Goal: Feedback & Contribution: Leave review/rating

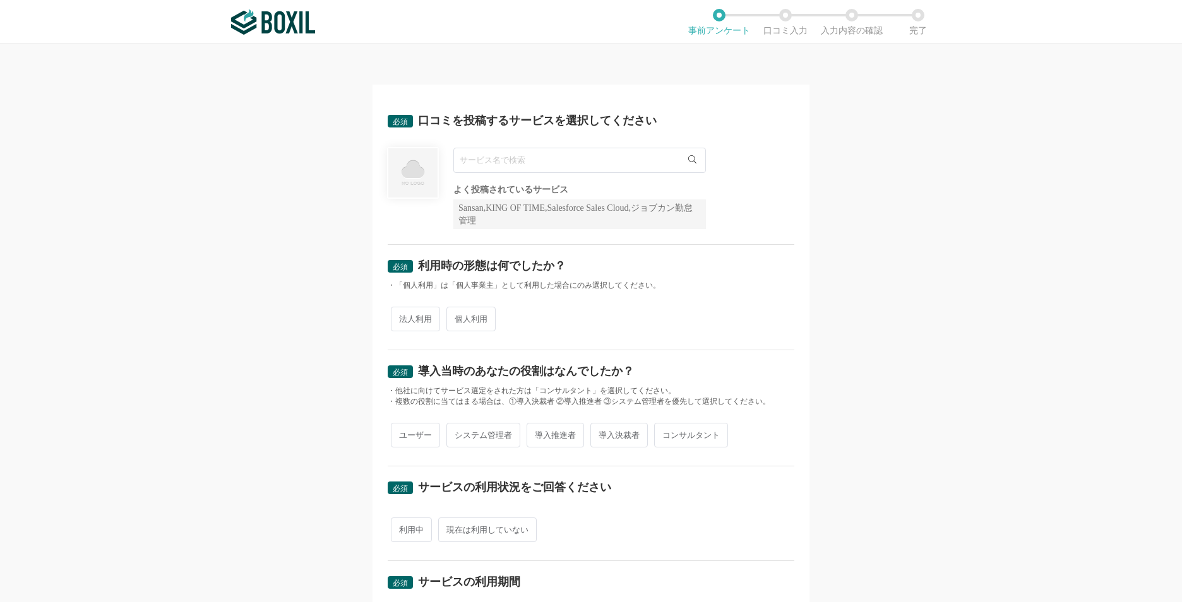
click at [617, 164] on input "text" at bounding box center [579, 160] width 253 height 25
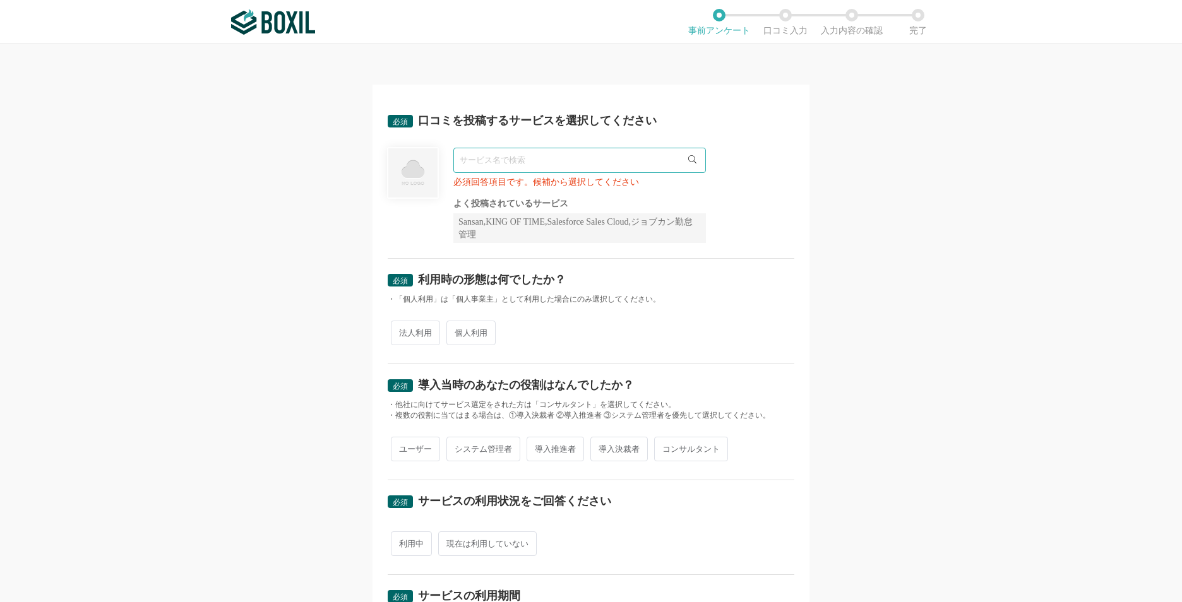
click at [483, 162] on input "text" at bounding box center [579, 160] width 253 height 25
click at [497, 165] on input "text" at bounding box center [579, 160] width 253 height 25
click at [478, 160] on input "text" at bounding box center [579, 160] width 253 height 25
type input "j"
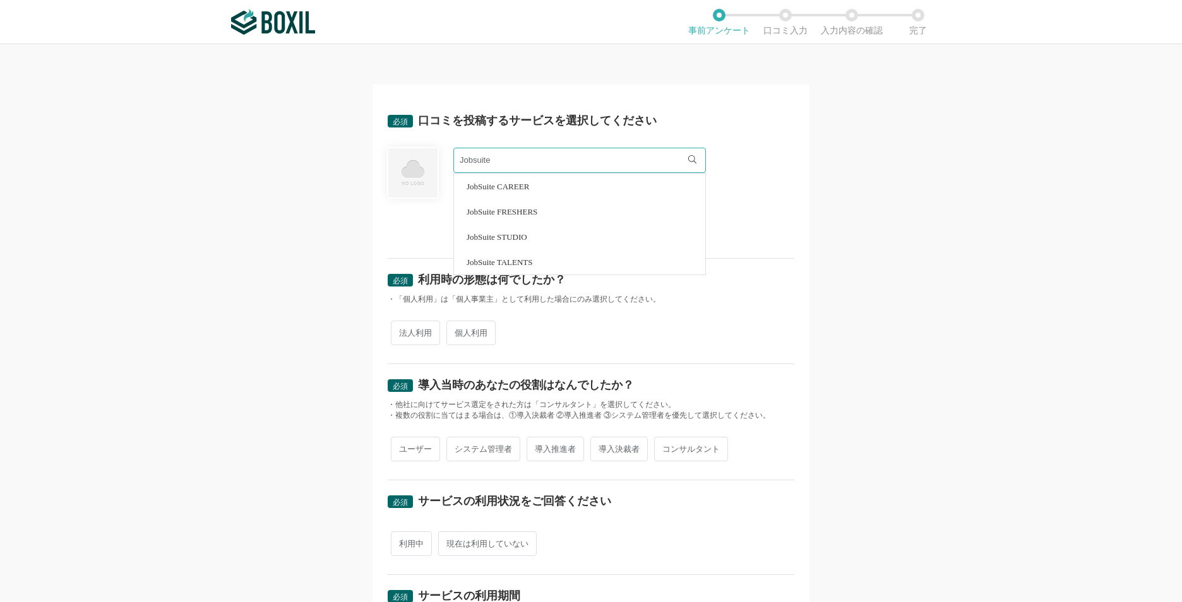
click at [600, 183] on li "JobSuite CAREER" at bounding box center [579, 186] width 251 height 25
type input "JobSuite CAREER"
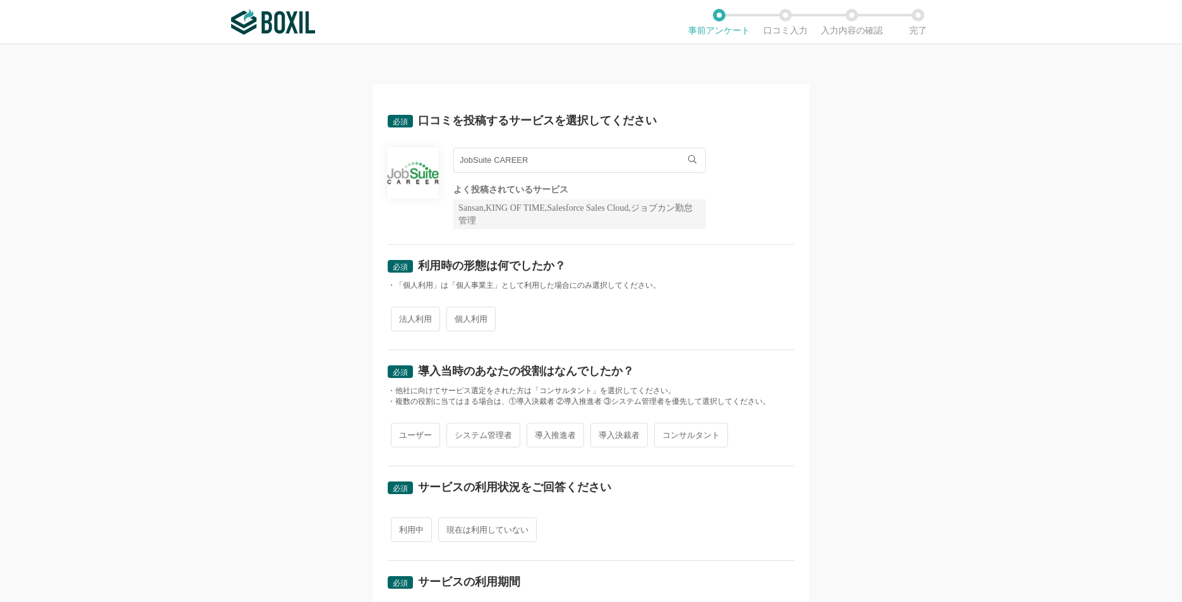
scroll to position [63, 0]
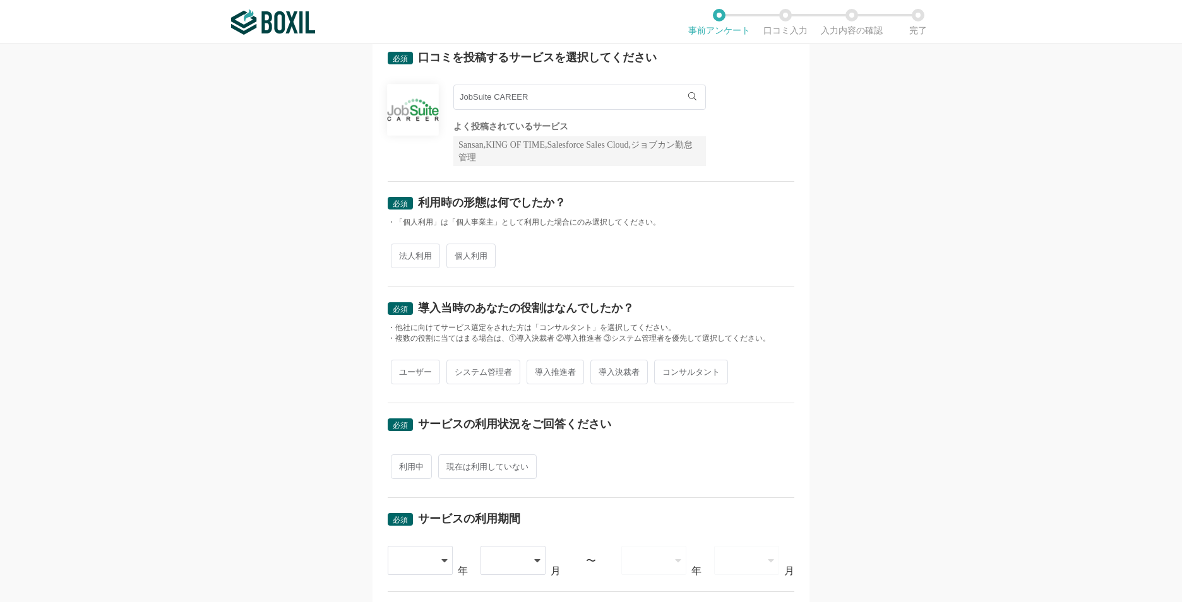
click at [430, 257] on span "法人利用" at bounding box center [415, 256] width 49 height 25
click at [402, 254] on input "法人利用" at bounding box center [398, 250] width 8 height 8
radio input "true"
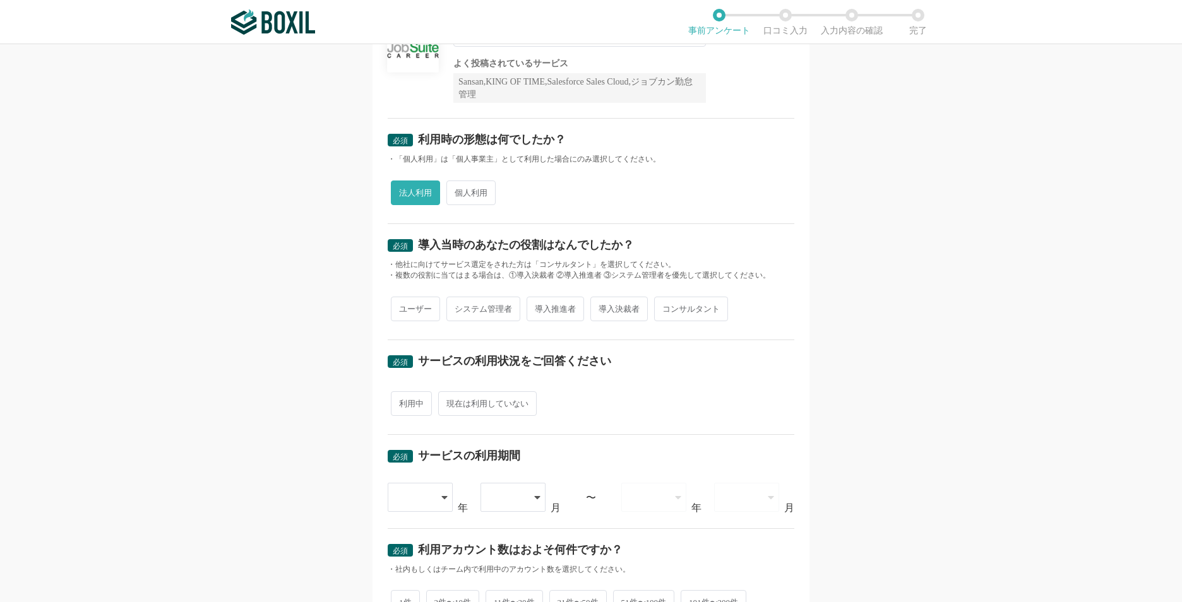
scroll to position [189, 0]
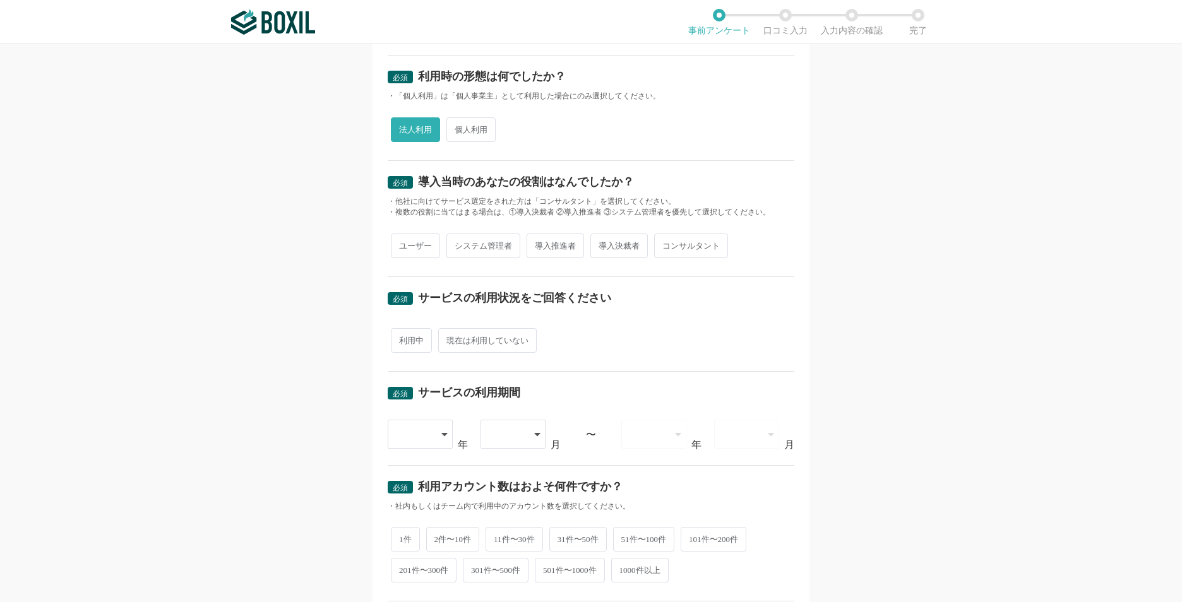
click at [426, 255] on span "ユーザー" at bounding box center [415, 246] width 49 height 25
click at [402, 244] on input "ユーザー" at bounding box center [398, 240] width 8 height 8
radio input "true"
click at [494, 245] on span "システム管理者" at bounding box center [483, 246] width 74 height 25
click at [458, 244] on input "システム管理者" at bounding box center [454, 240] width 8 height 8
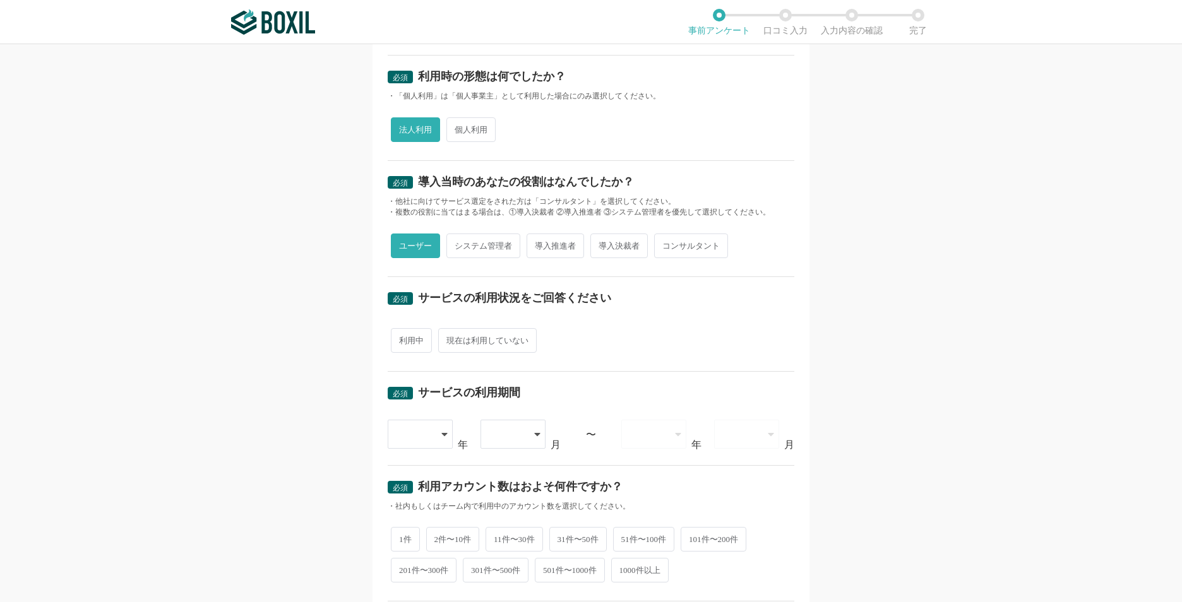
radio input "true"
radio input "false"
click at [571, 234] on span "導入推進者" at bounding box center [555, 246] width 57 height 25
click at [538, 236] on input "導入推進者" at bounding box center [534, 240] width 8 height 8
radio input "true"
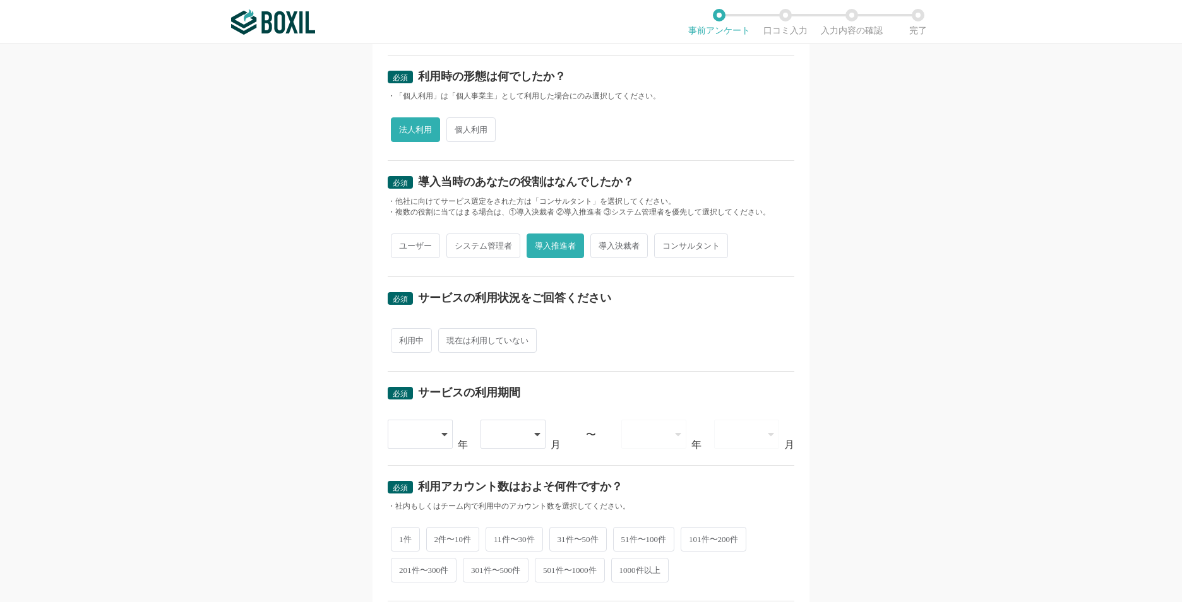
click at [475, 246] on span "システム管理者" at bounding box center [483, 246] width 74 height 25
click at [458, 244] on input "システム管理者" at bounding box center [454, 240] width 8 height 8
radio input "true"
click at [547, 253] on span "導入推進者" at bounding box center [555, 246] width 57 height 25
click at [538, 244] on input "導入推進者" at bounding box center [534, 240] width 8 height 8
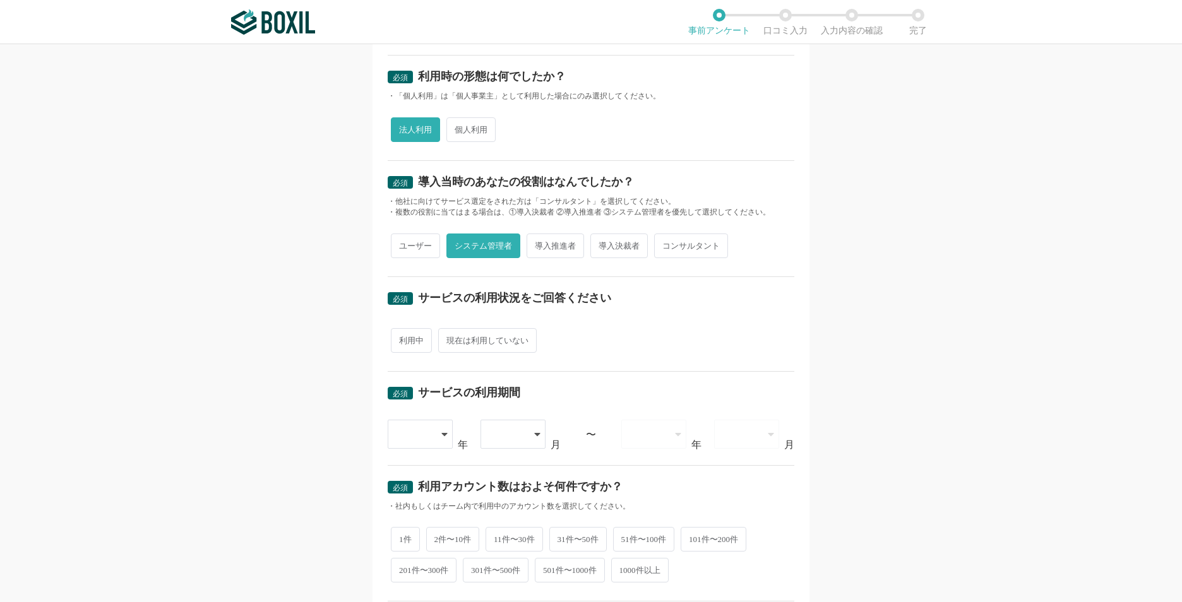
radio input "true"
radio input "false"
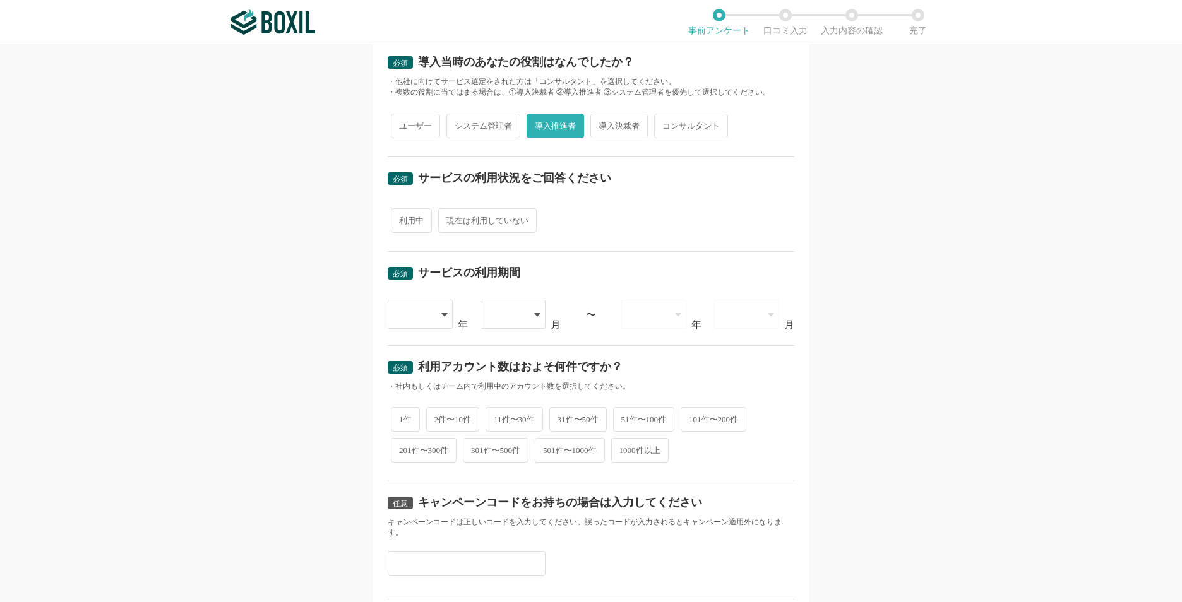
scroll to position [316, 0]
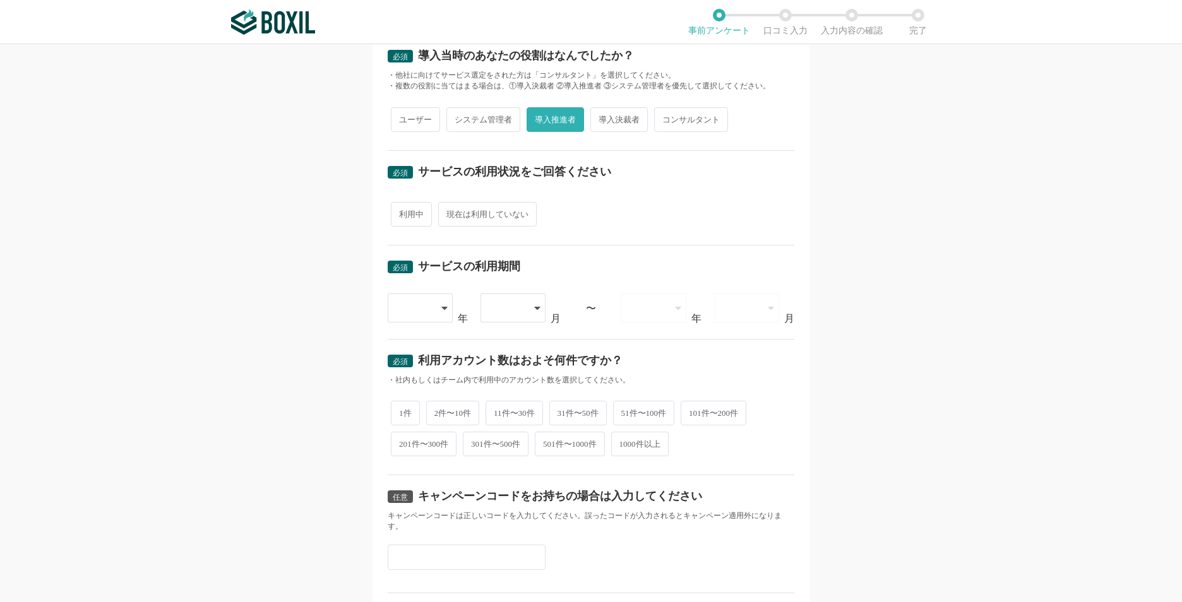
click at [415, 212] on span "利用中" at bounding box center [411, 214] width 41 height 25
click at [402, 212] on input "利用中" at bounding box center [398, 208] width 8 height 8
radio input "true"
click at [419, 314] on div at bounding box center [414, 308] width 37 height 28
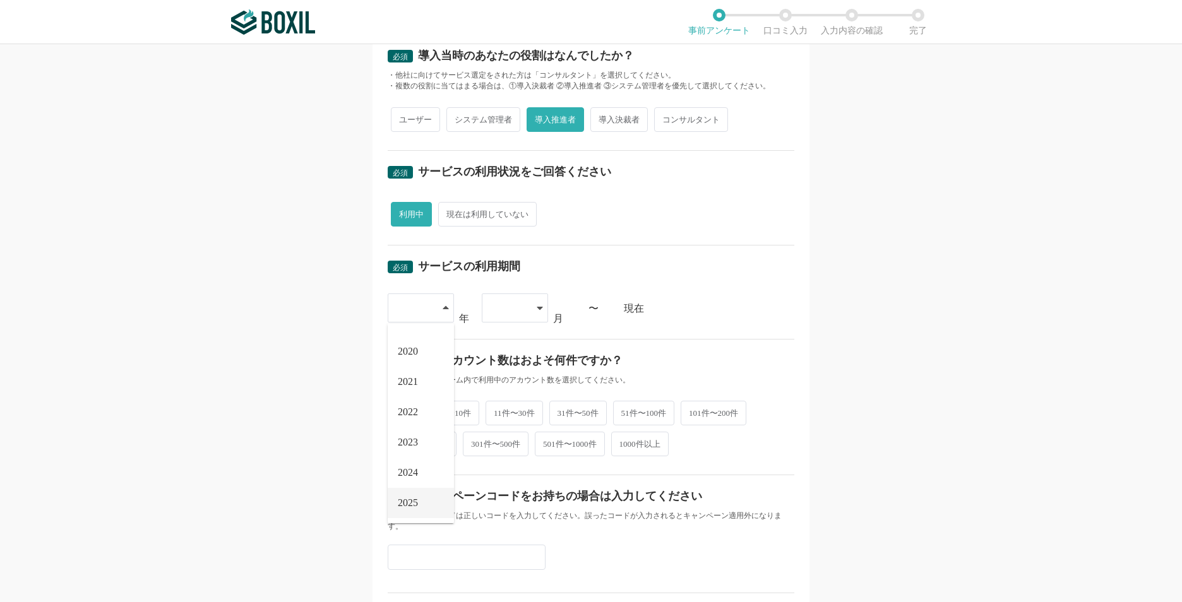
click at [403, 490] on li "2025" at bounding box center [421, 503] width 66 height 30
click at [501, 294] on div at bounding box center [508, 308] width 37 height 28
click at [499, 443] on li "04" at bounding box center [515, 435] width 66 height 30
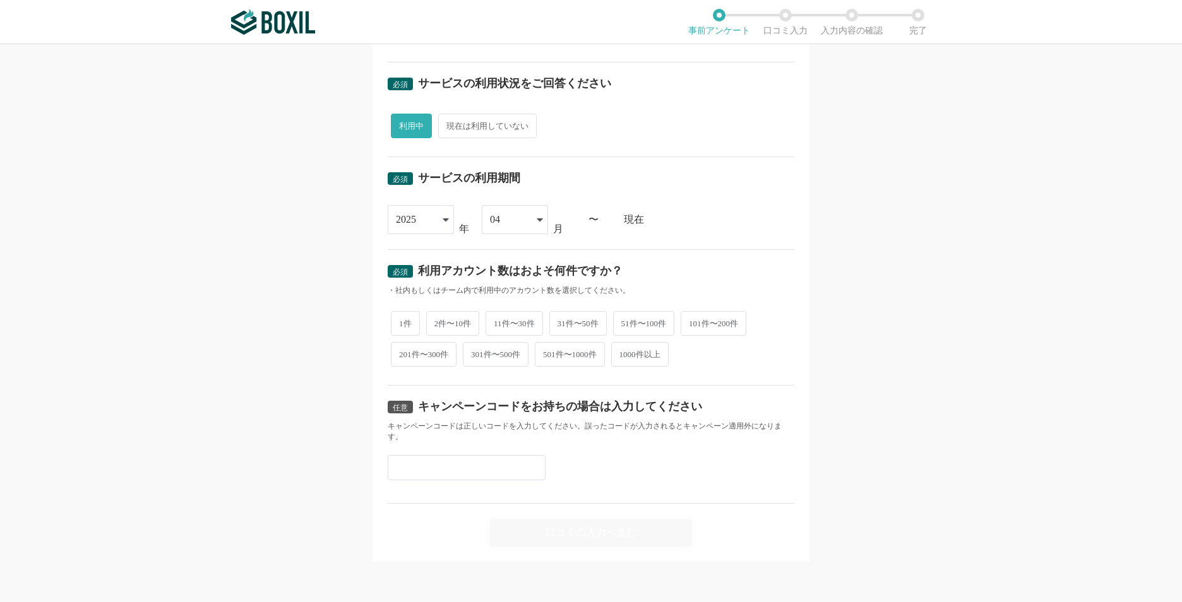
click at [637, 323] on span "51件〜100件" at bounding box center [644, 323] width 62 height 25
click at [624, 321] on input "51件〜100件" at bounding box center [620, 317] width 8 height 8
radio input "true"
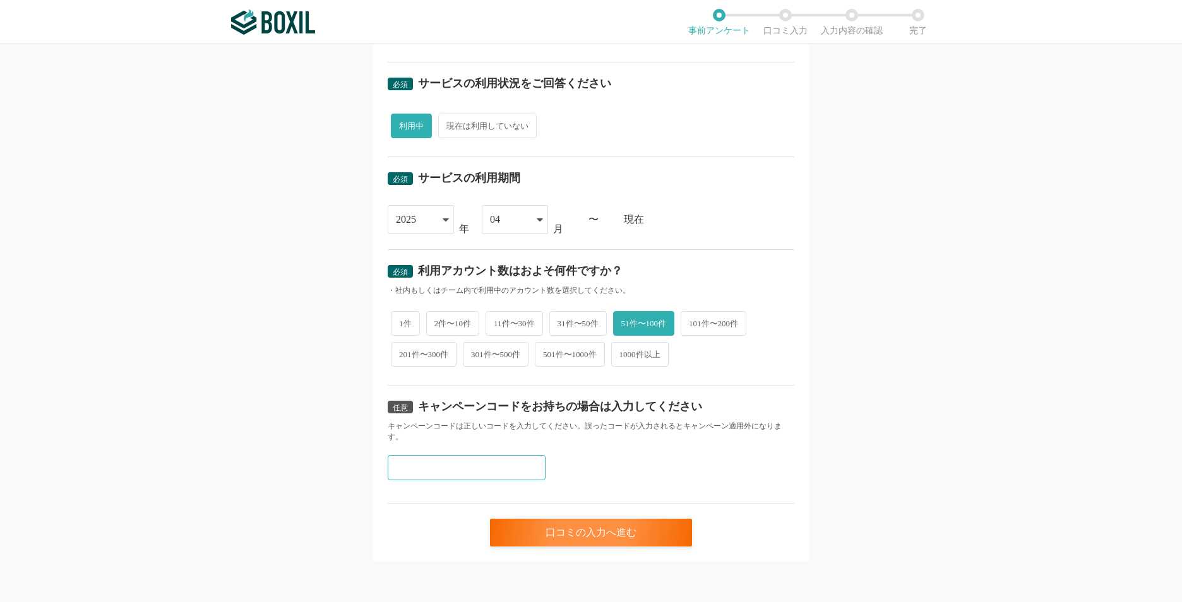
click at [487, 466] on input "text" at bounding box center [467, 467] width 158 height 25
click at [474, 479] on input "text" at bounding box center [467, 467] width 158 height 25
paste input "X4CNAKQU"
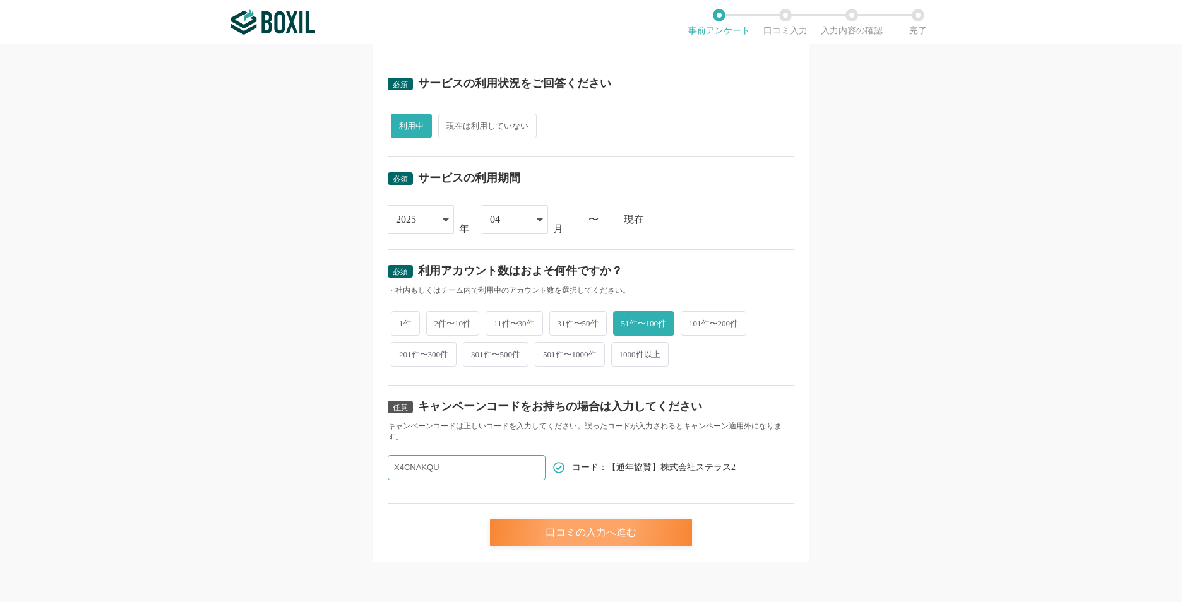
type input "X4CNAKQU"
click at [490, 527] on div "口コミの入力へ進む" at bounding box center [591, 533] width 202 height 28
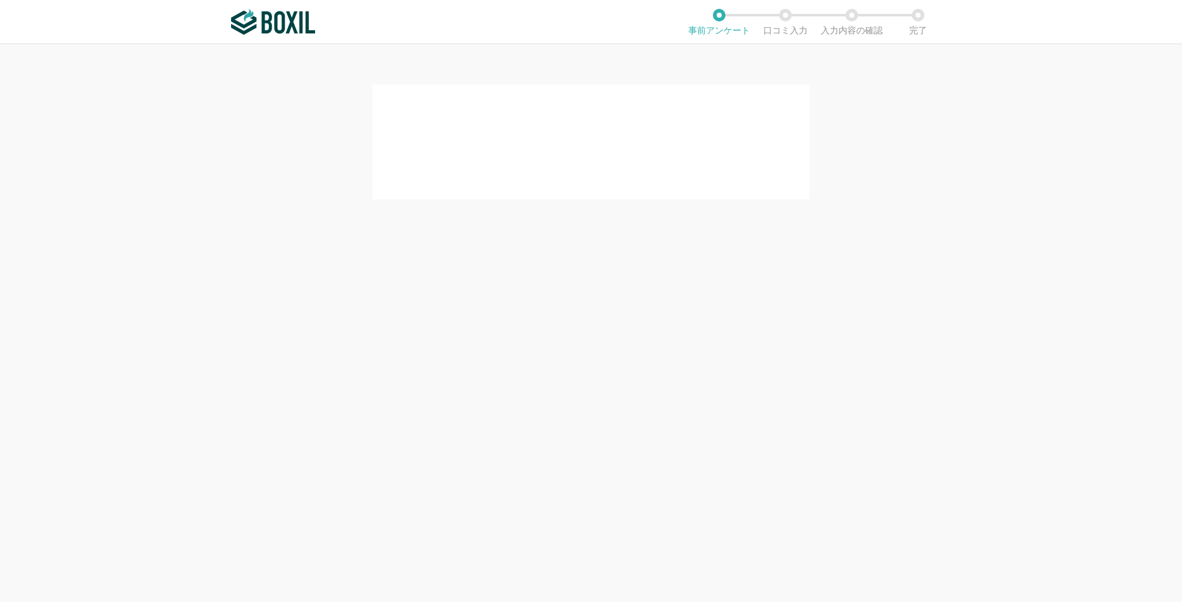
scroll to position [0, 0]
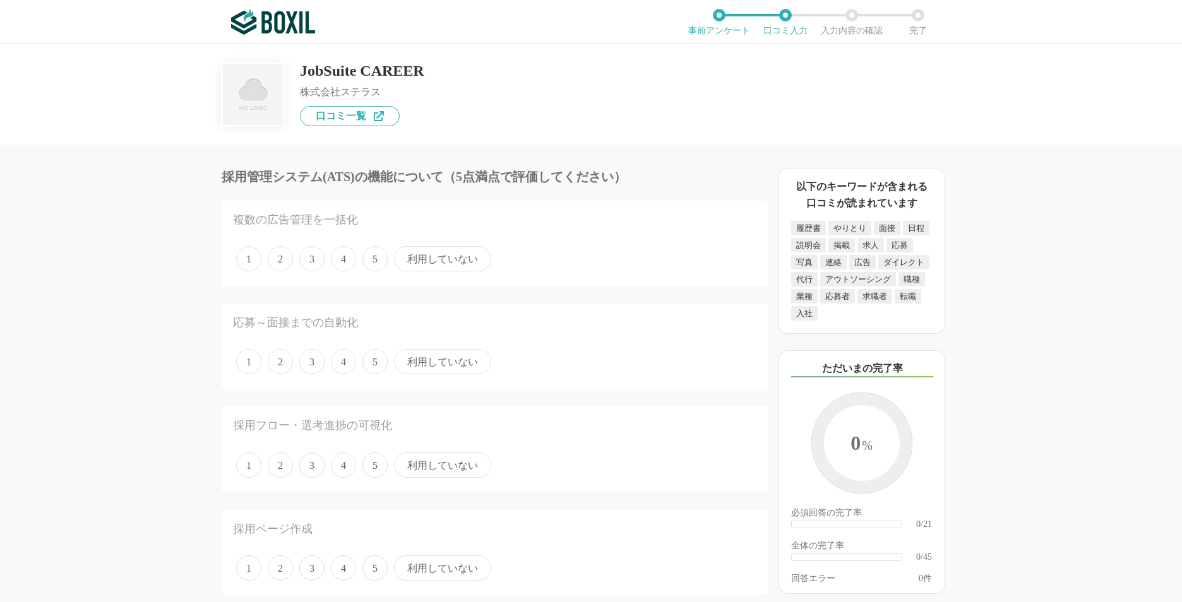
click at [429, 255] on span "利用していない" at bounding box center [442, 258] width 97 height 25
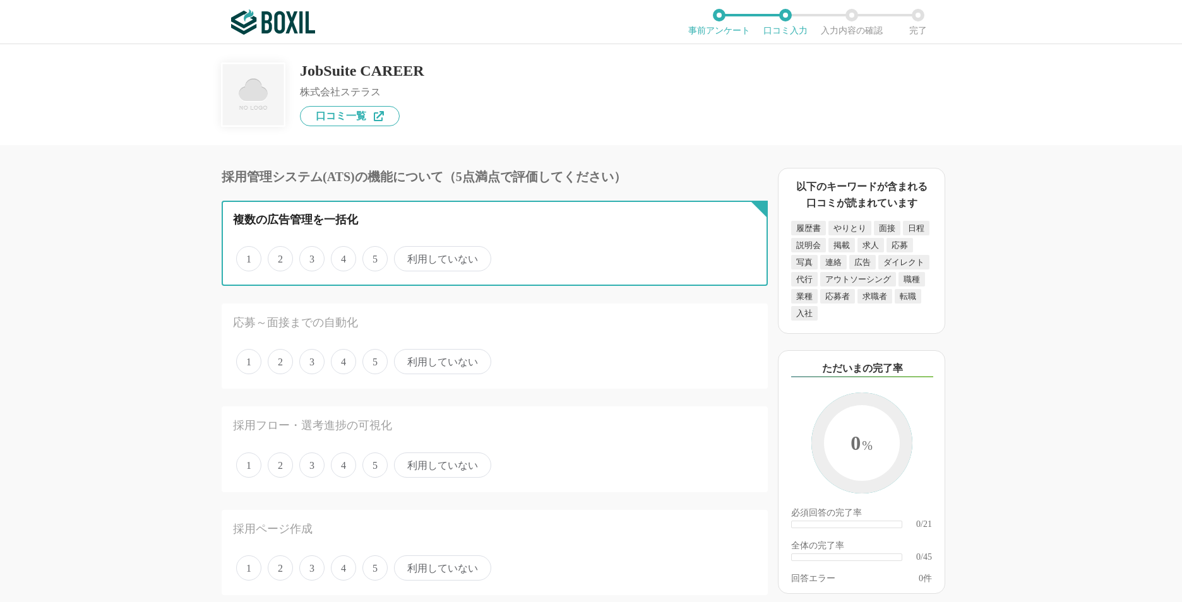
click at [405, 255] on input "利用していない" at bounding box center [401, 252] width 8 height 8
radio input "true"
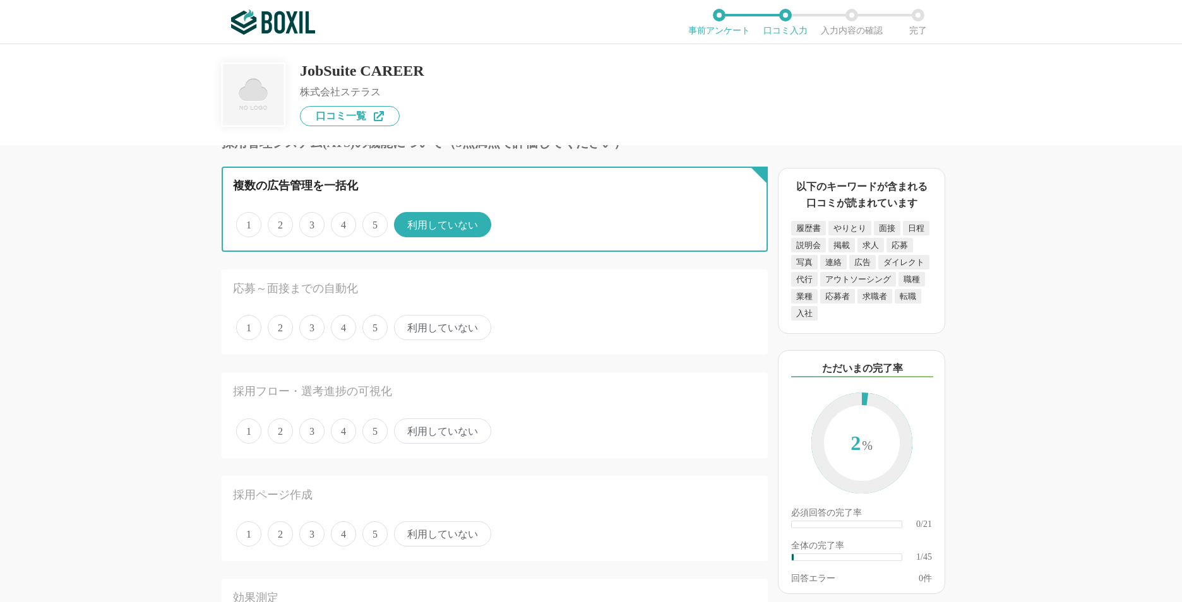
scroll to position [63, 0]
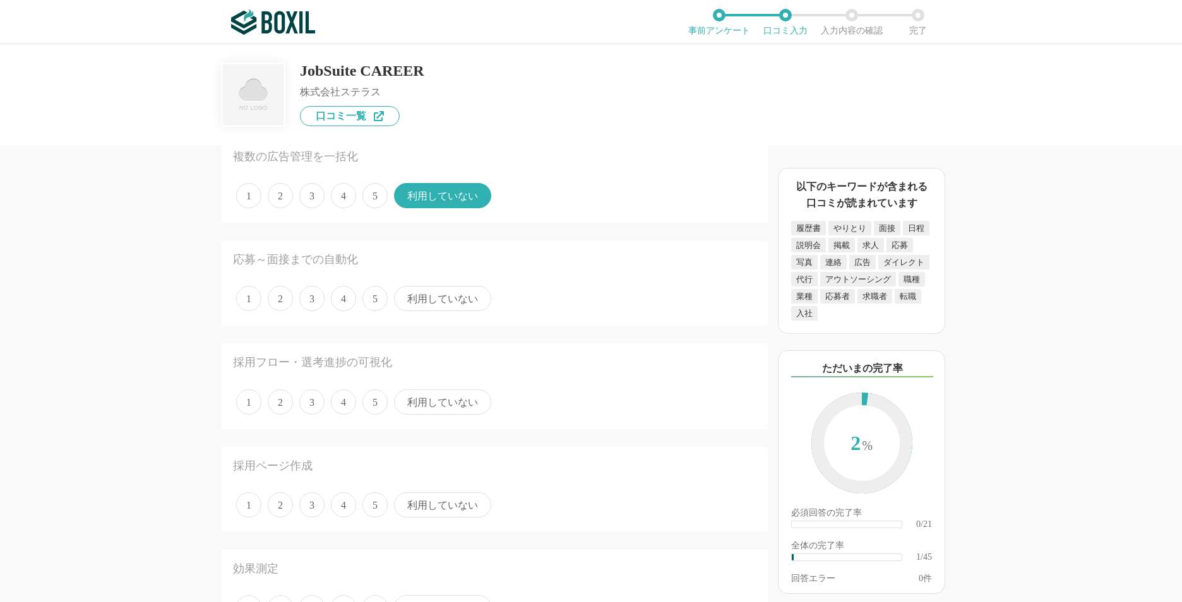
click at [347, 304] on span "4" at bounding box center [343, 298] width 25 height 25
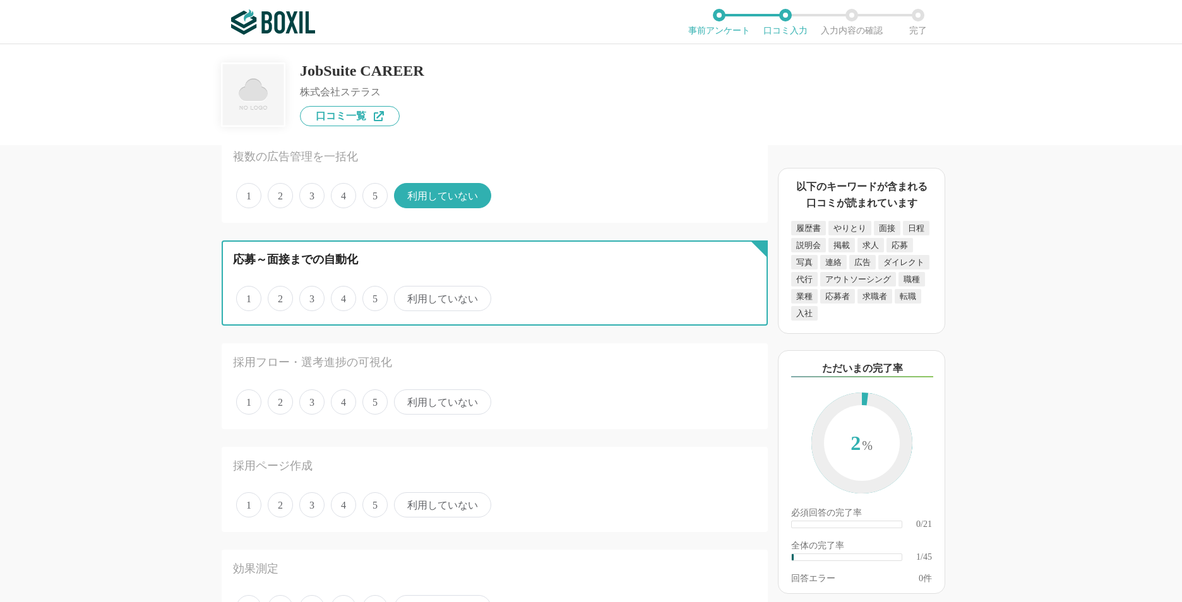
click at [342, 296] on input "4" at bounding box center [338, 292] width 8 height 8
radio input "true"
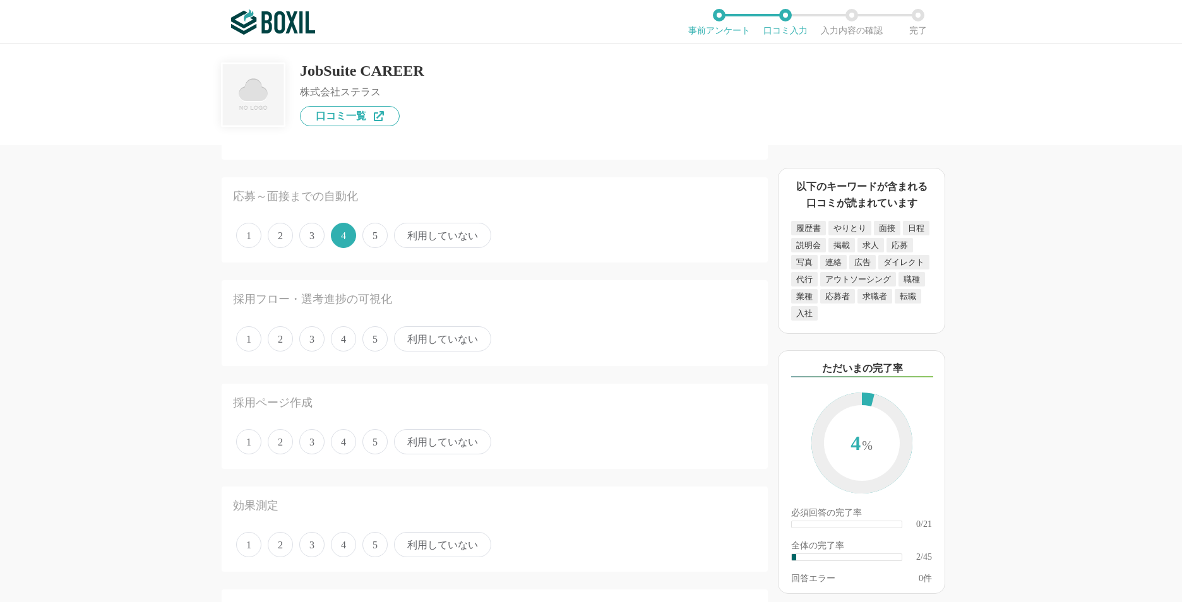
click at [345, 341] on span "4" at bounding box center [343, 338] width 25 height 25
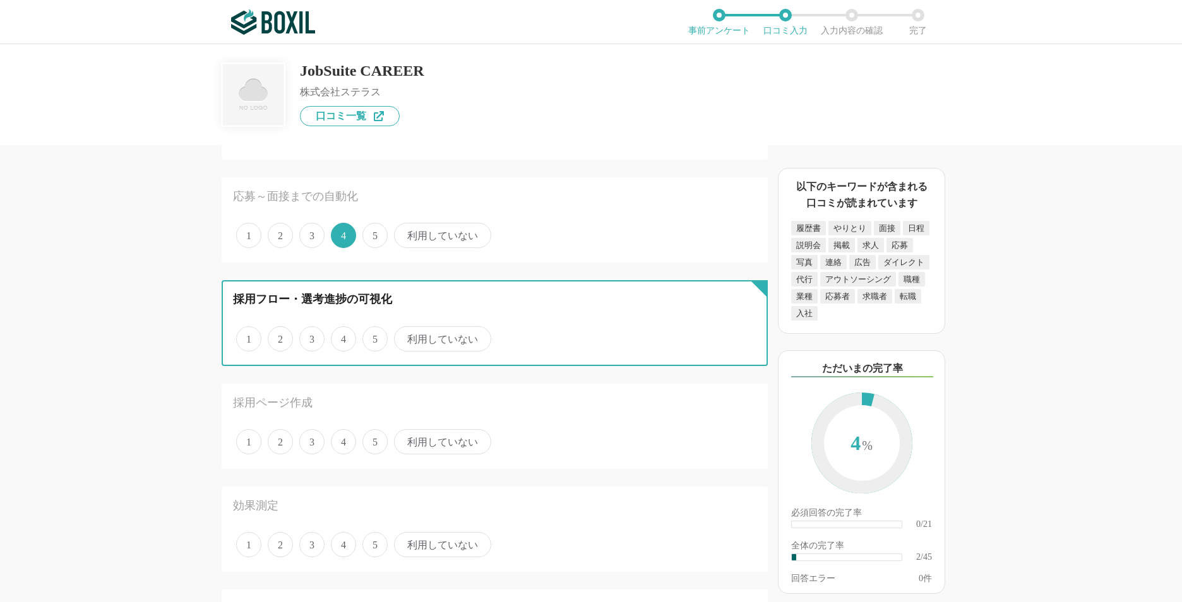
click at [342, 337] on input "4" at bounding box center [338, 332] width 8 height 8
radio input "true"
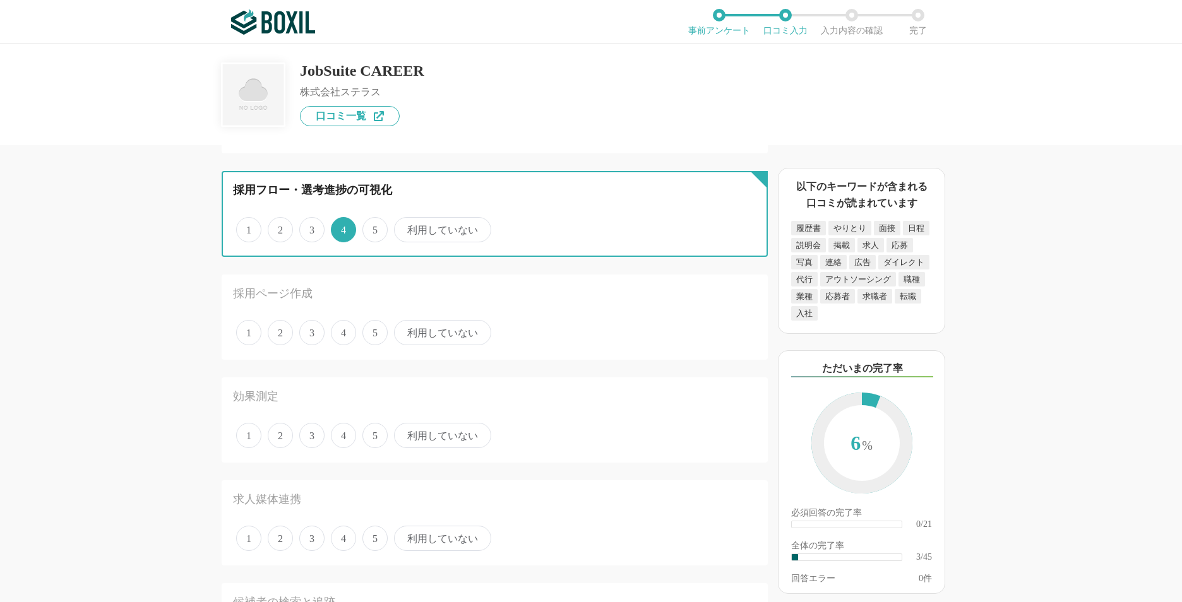
scroll to position [253, 0]
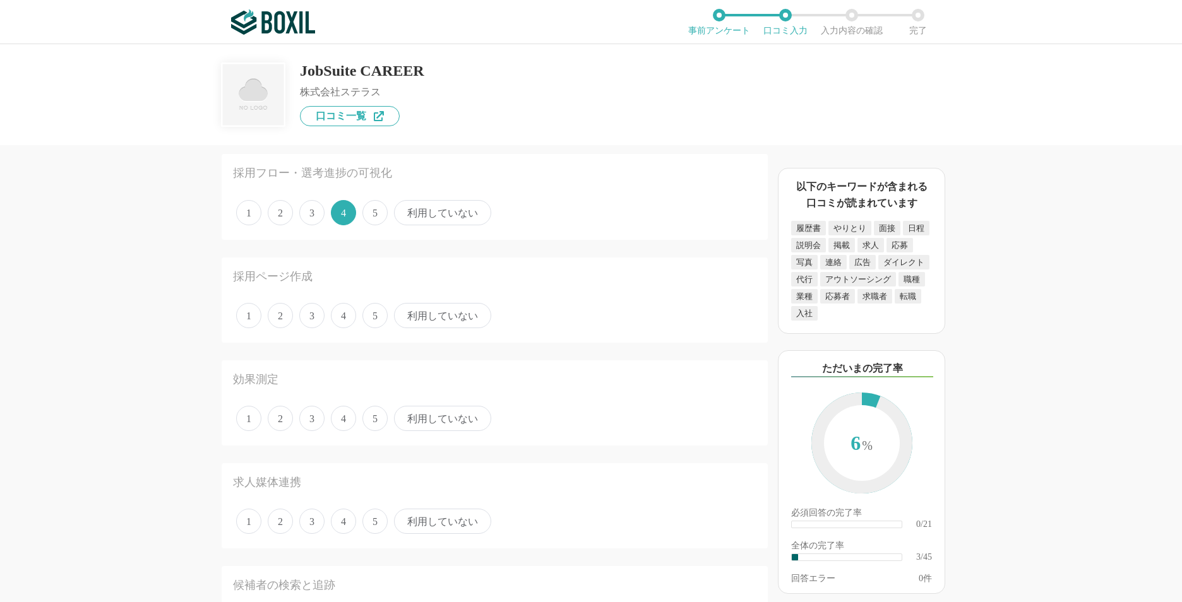
click at [306, 322] on span "3" at bounding box center [311, 315] width 25 height 25
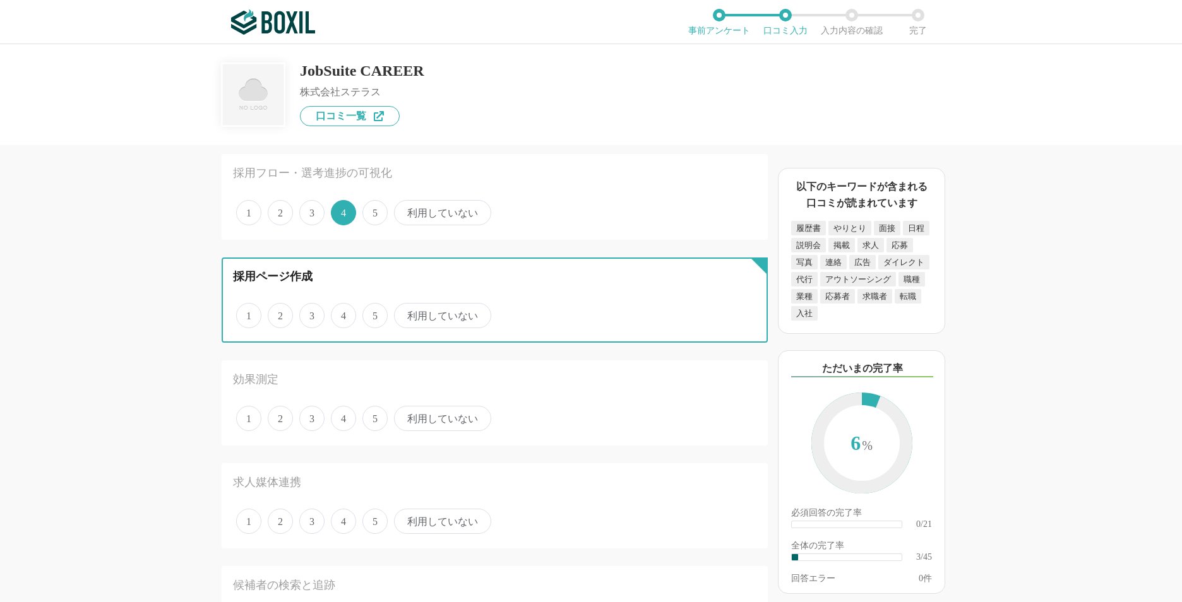
click at [306, 313] on input "3" at bounding box center [306, 309] width 8 height 8
radio input "true"
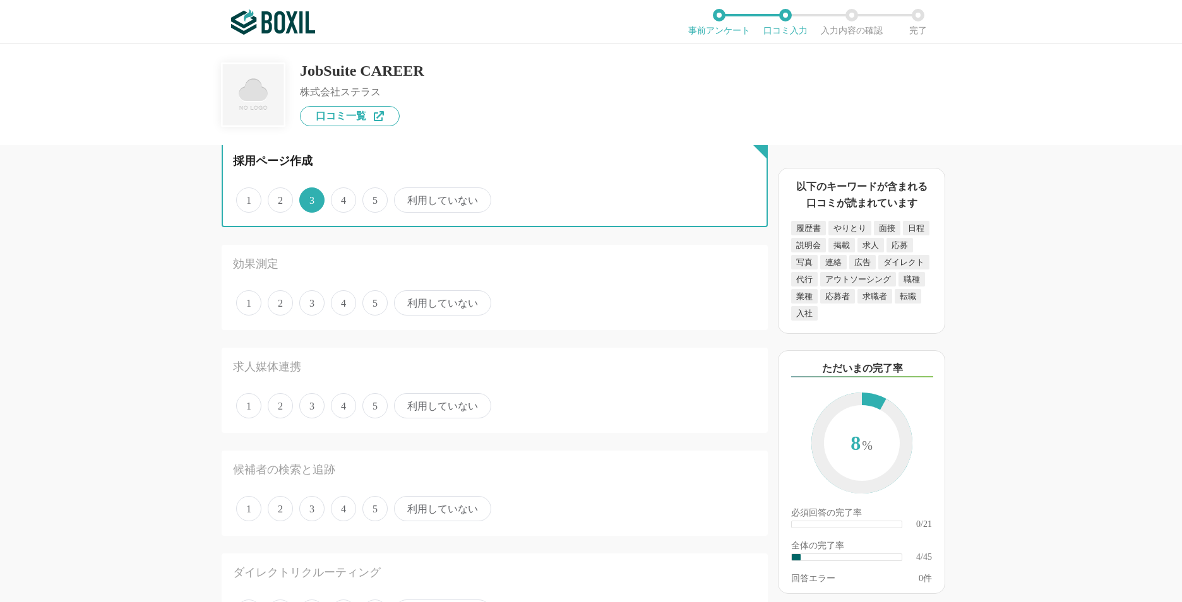
scroll to position [379, 0]
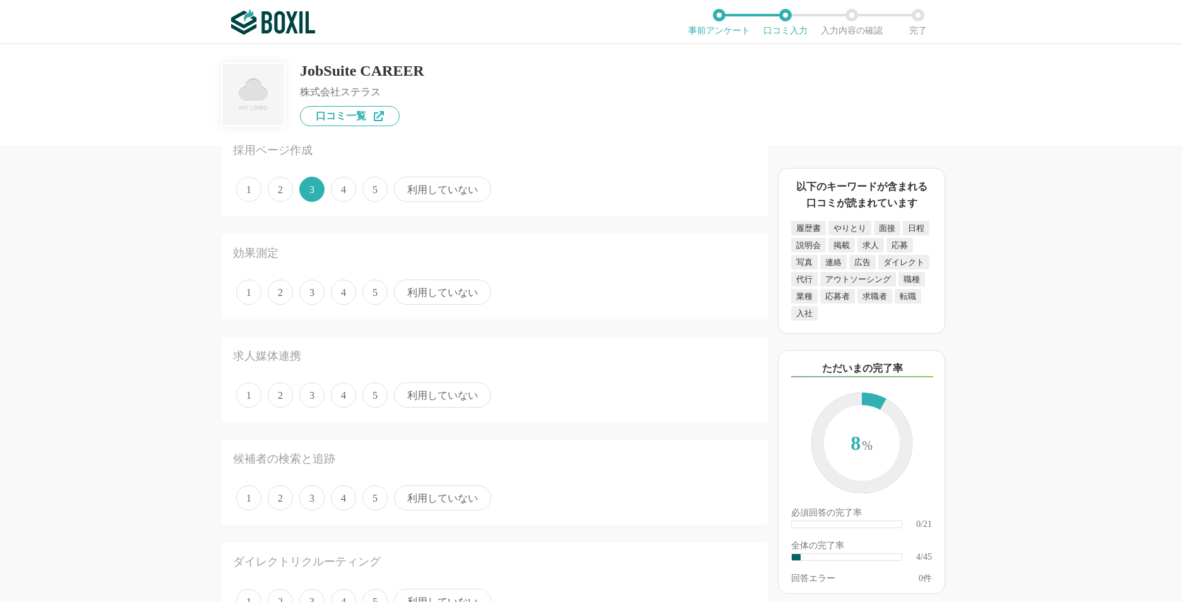
click at [288, 297] on span "2" at bounding box center [280, 292] width 25 height 25
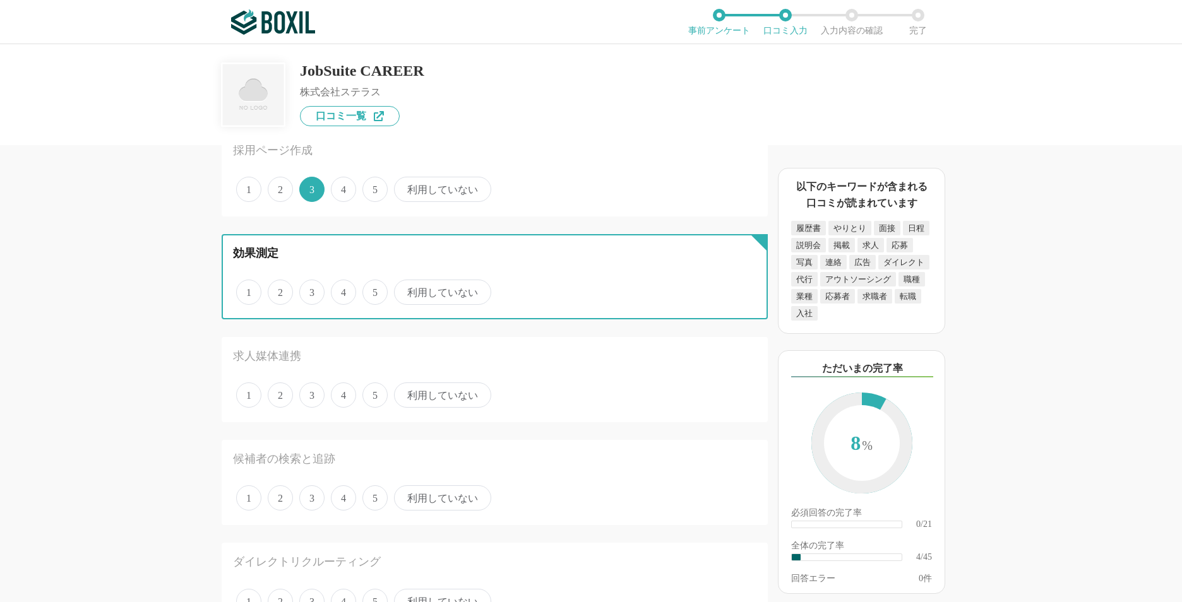
click at [279, 290] on input "2" at bounding box center [275, 286] width 8 height 8
radio input "true"
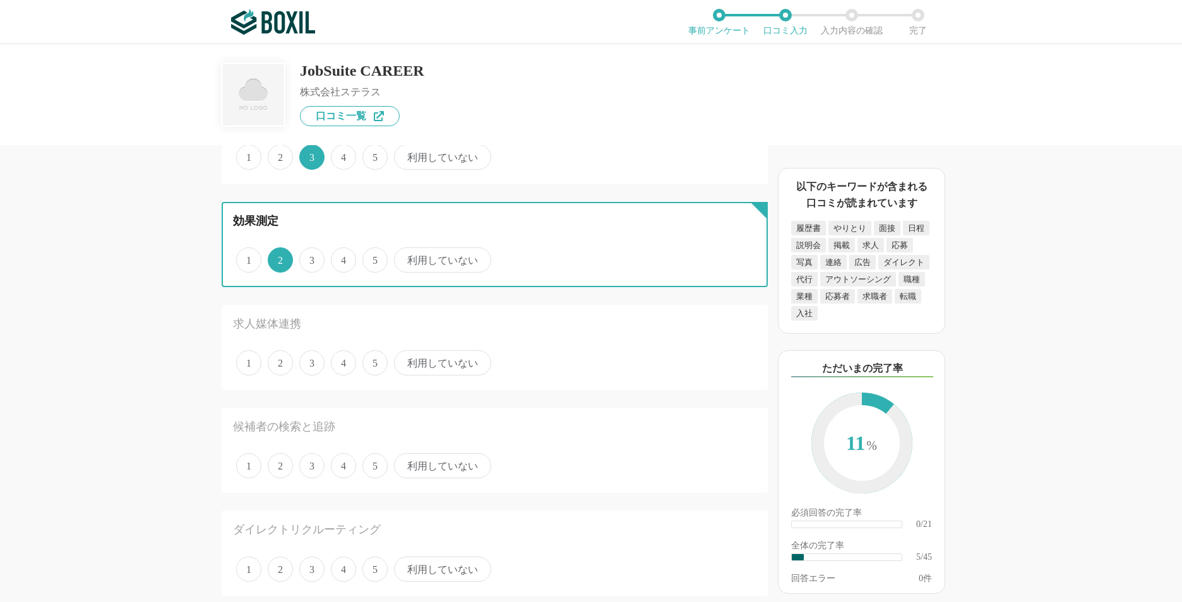
scroll to position [442, 0]
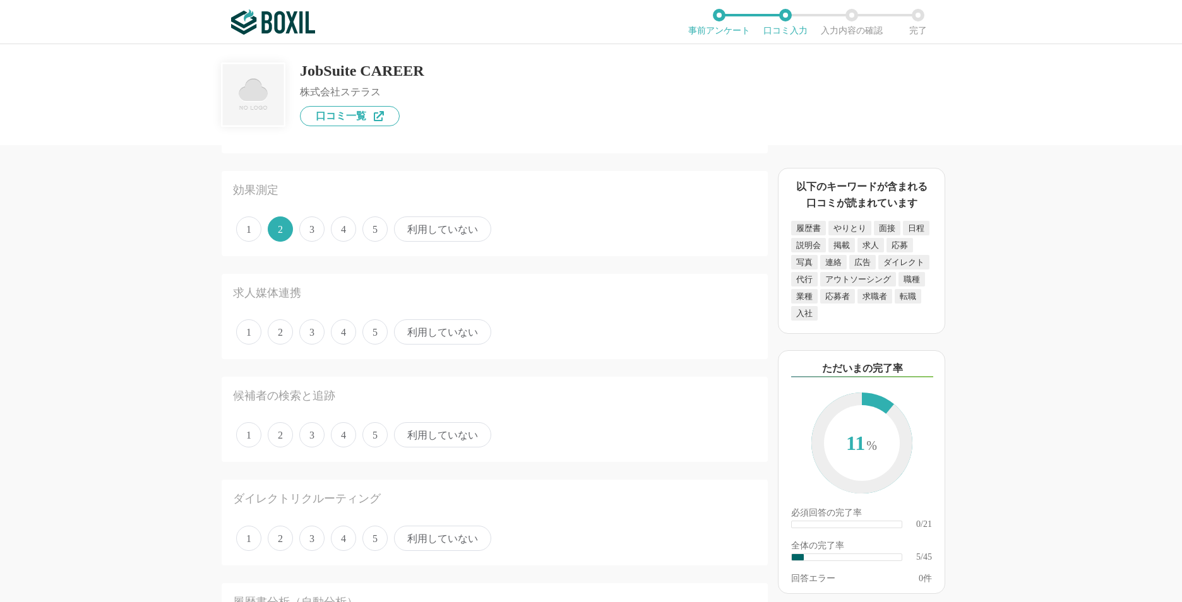
click at [308, 337] on span "3" at bounding box center [311, 331] width 25 height 25
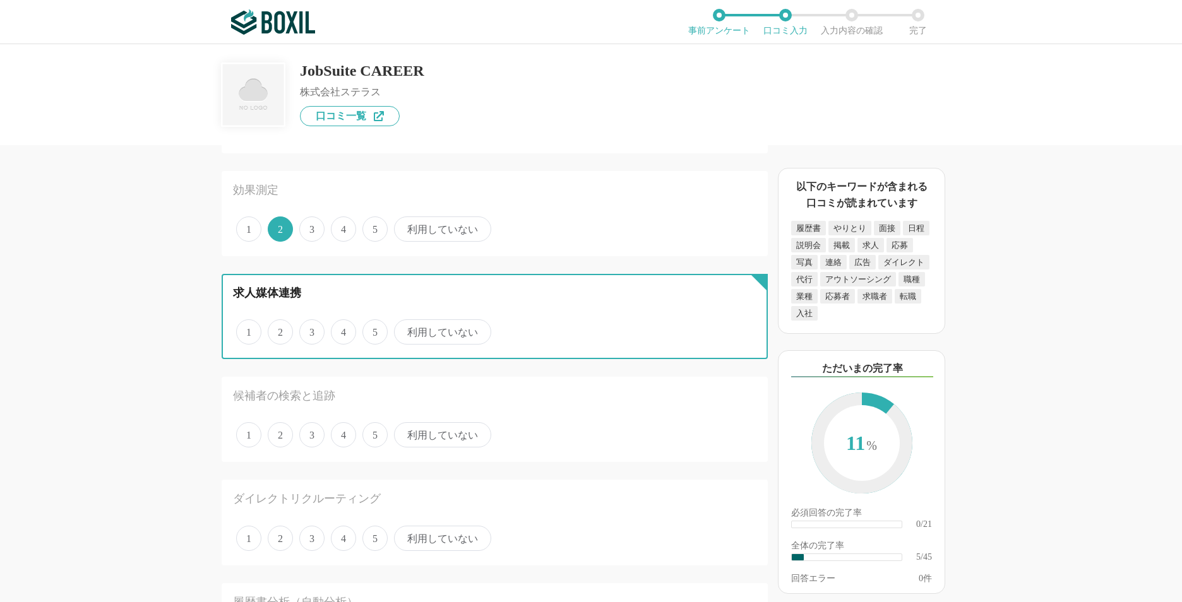
click at [308, 330] on input "3" at bounding box center [306, 325] width 8 height 8
radio input "true"
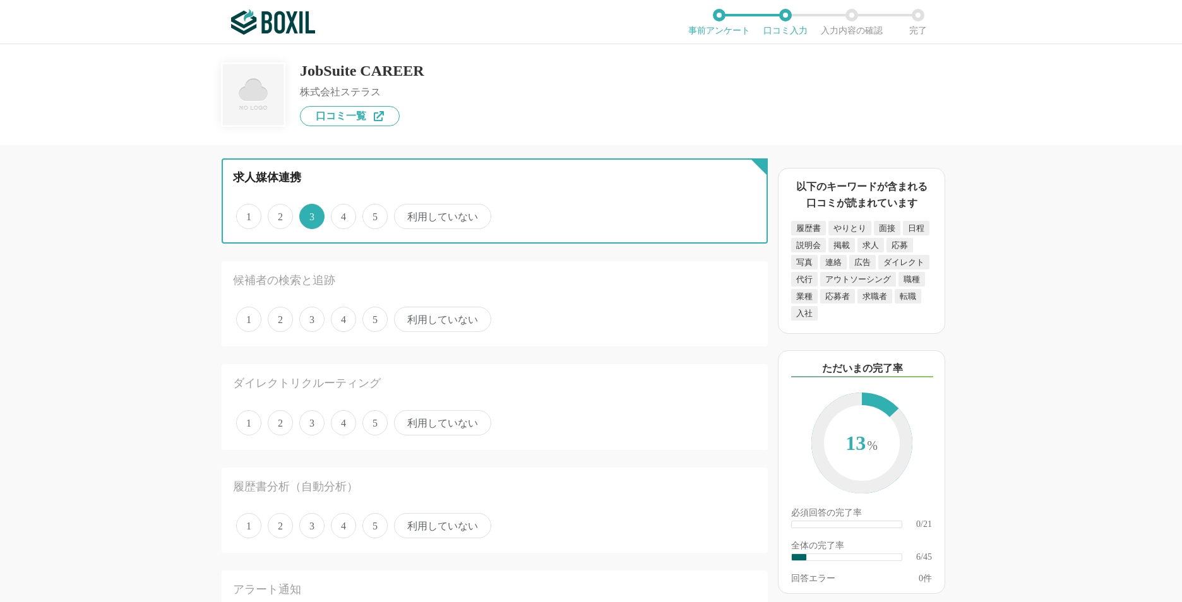
scroll to position [568, 0]
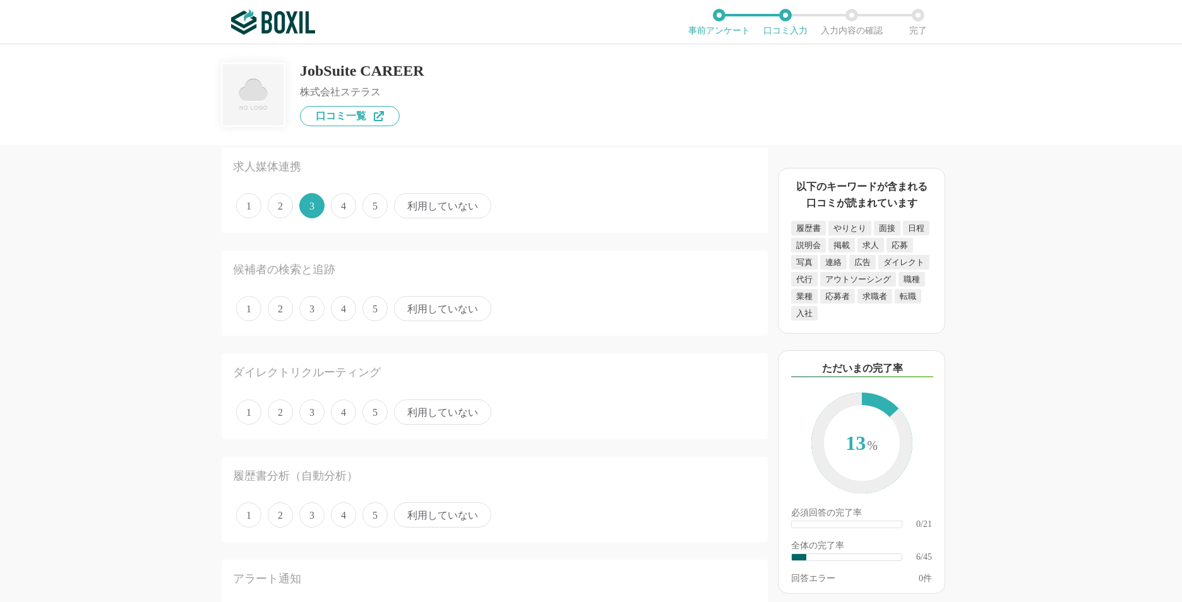
click at [340, 312] on span "4" at bounding box center [343, 308] width 25 height 25
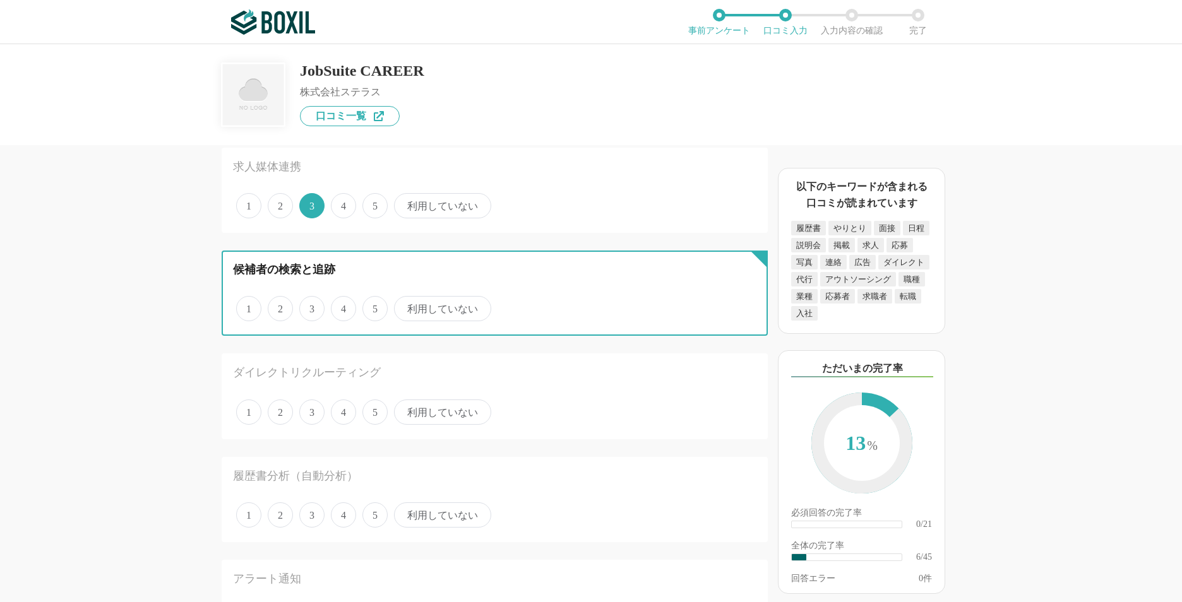
click at [340, 306] on input "4" at bounding box center [338, 302] width 8 height 8
radio input "true"
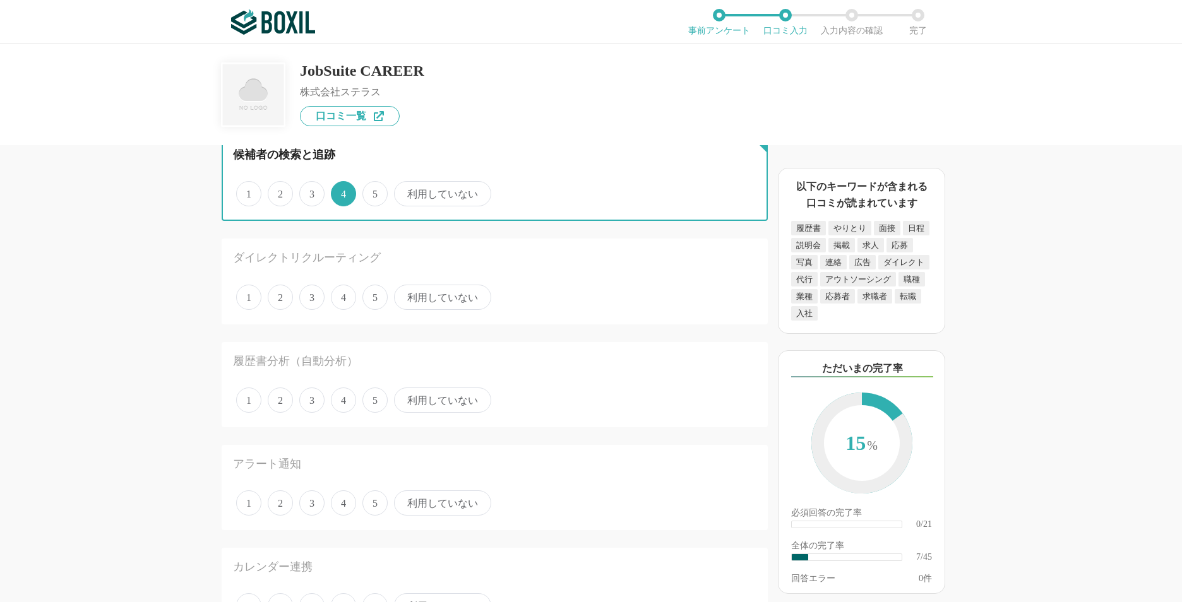
scroll to position [695, 0]
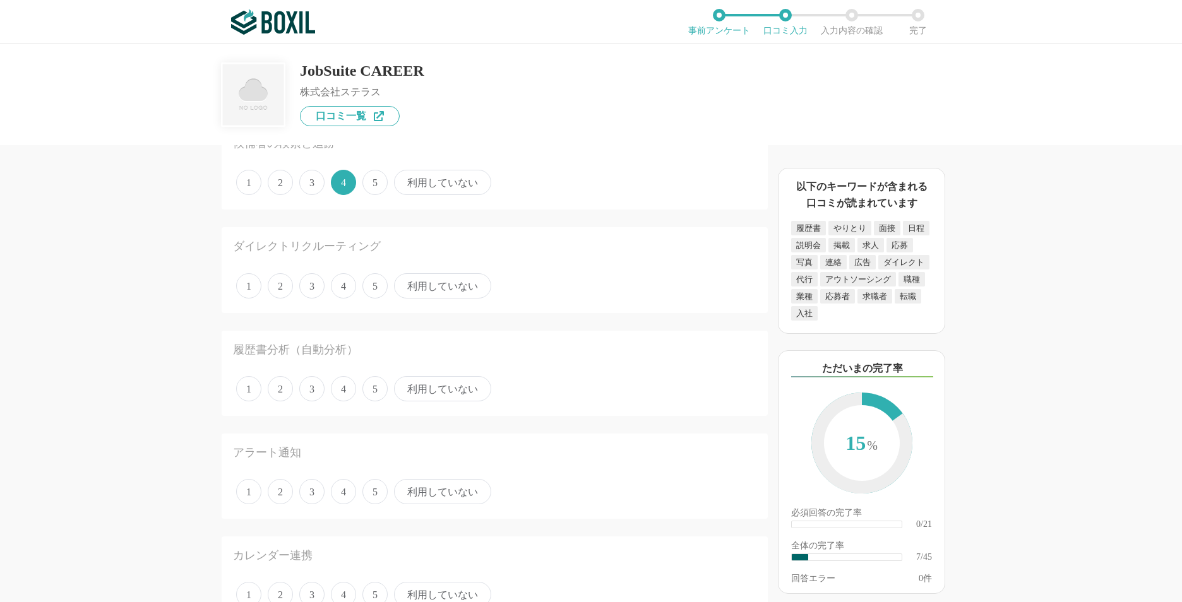
click at [129, 329] on div "採用管理システム(ATS)の機能について（5点満点で評価してください） 複数の広告管理を一括化 1 2 3 4 5 利用していない 応募～面接までの自動化 1…" at bounding box center [591, 323] width 1182 height 558
click at [364, 286] on span "5" at bounding box center [374, 285] width 25 height 25
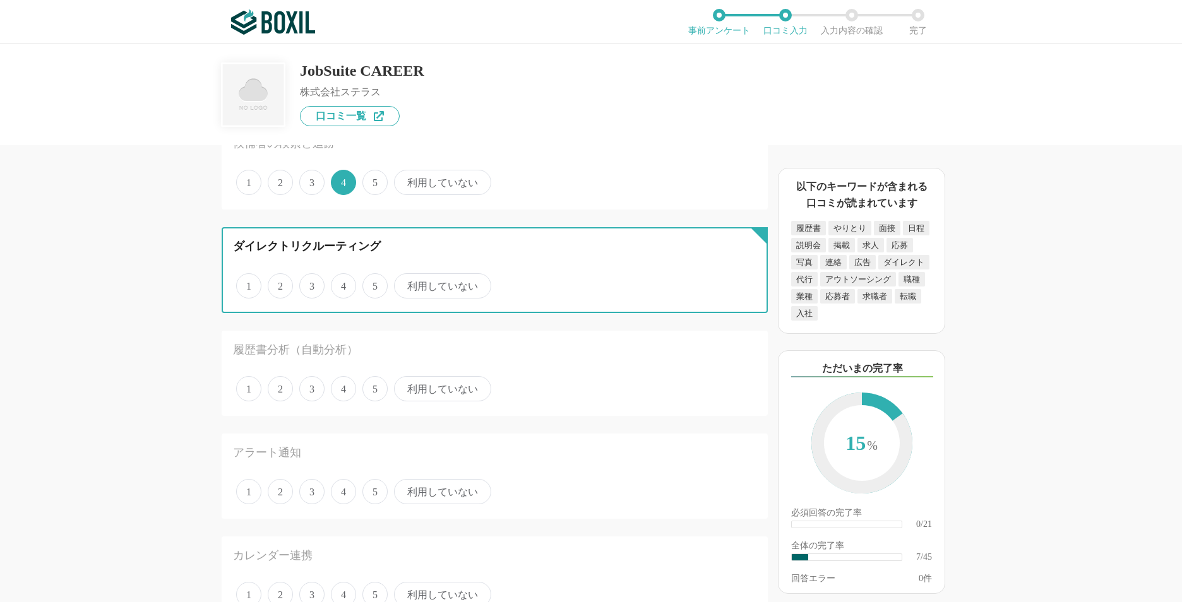
click at [366, 283] on input "5" at bounding box center [370, 279] width 8 height 8
radio input "true"
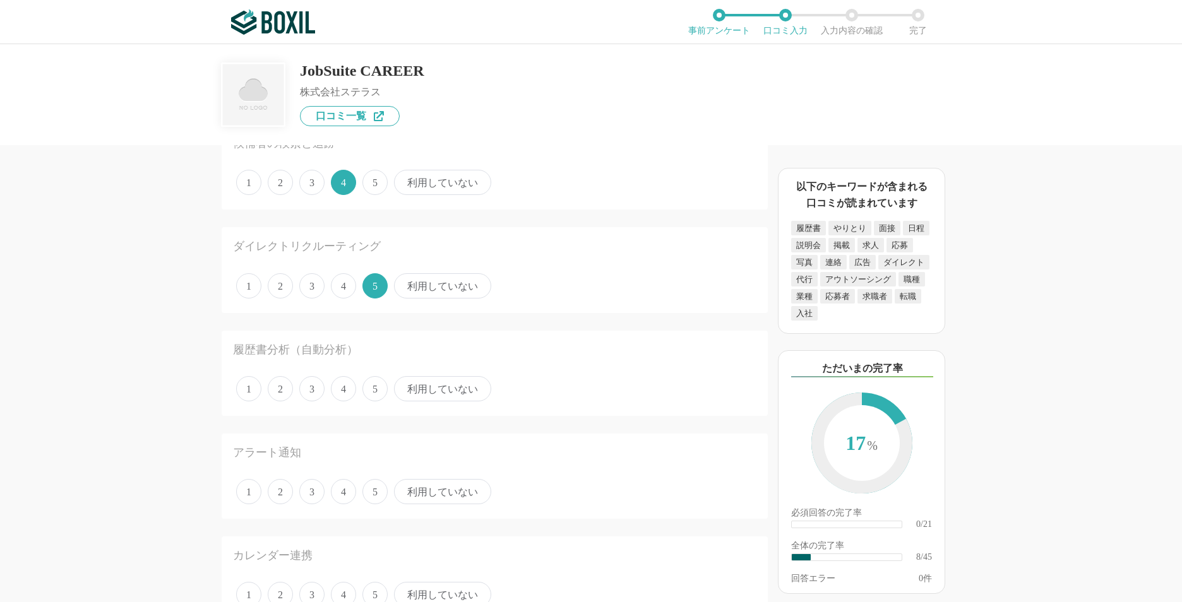
click at [424, 277] on span "利用していない" at bounding box center [442, 285] width 97 height 25
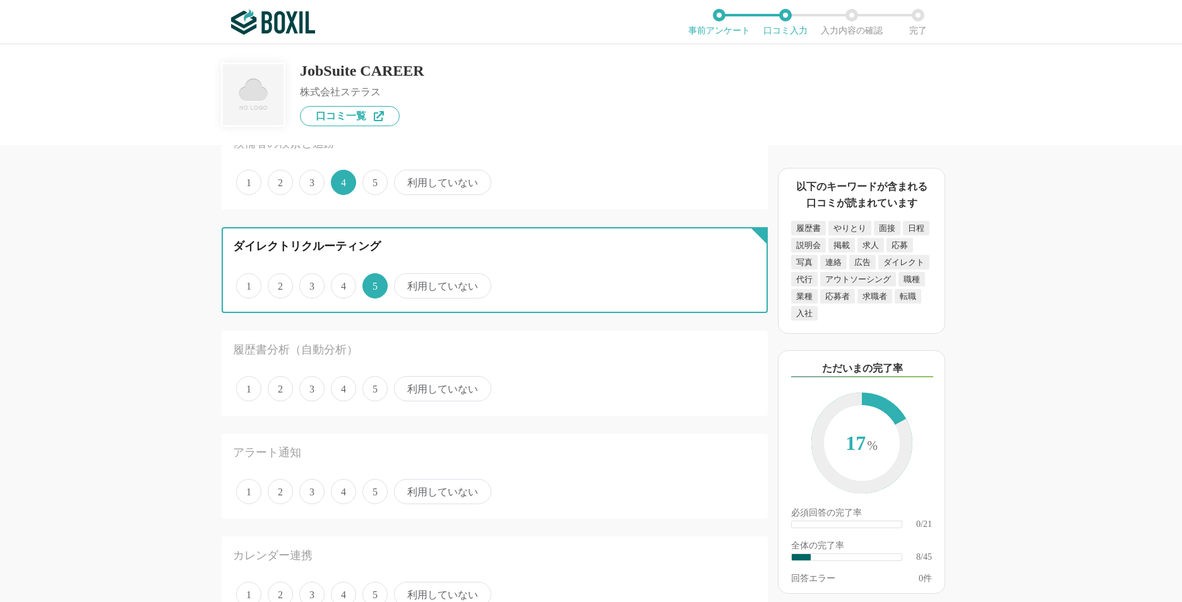
click at [405, 277] on input "利用していない" at bounding box center [401, 279] width 8 height 8
radio input "true"
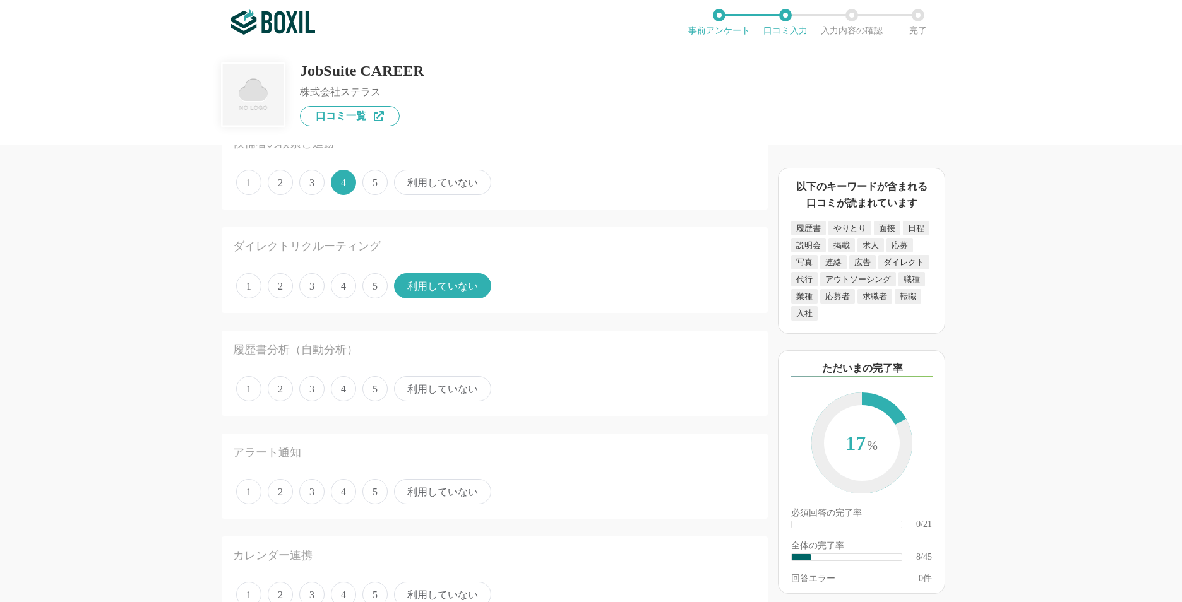
drag, startPoint x: 405, startPoint y: 280, endPoint x: 382, endPoint y: 287, distance: 24.4
click at [383, 287] on div "1 2 3 4 5 利用していない" at bounding box center [494, 286] width 523 height 32
click at [383, 287] on span "5" at bounding box center [374, 285] width 25 height 25
click at [374, 283] on input "5" at bounding box center [370, 279] width 8 height 8
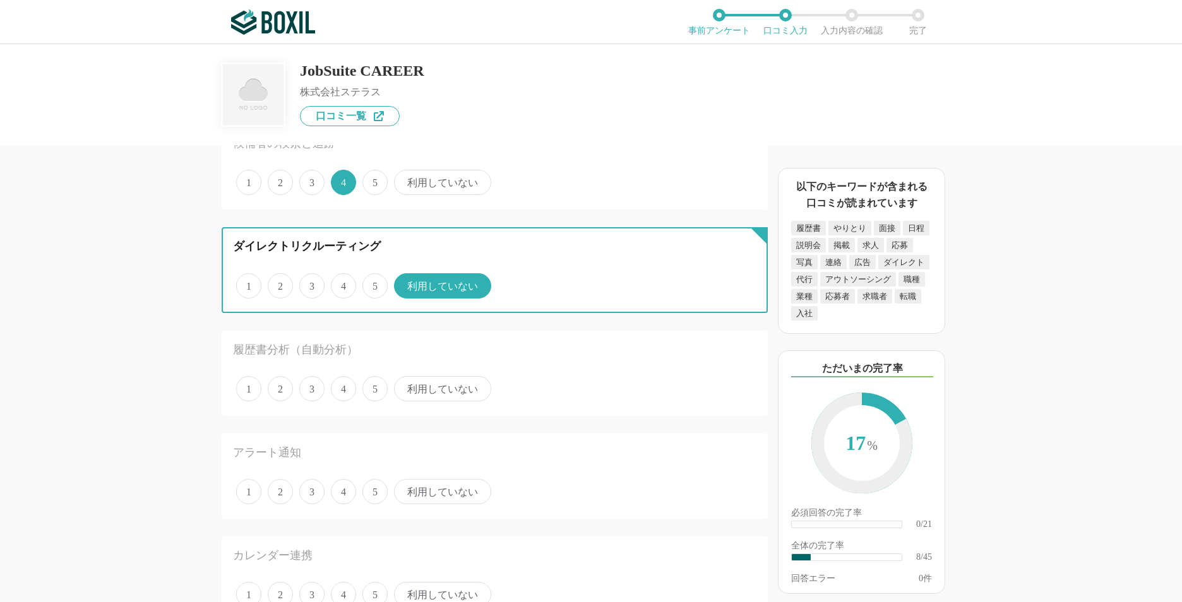
radio input "true"
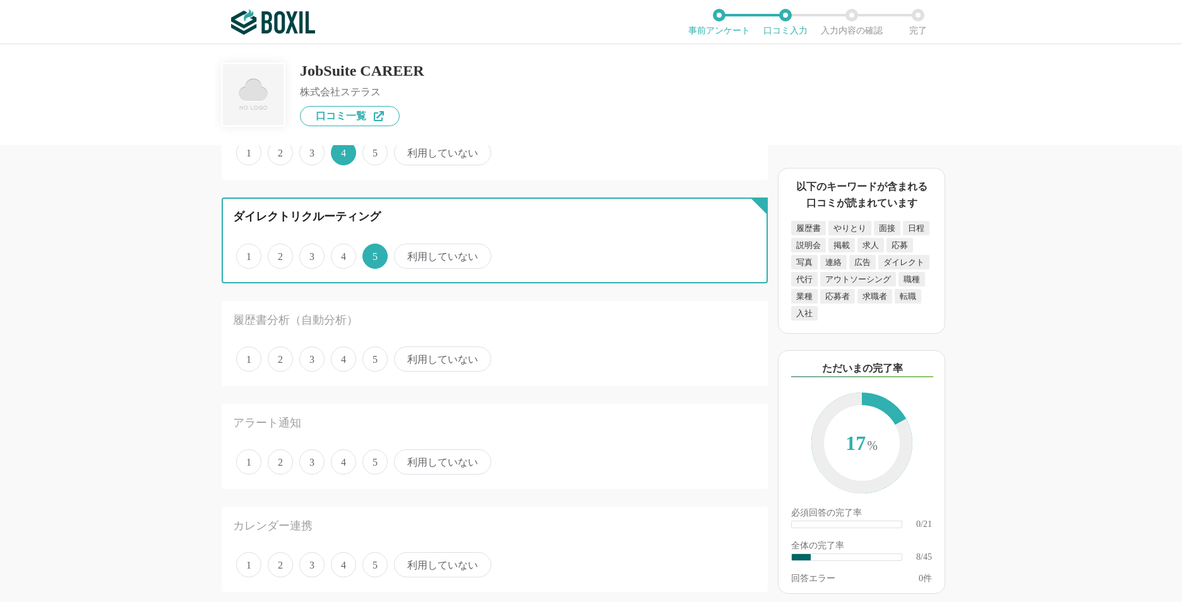
scroll to position [821, 0]
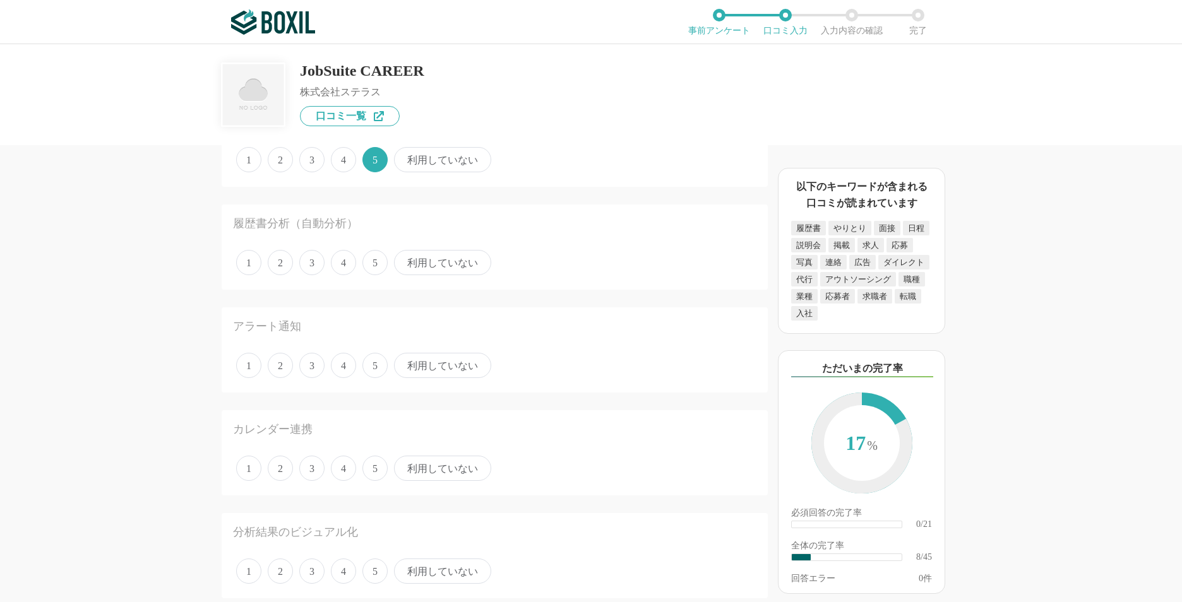
click at [414, 259] on span "利用していない" at bounding box center [442, 262] width 97 height 25
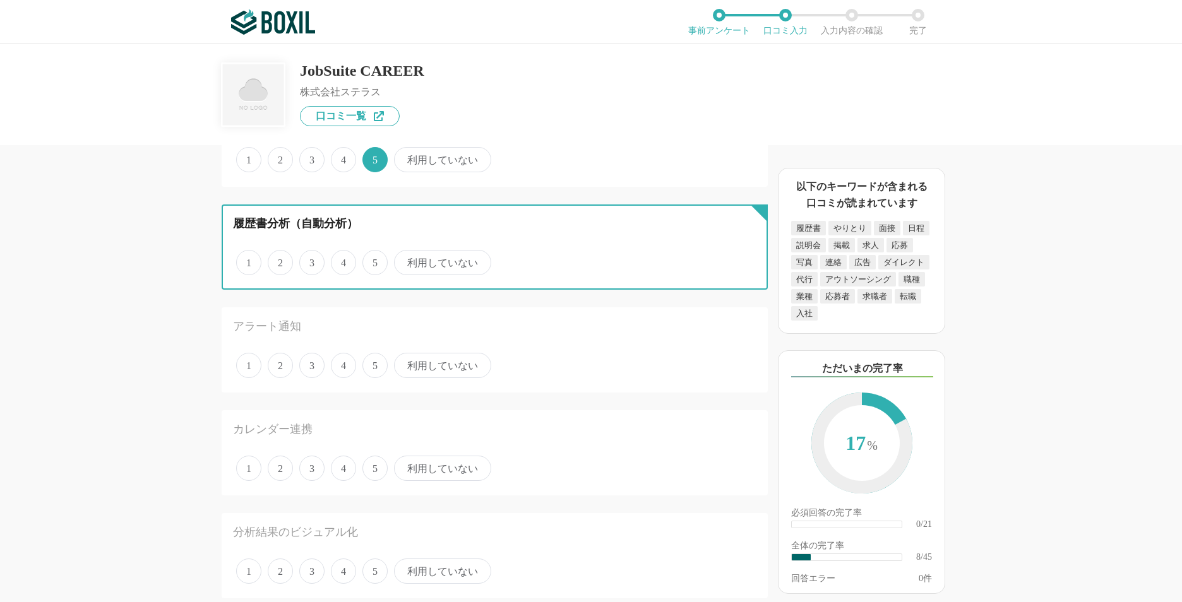
click at [405, 259] on input "利用していない" at bounding box center [401, 256] width 8 height 8
radio input "true"
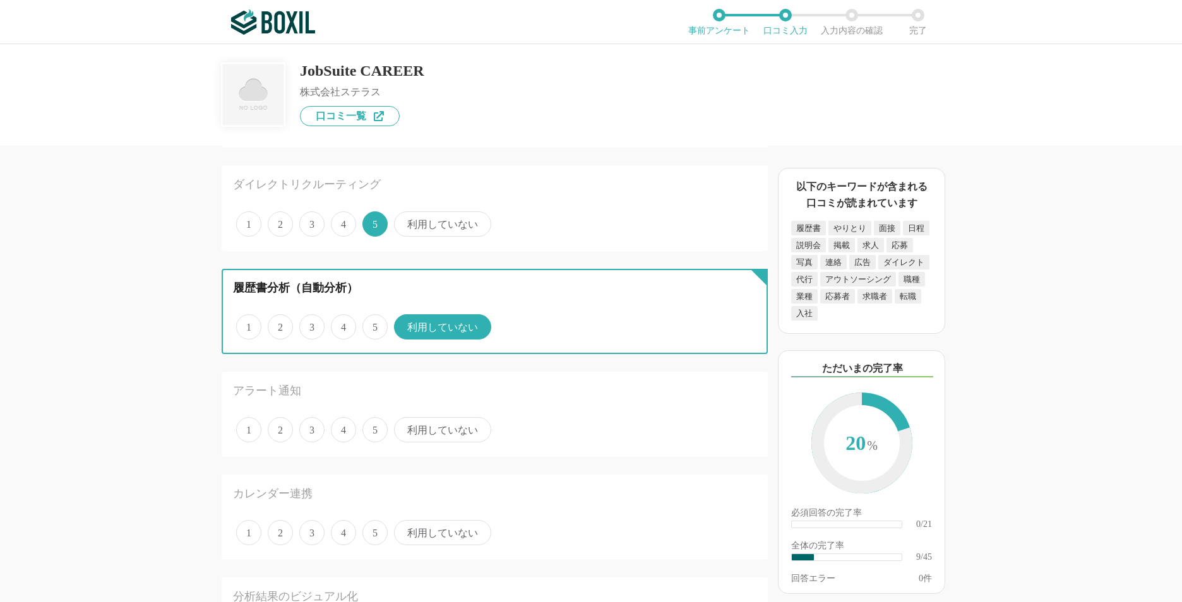
scroll to position [695, 0]
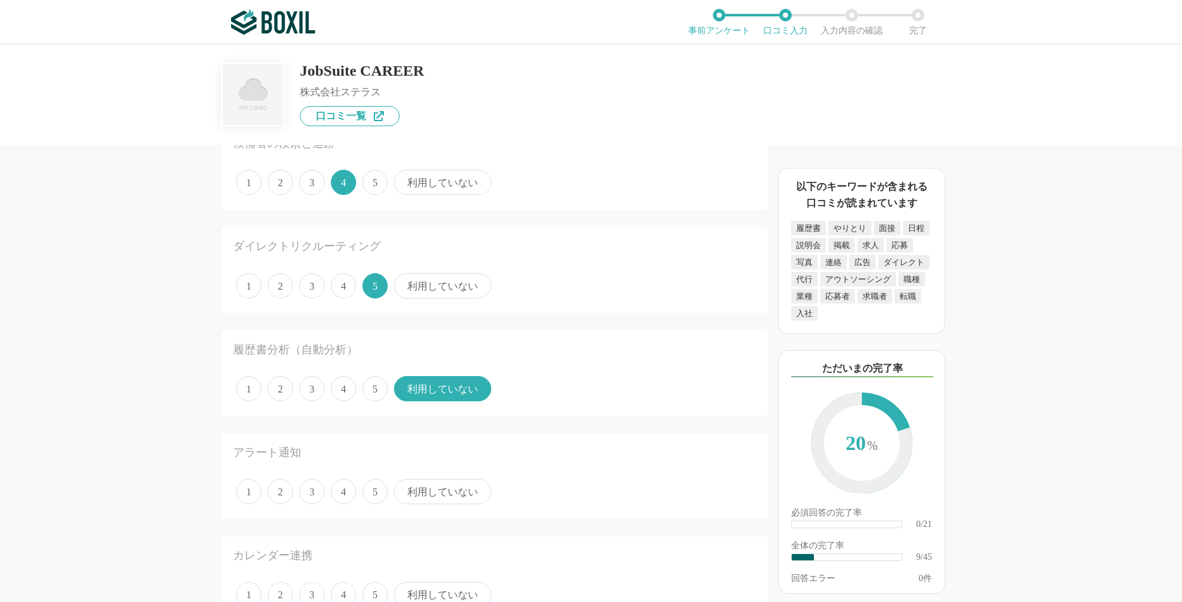
click at [417, 276] on span "利用していない" at bounding box center [442, 285] width 97 height 25
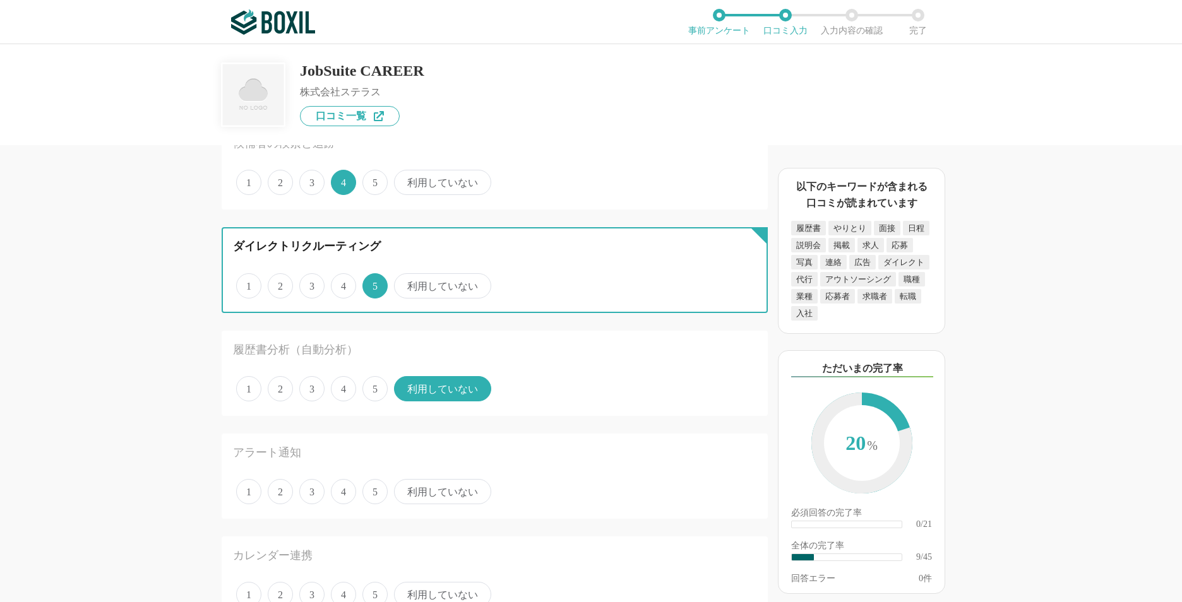
click at [405, 276] on input "利用していない" at bounding box center [401, 279] width 8 height 8
radio input "true"
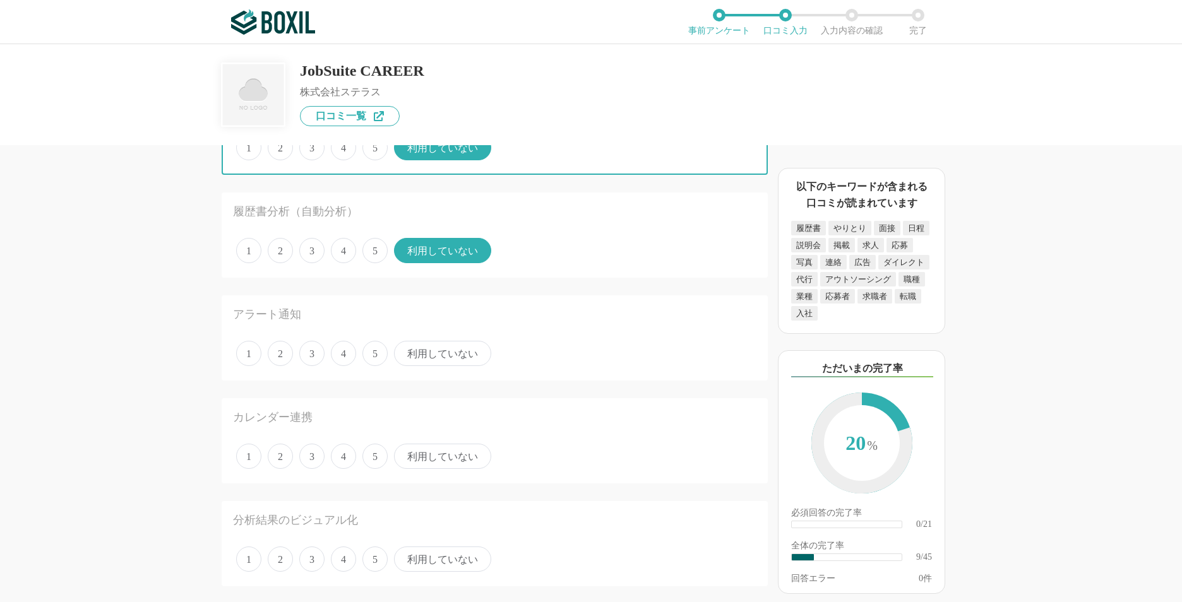
scroll to position [884, 0]
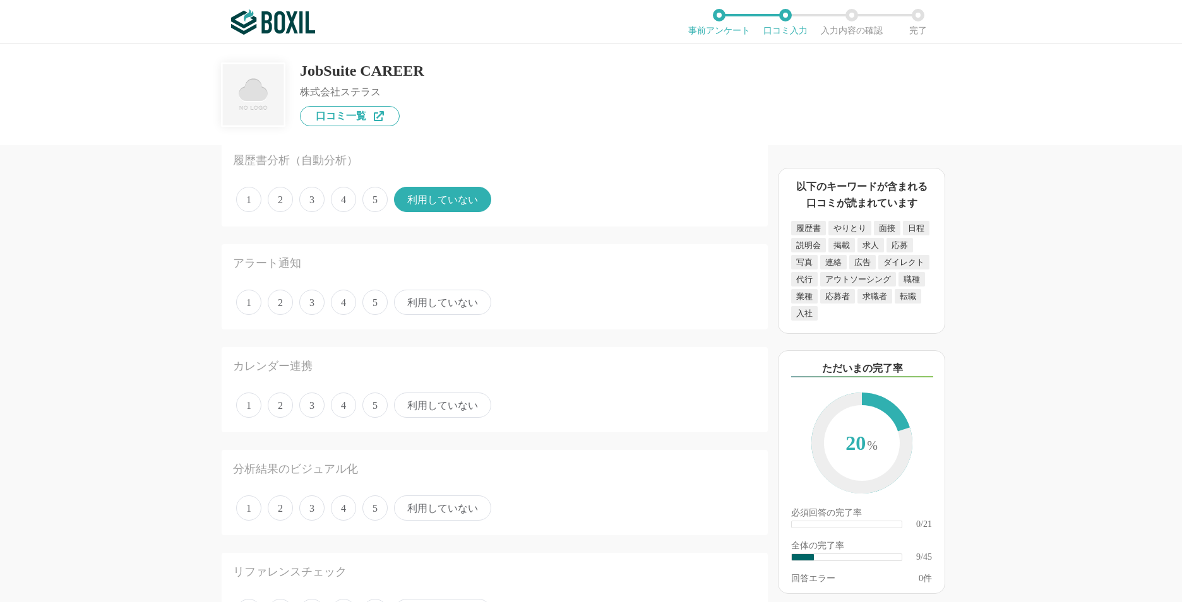
click at [316, 302] on span "3" at bounding box center [311, 302] width 25 height 25
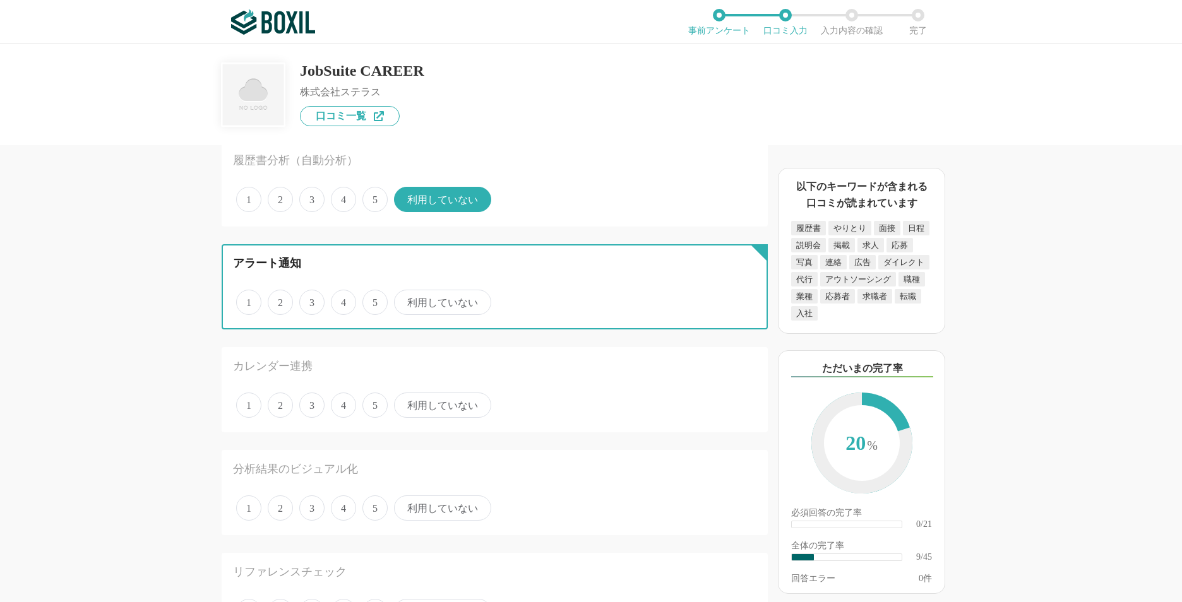
click at [311, 300] on input "3" at bounding box center [306, 296] width 8 height 8
radio input "true"
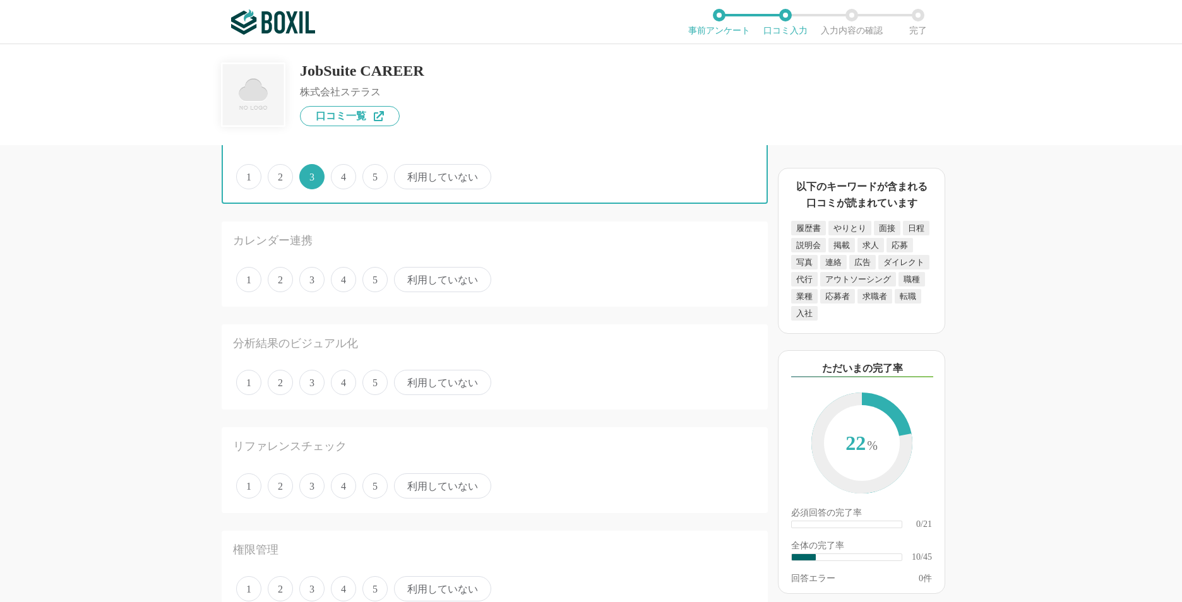
scroll to position [1010, 0]
click at [350, 274] on span "4" at bounding box center [343, 278] width 25 height 25
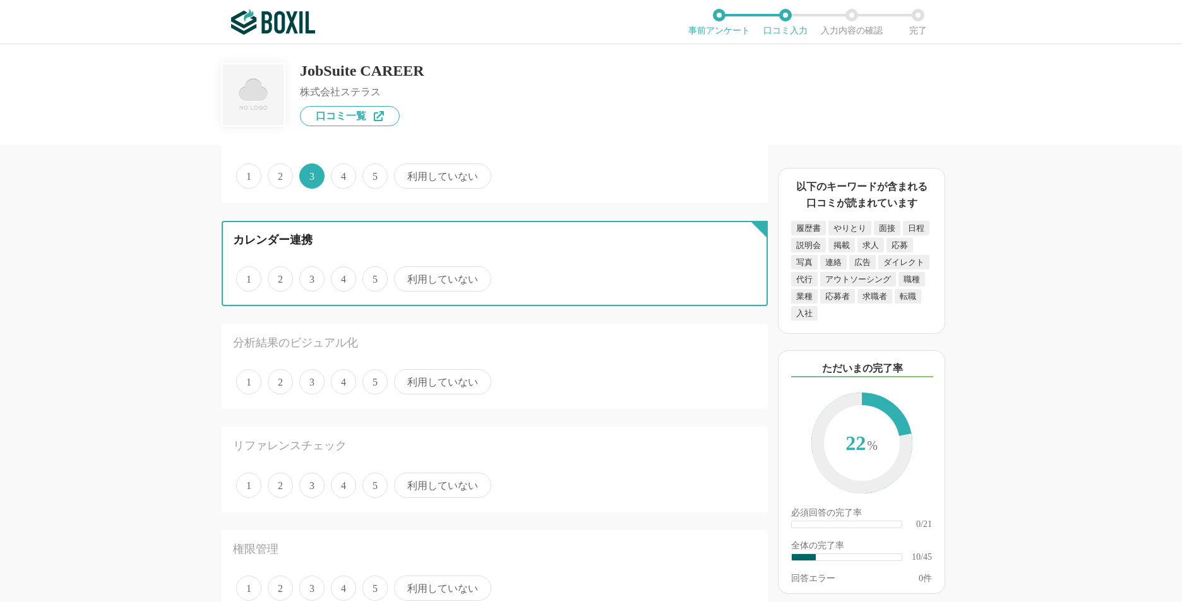
click at [342, 274] on input "4" at bounding box center [338, 272] width 8 height 8
radio input "true"
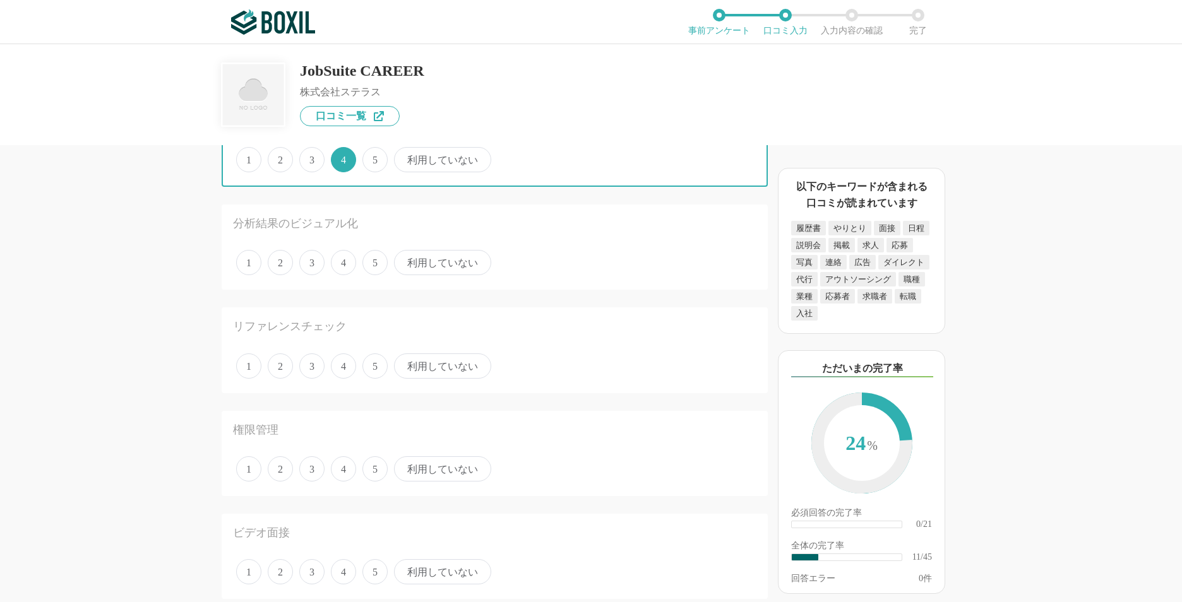
scroll to position [1136, 0]
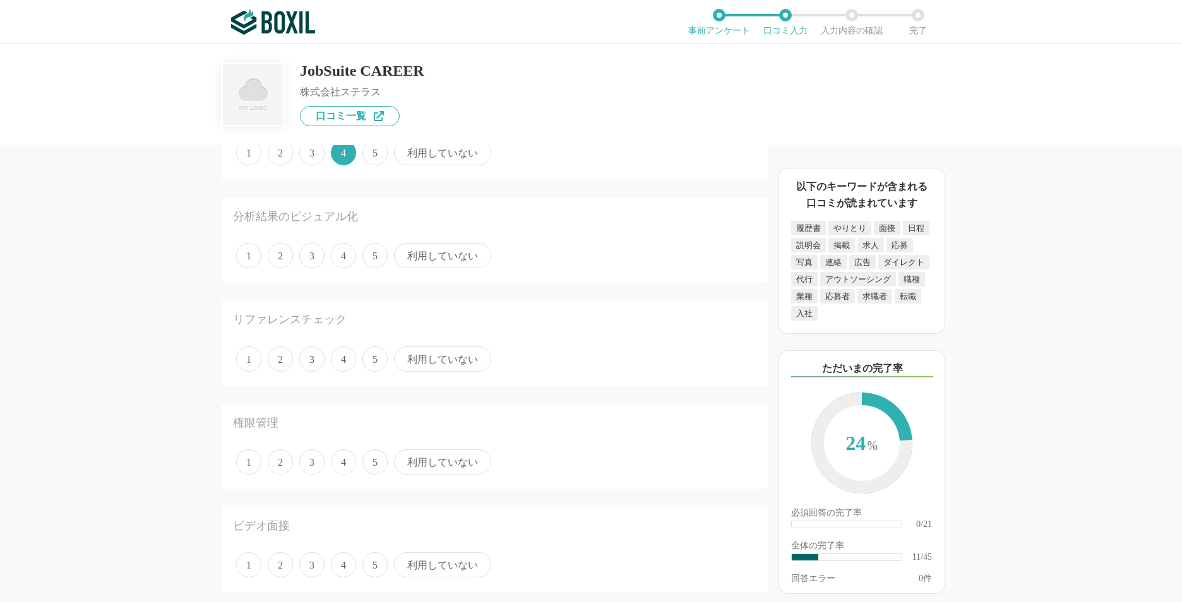
click at [270, 259] on span "2" at bounding box center [280, 255] width 25 height 25
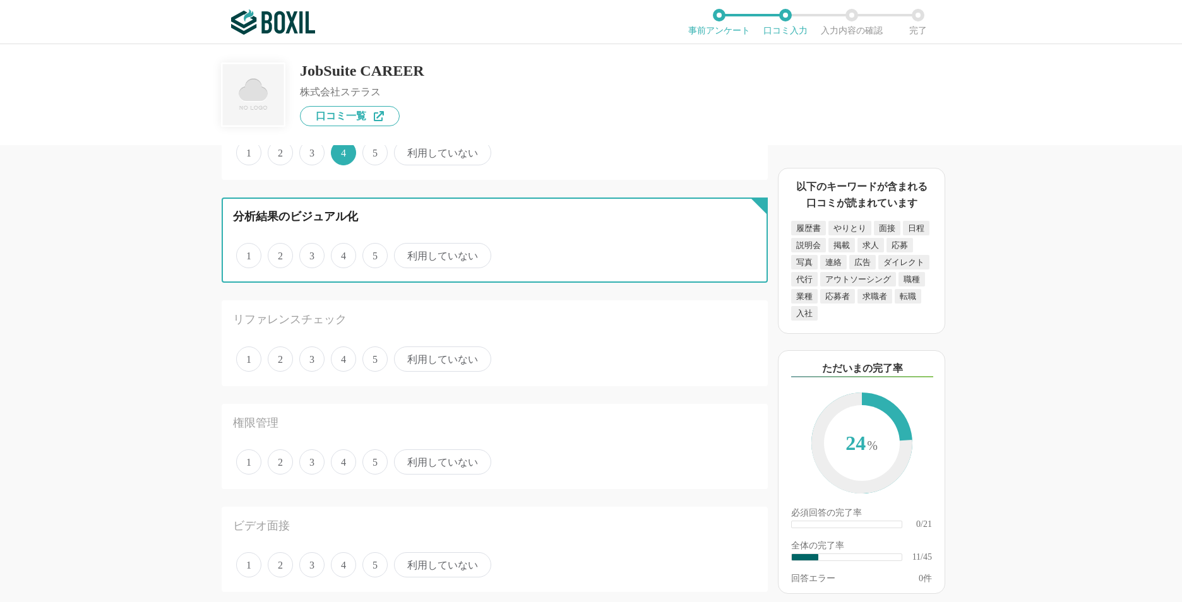
click at [271, 253] on input "2" at bounding box center [275, 249] width 8 height 8
radio input "true"
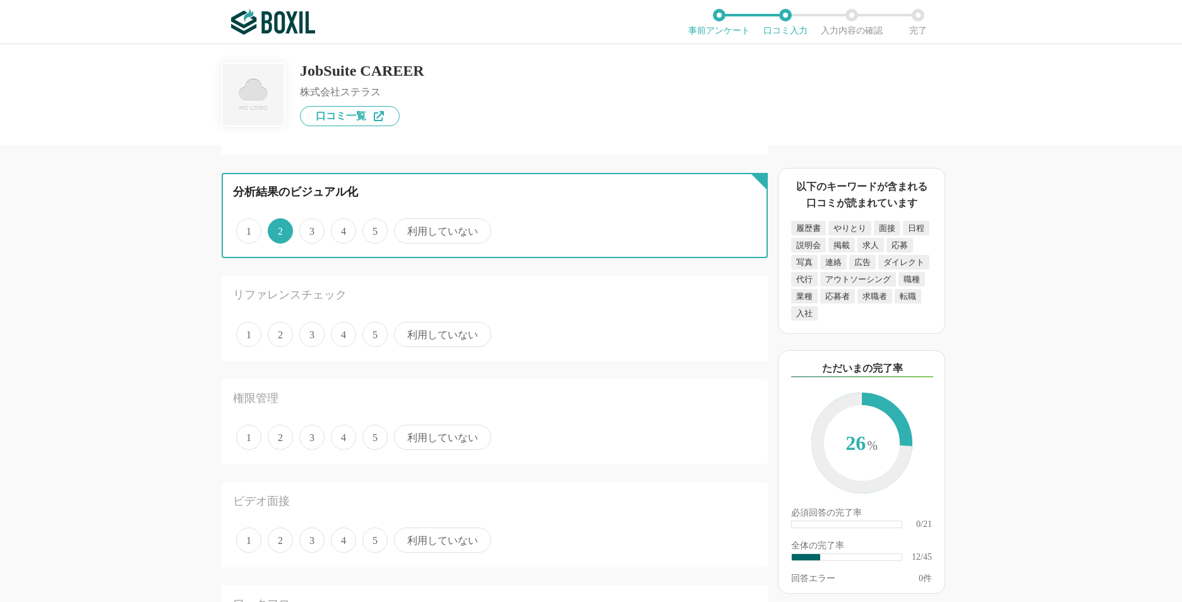
scroll to position [1200, 0]
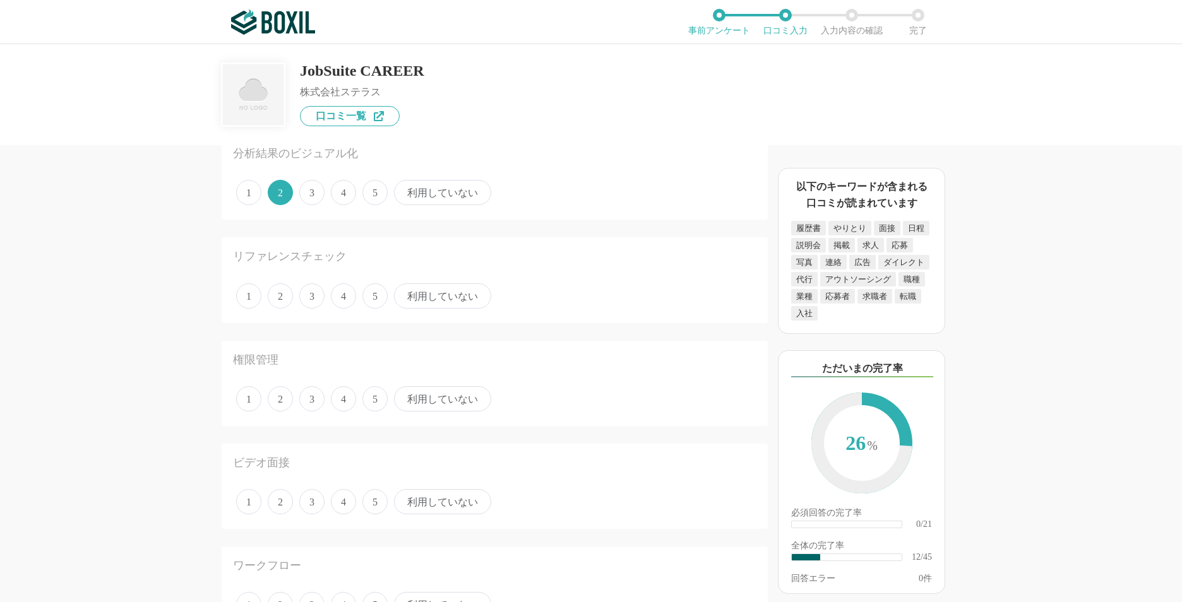
click at [246, 297] on span "1" at bounding box center [248, 295] width 25 height 25
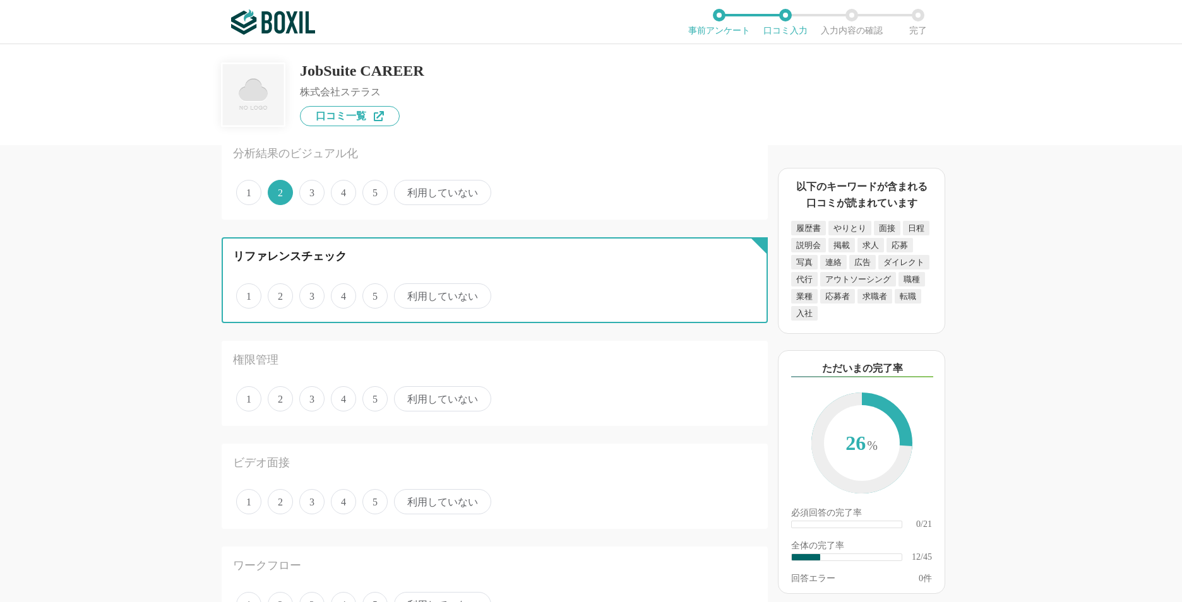
click at [246, 294] on input "1" at bounding box center [243, 289] width 8 height 8
radio input "true"
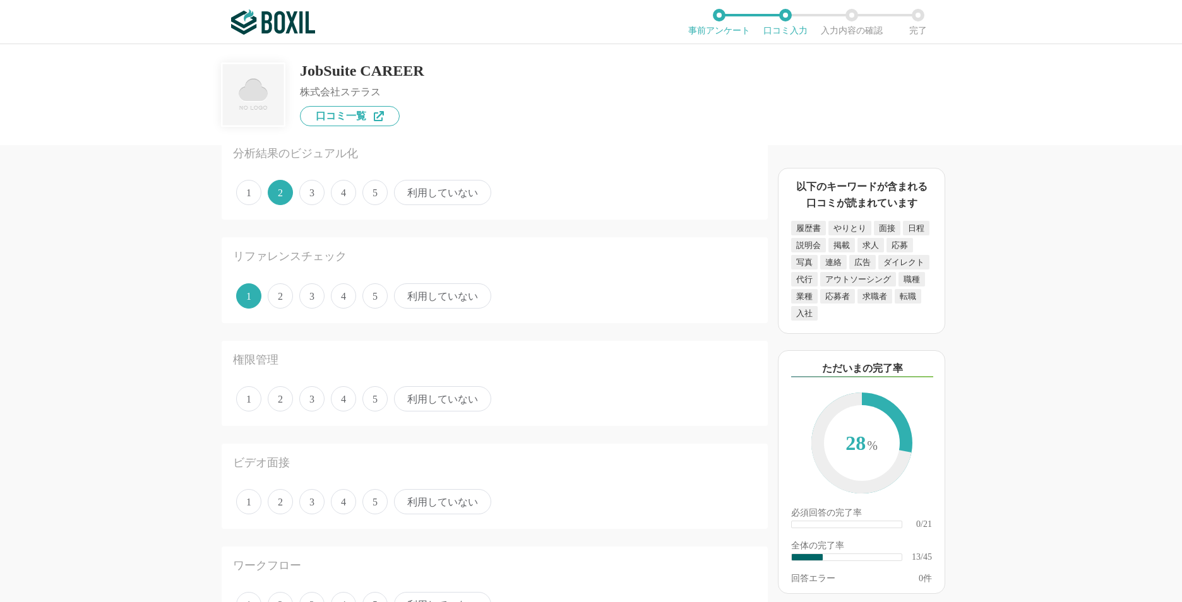
click at [409, 287] on span "利用していない" at bounding box center [442, 295] width 97 height 25
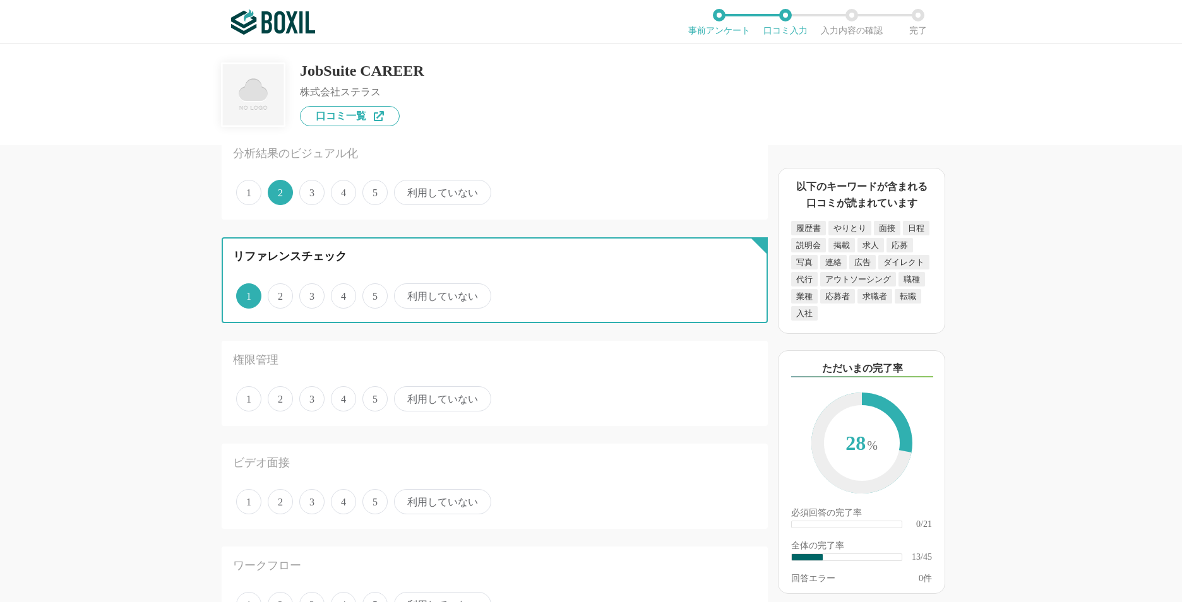
click at [405, 287] on input "利用していない" at bounding box center [401, 289] width 8 height 8
radio input "true"
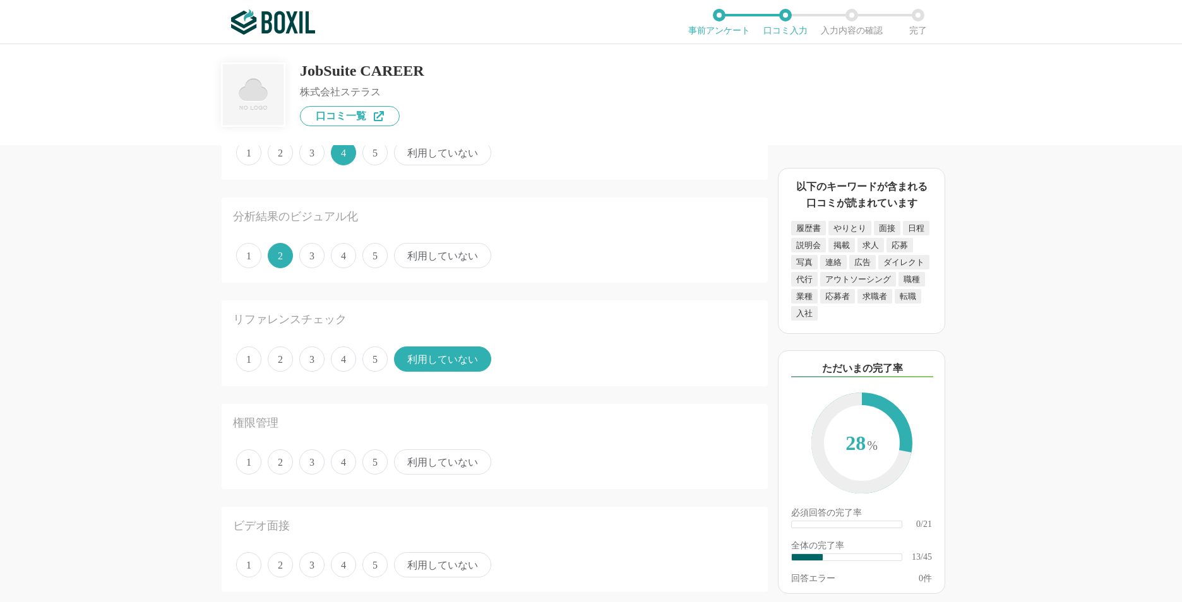
click at [415, 269] on div "1 2 3 4 5 利用していない" at bounding box center [494, 256] width 523 height 32
click at [417, 263] on span "利用していない" at bounding box center [442, 255] width 97 height 25
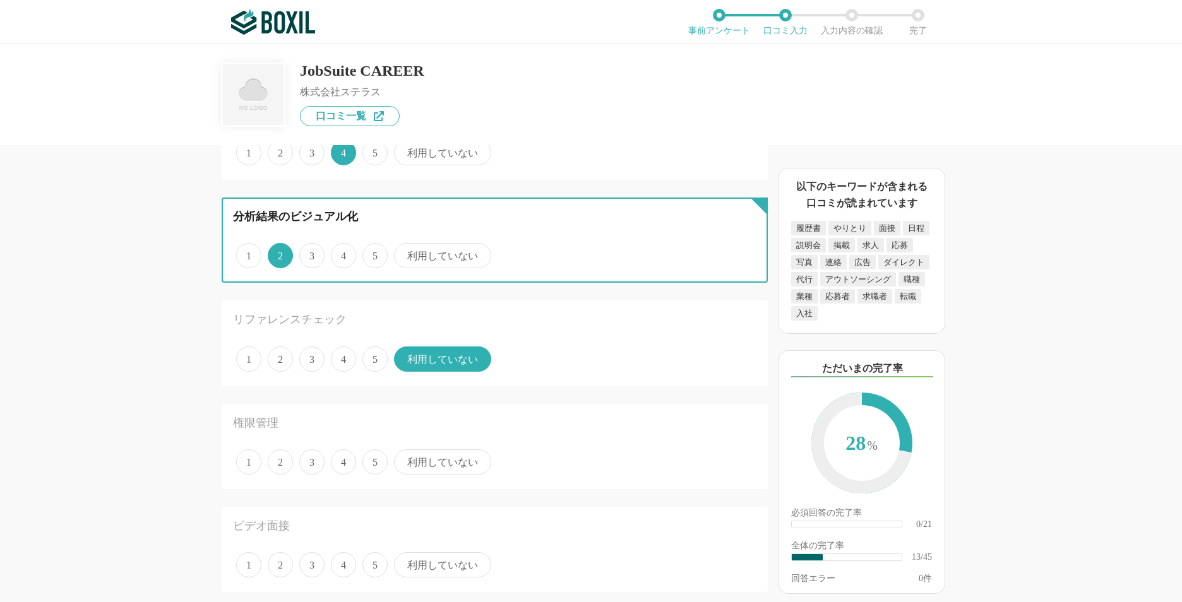
click at [405, 253] on input "利用していない" at bounding box center [401, 249] width 8 height 8
radio input "true"
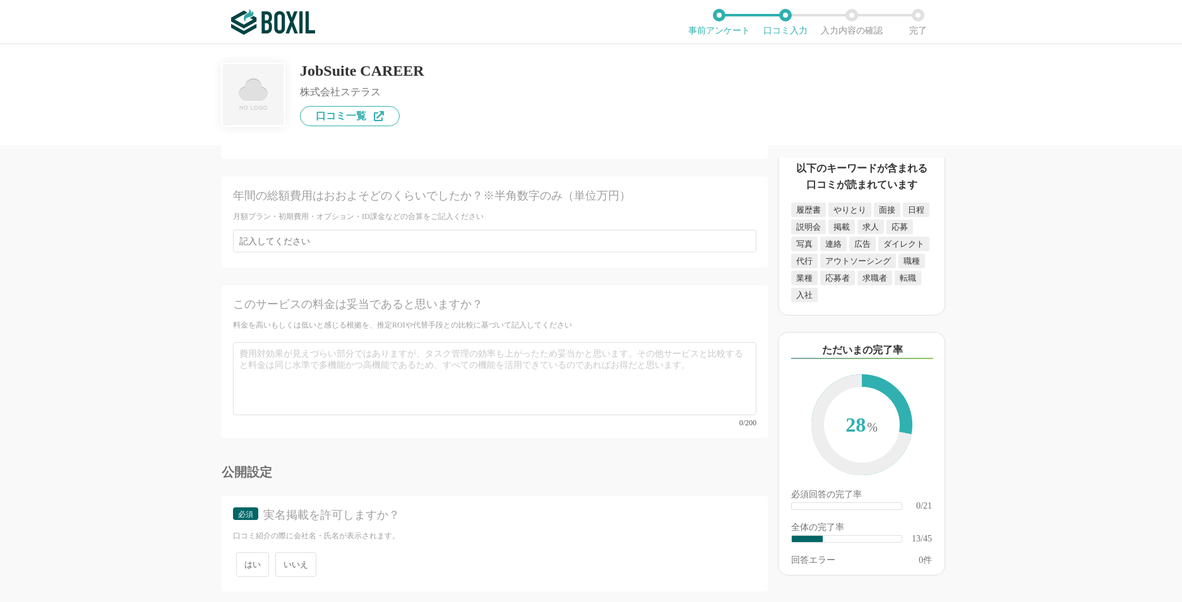
scroll to position [5178, 0]
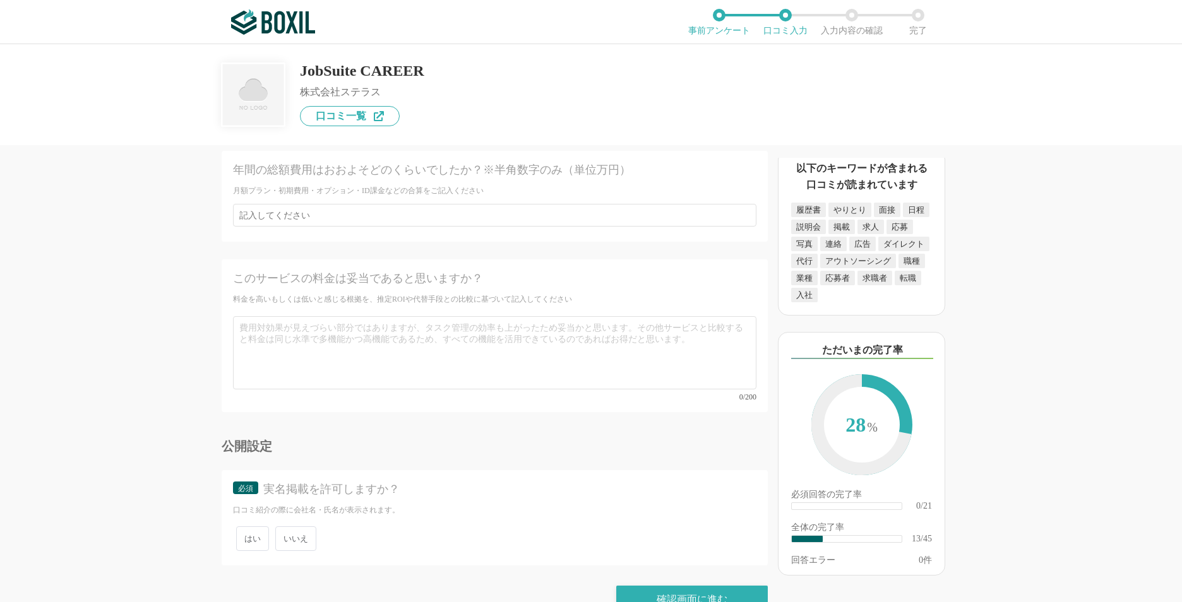
click at [314, 527] on span "いいえ" at bounding box center [295, 539] width 41 height 25
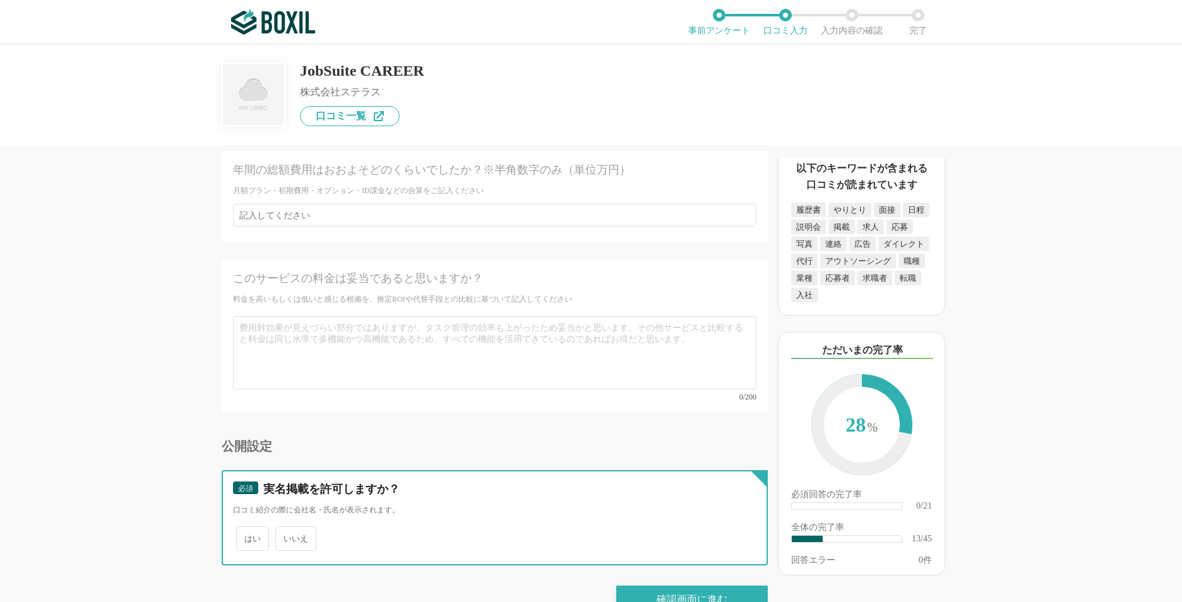
click at [287, 528] on input "いいえ" at bounding box center [282, 532] width 8 height 8
radio input "true"
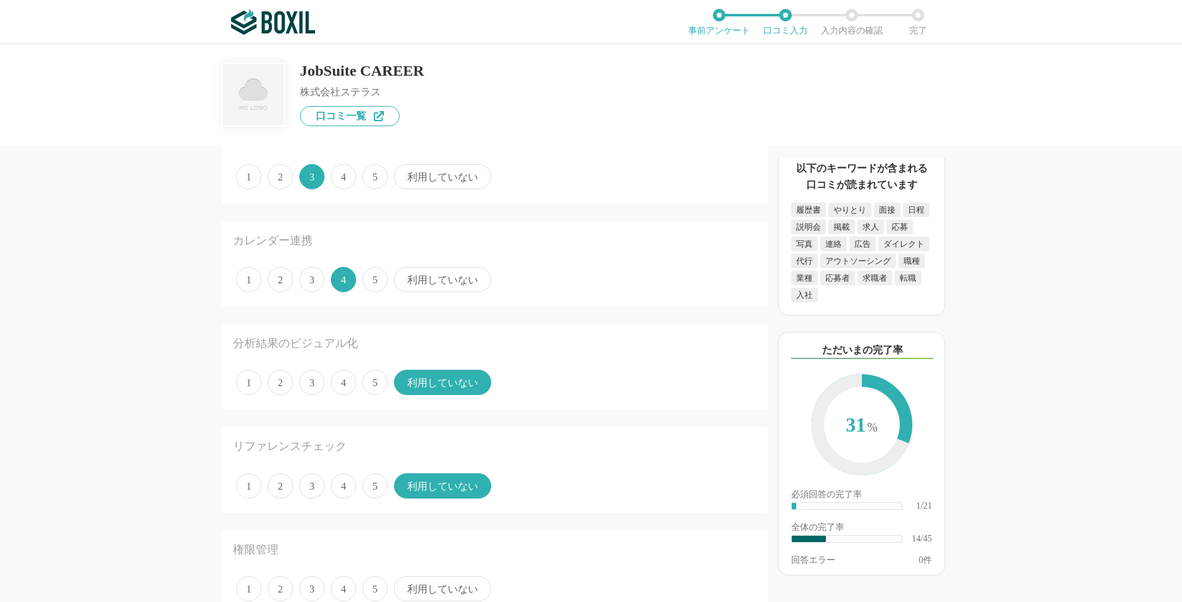
scroll to position [1010, 0]
click at [324, 384] on span "3" at bounding box center [311, 381] width 25 height 25
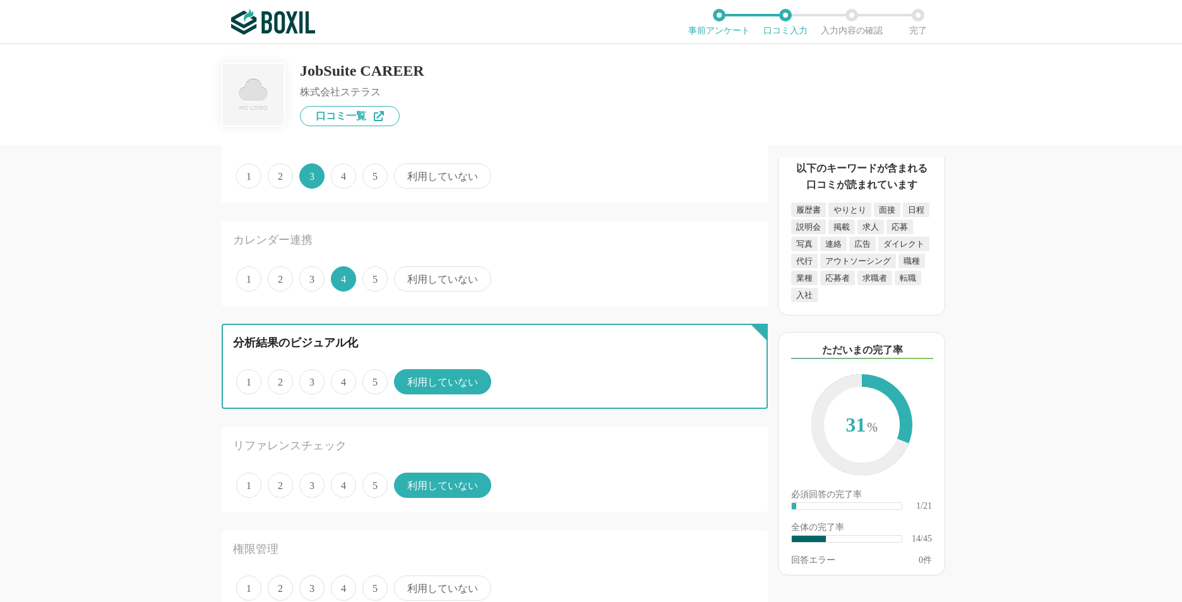
click at [311, 379] on input "3" at bounding box center [306, 375] width 8 height 8
radio input "true"
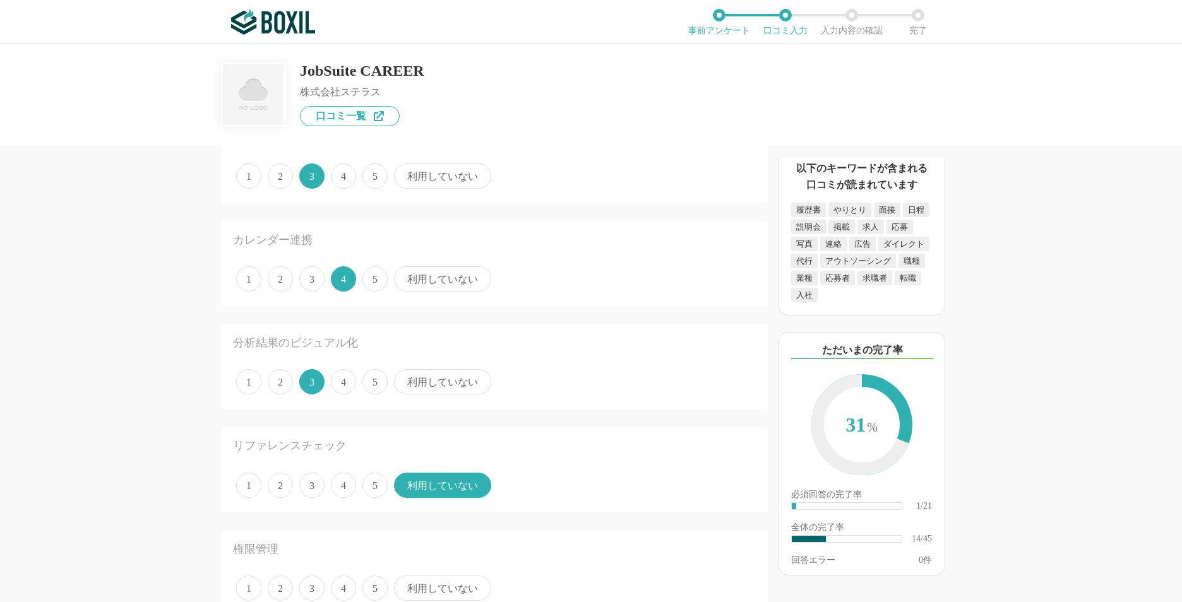
click at [284, 384] on span "2" at bounding box center [280, 381] width 25 height 25
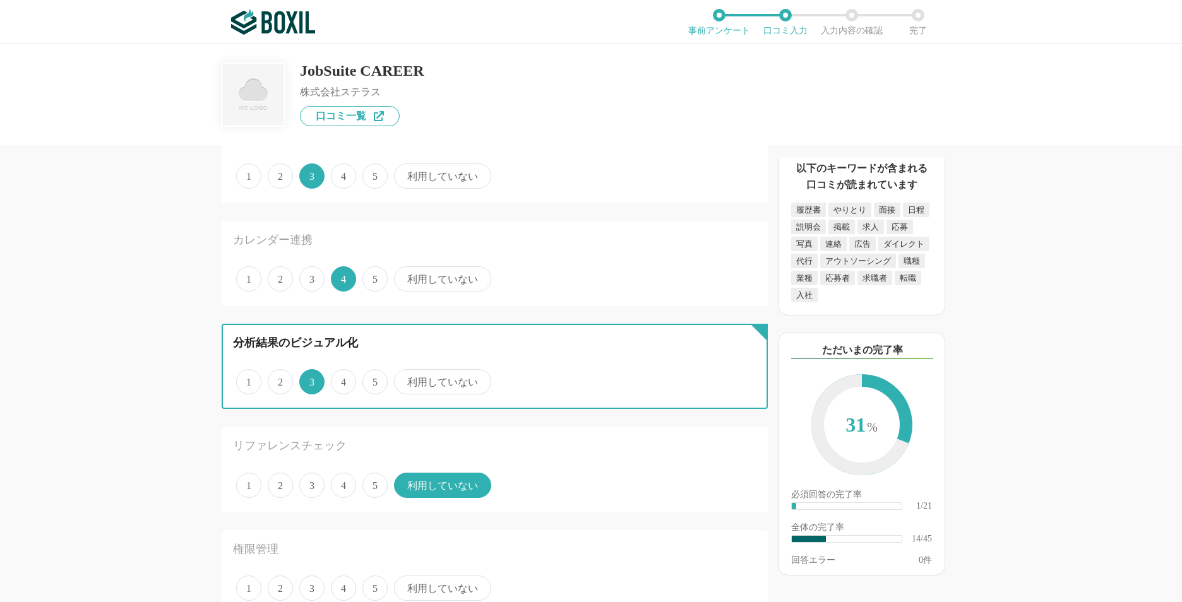
click at [279, 379] on input "2" at bounding box center [275, 375] width 8 height 8
radio input "true"
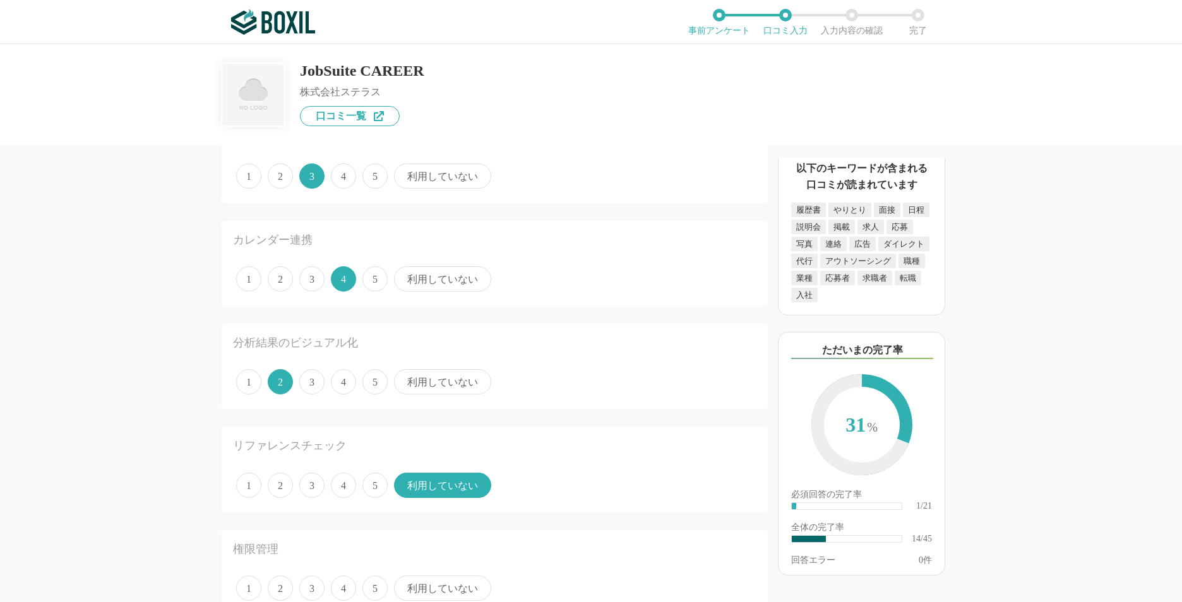
click at [240, 388] on span "1" at bounding box center [248, 381] width 25 height 25
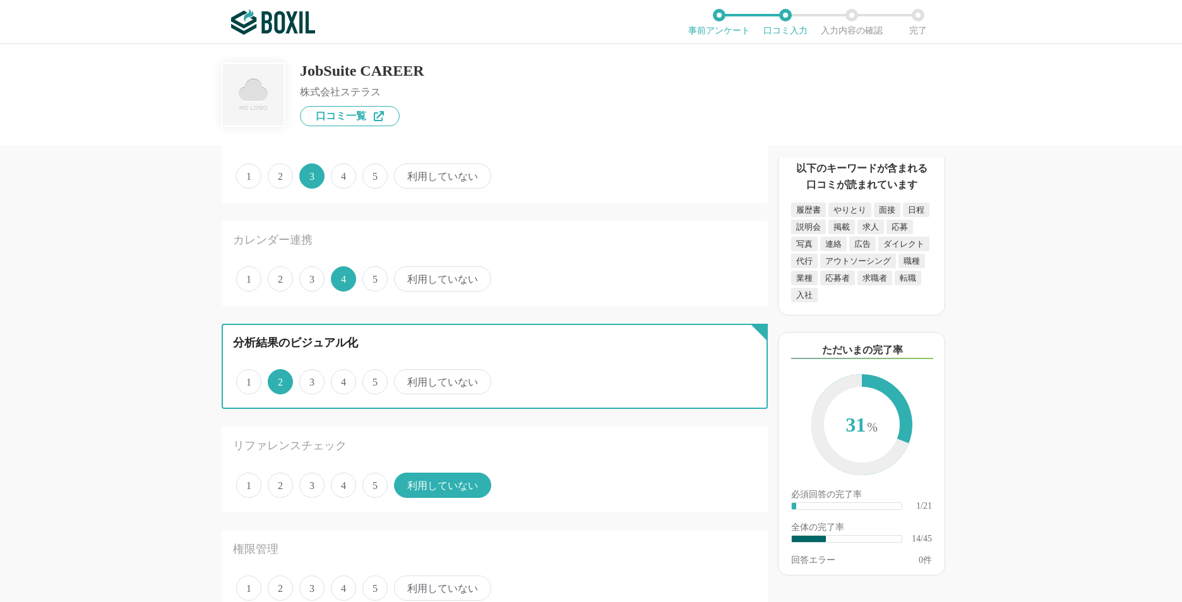
click at [240, 379] on input "1" at bounding box center [243, 375] width 8 height 8
radio input "true"
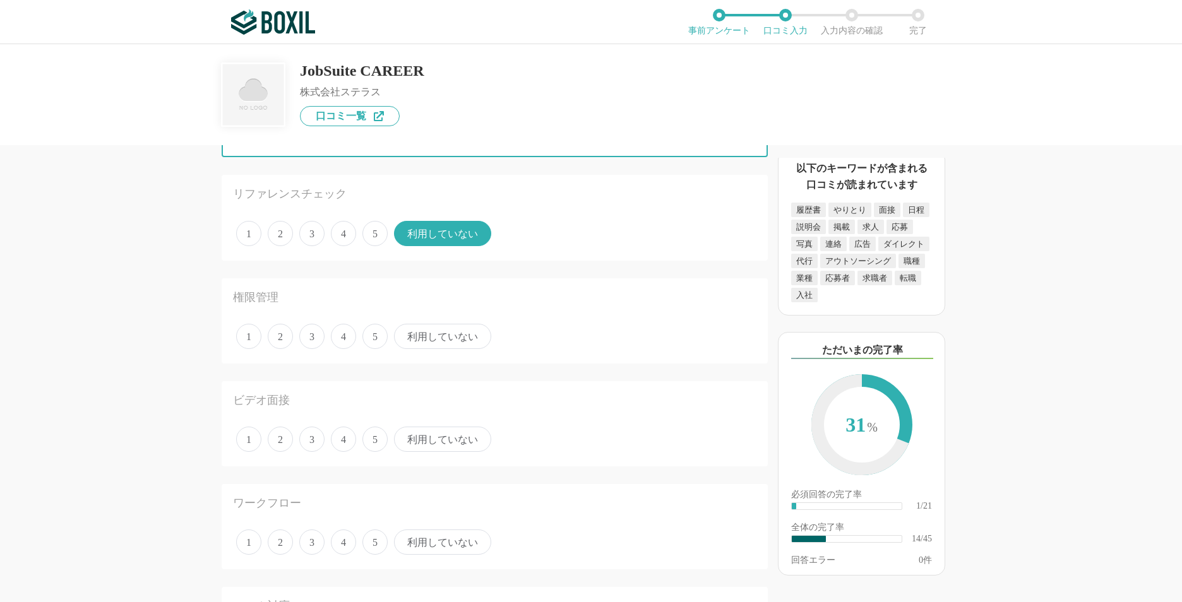
scroll to position [1263, 0]
click at [333, 343] on span "4" at bounding box center [343, 335] width 25 height 25
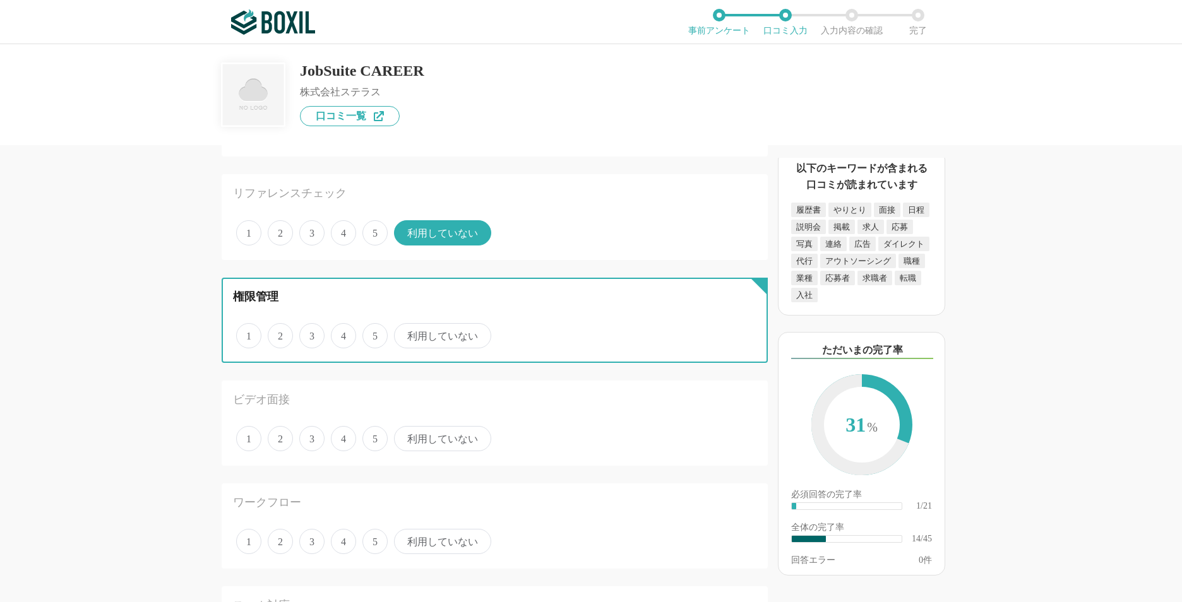
click at [334, 333] on input "4" at bounding box center [338, 329] width 8 height 8
radio input "true"
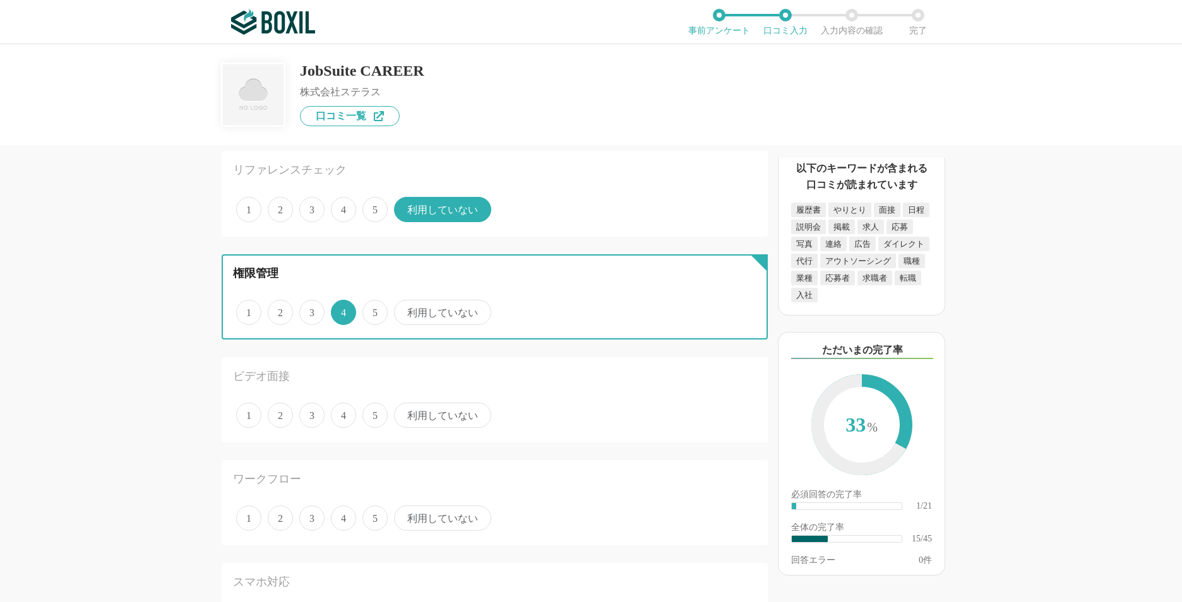
scroll to position [1326, 0]
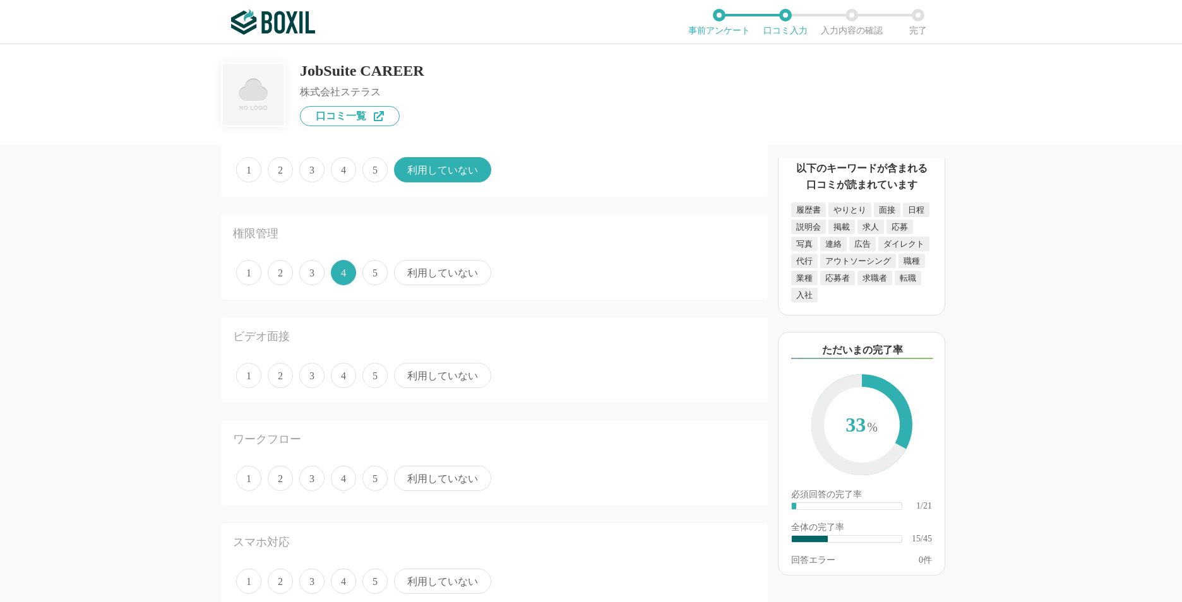
click at [367, 367] on label "5" at bounding box center [374, 375] width 25 height 25
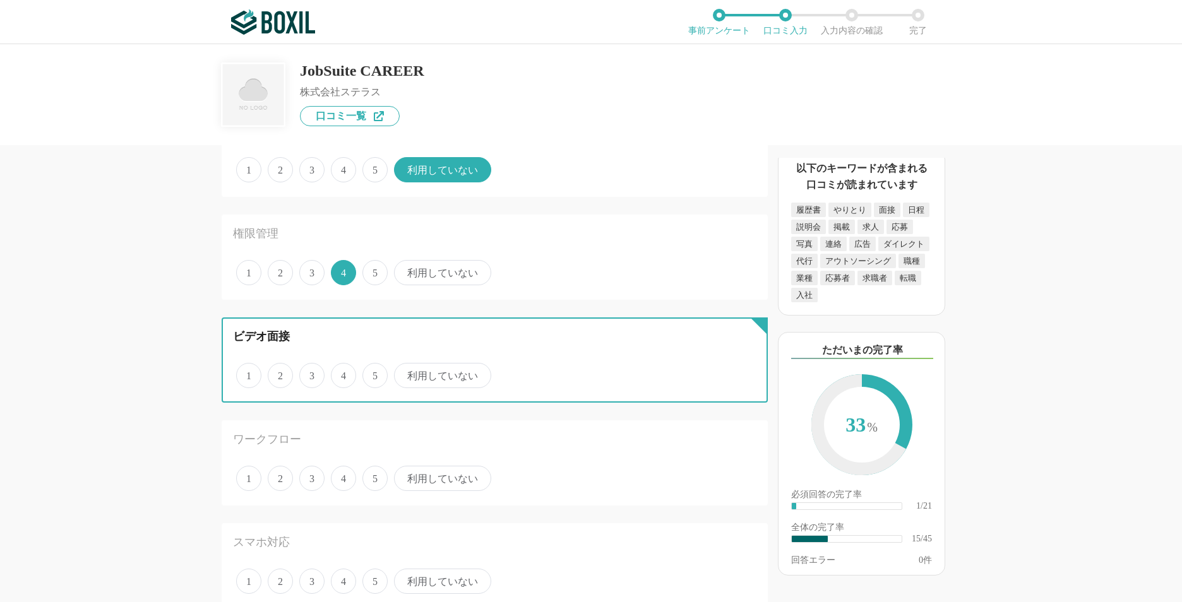
click at [367, 367] on input "5" at bounding box center [370, 369] width 8 height 8
radio input "true"
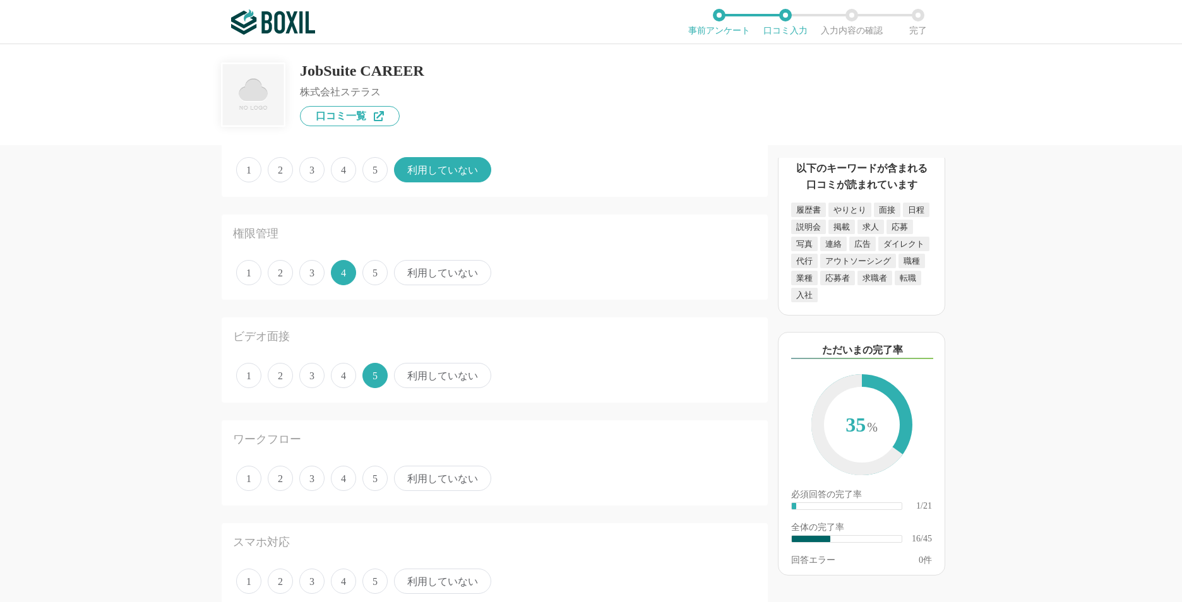
click at [371, 272] on span "5" at bounding box center [374, 272] width 25 height 25
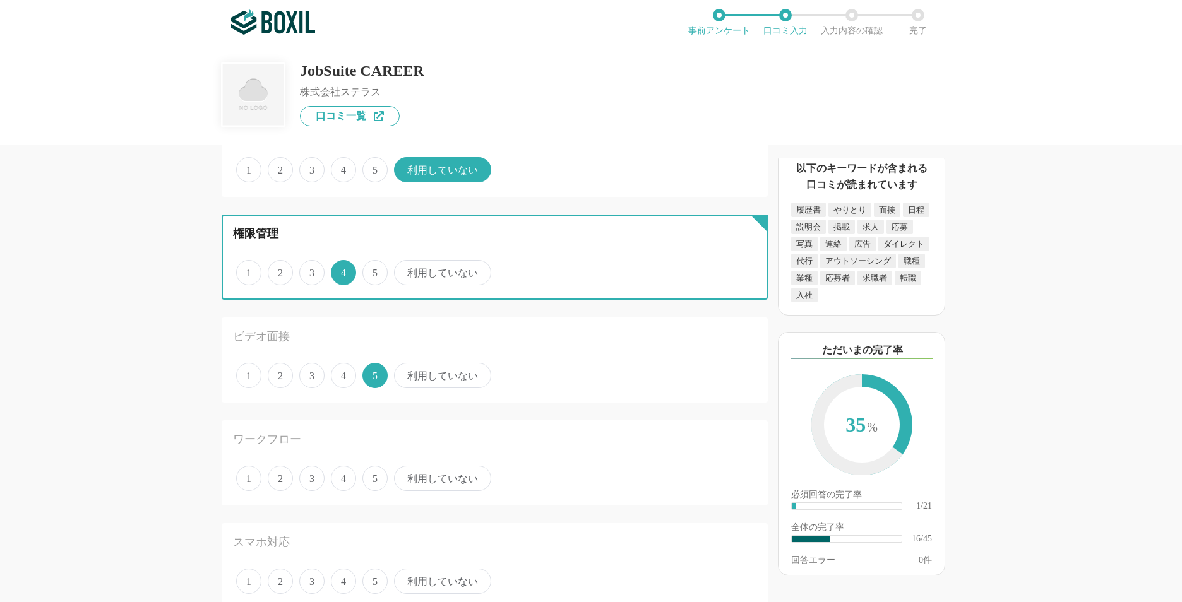
click at [371, 270] on input "5" at bounding box center [370, 266] width 8 height 8
radio input "true"
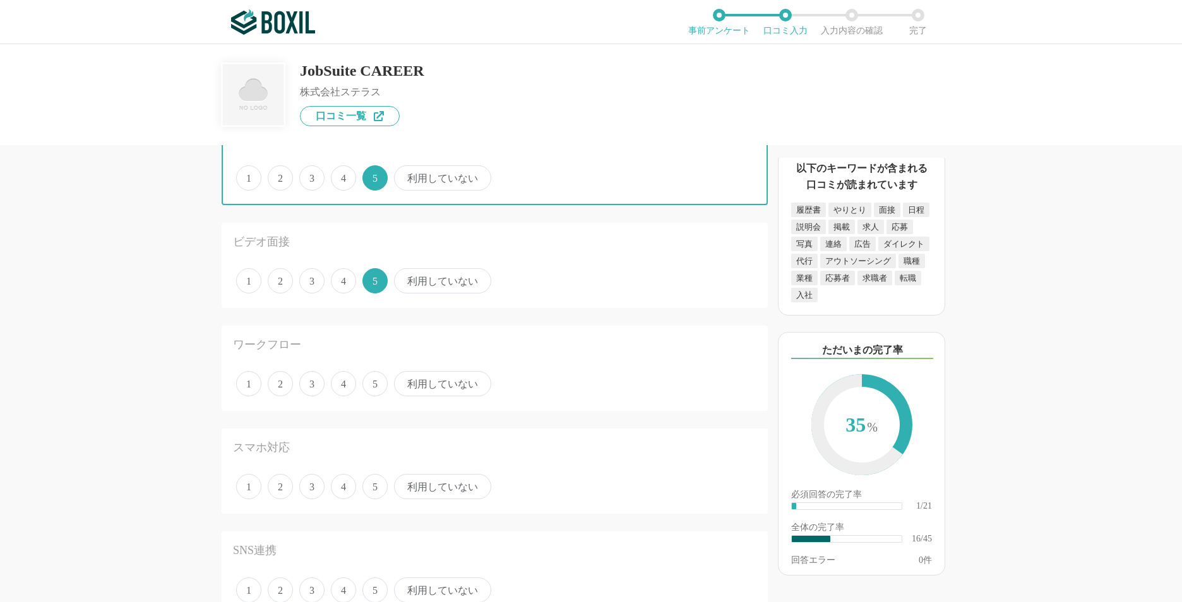
scroll to position [1452, 0]
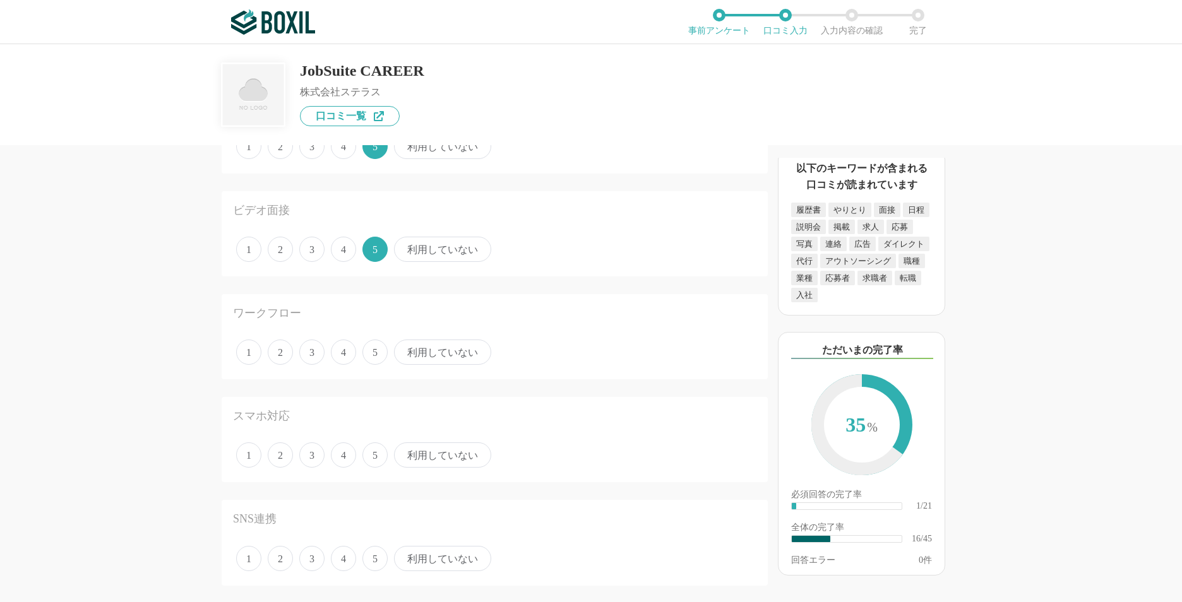
click at [367, 352] on span "5" at bounding box center [374, 352] width 25 height 25
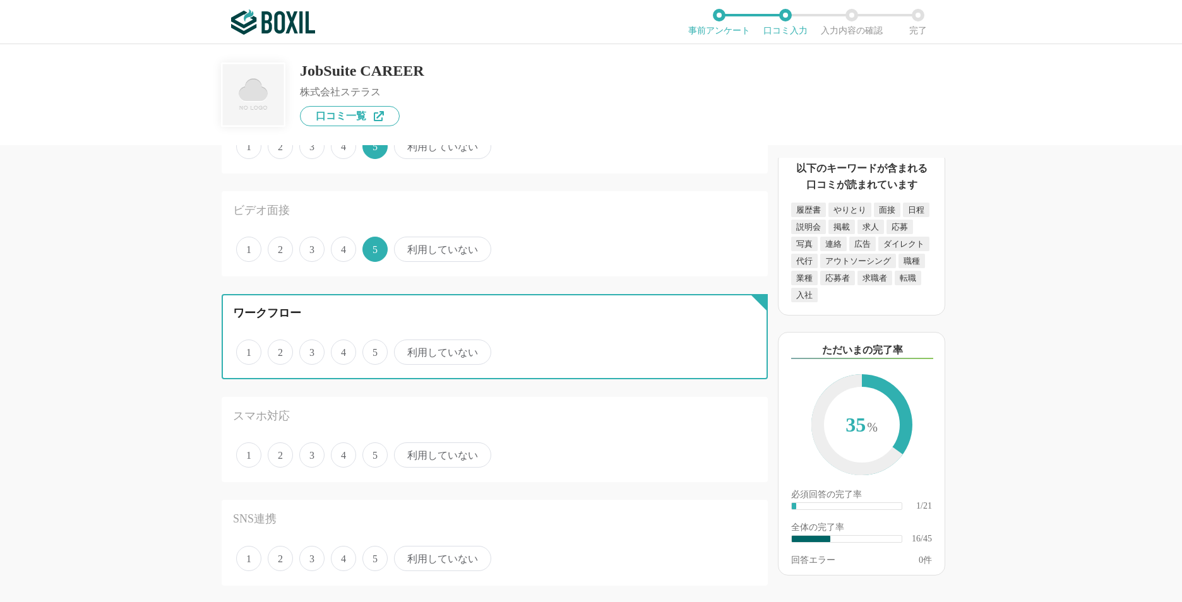
click at [367, 350] on input "5" at bounding box center [370, 346] width 8 height 8
radio input "true"
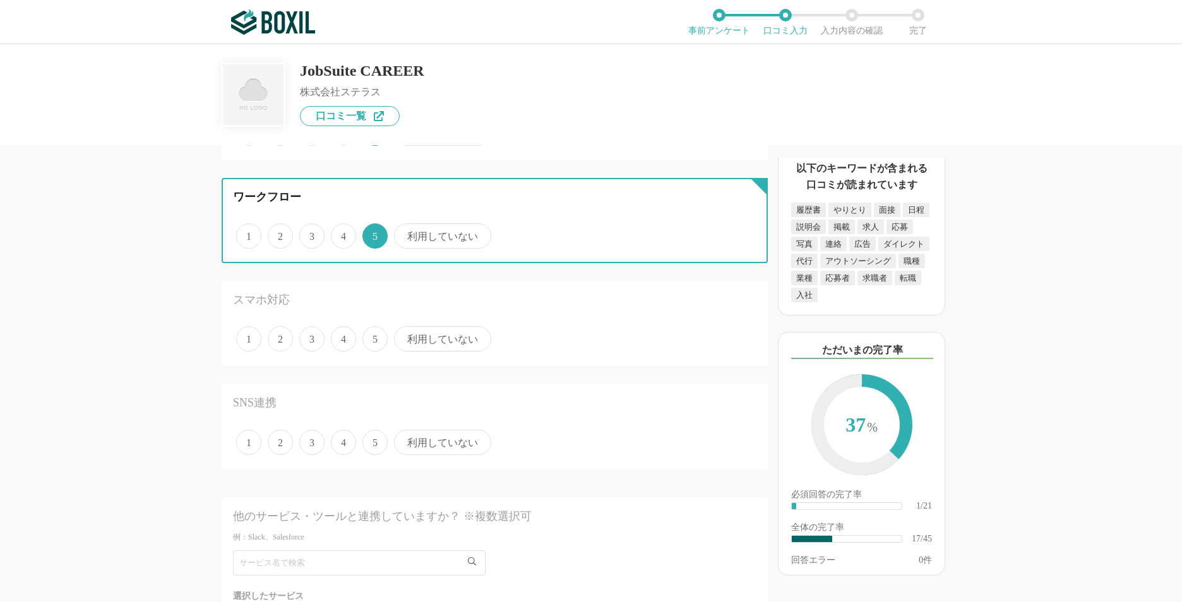
scroll to position [1578, 0]
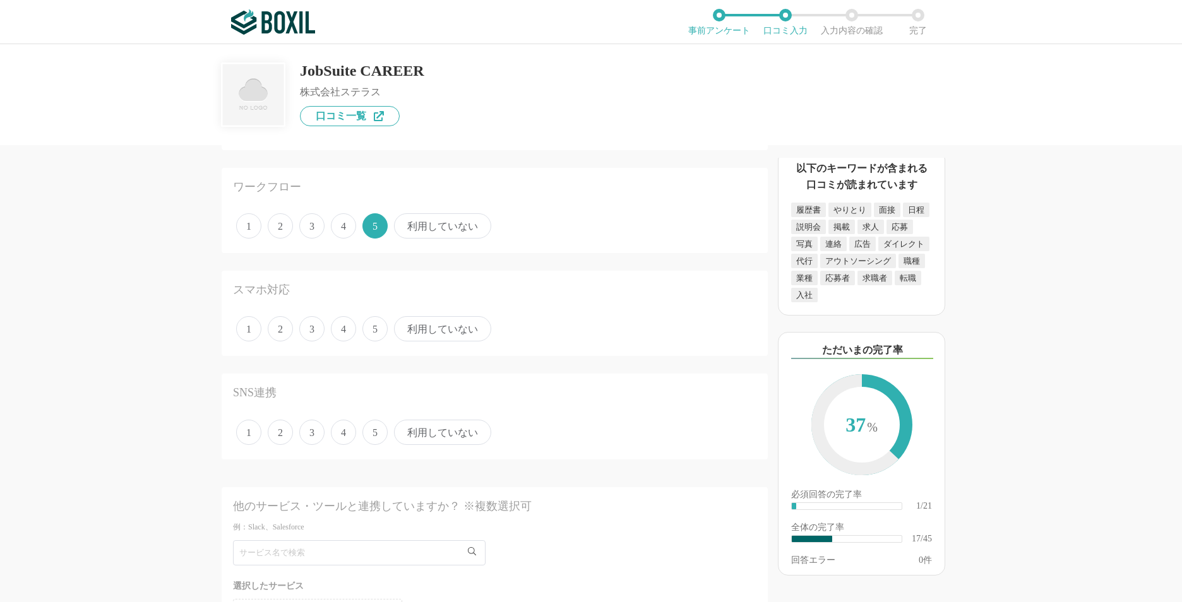
click at [420, 332] on span "利用していない" at bounding box center [442, 328] width 97 height 25
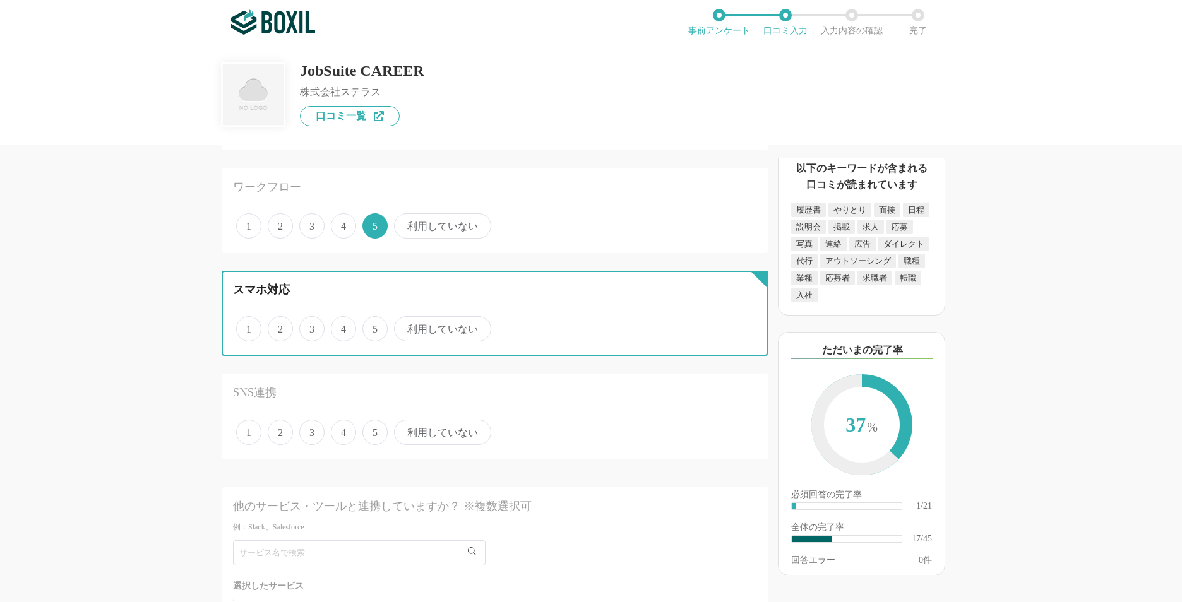
click at [405, 326] on input "利用していない" at bounding box center [401, 322] width 8 height 8
radio input "true"
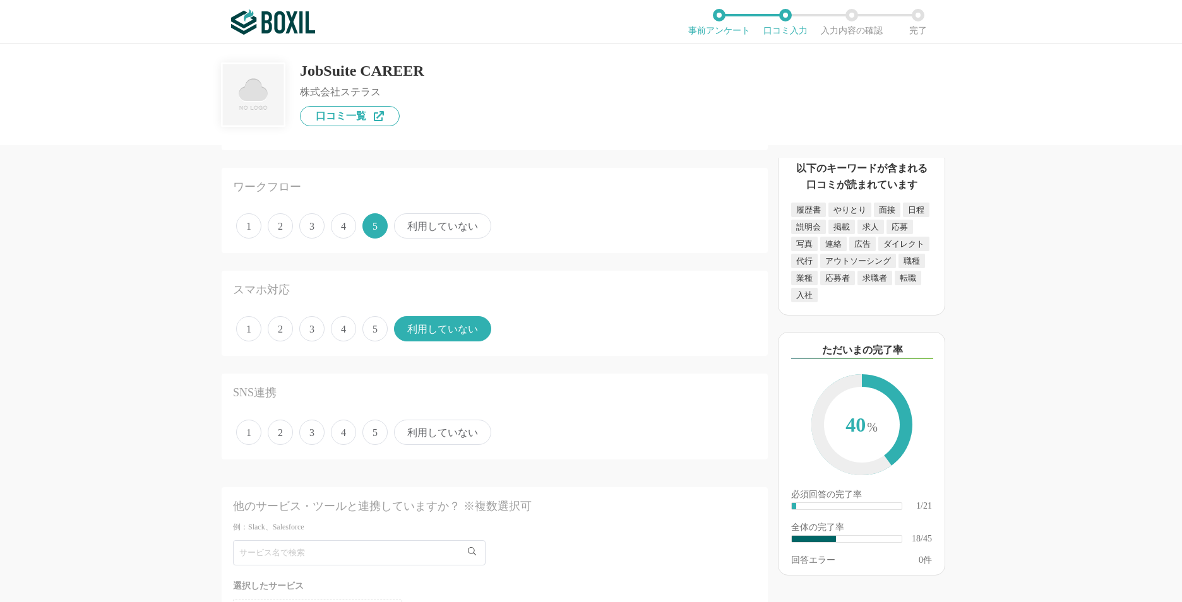
click at [423, 432] on span "利用していない" at bounding box center [442, 432] width 97 height 25
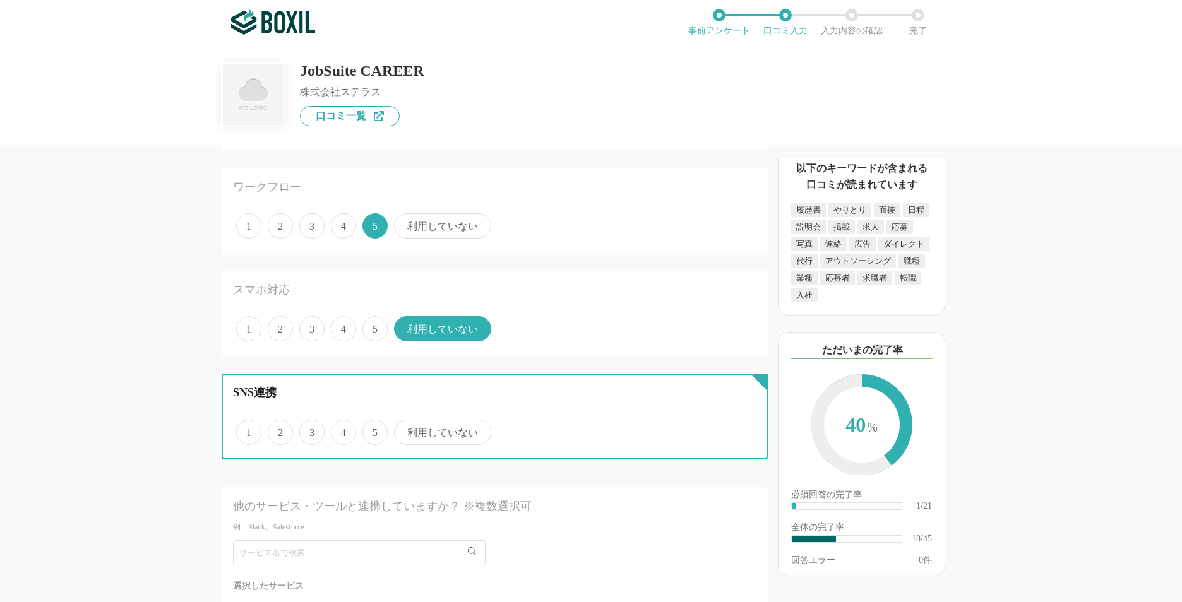
click at [405, 430] on input "利用していない" at bounding box center [401, 426] width 8 height 8
radio input "true"
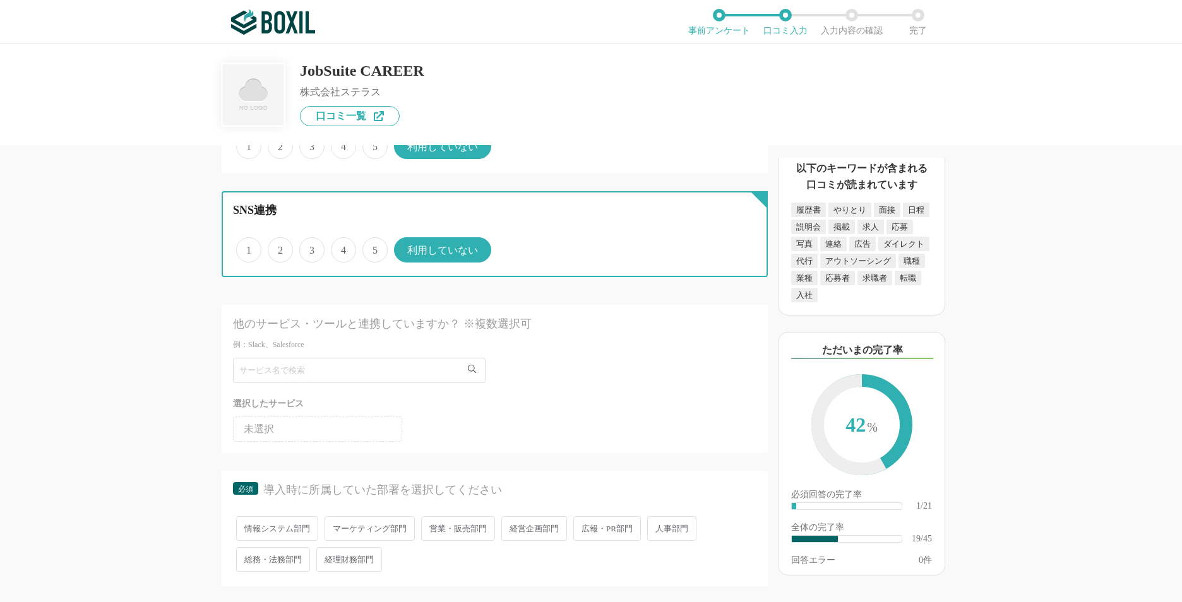
scroll to position [1768, 0]
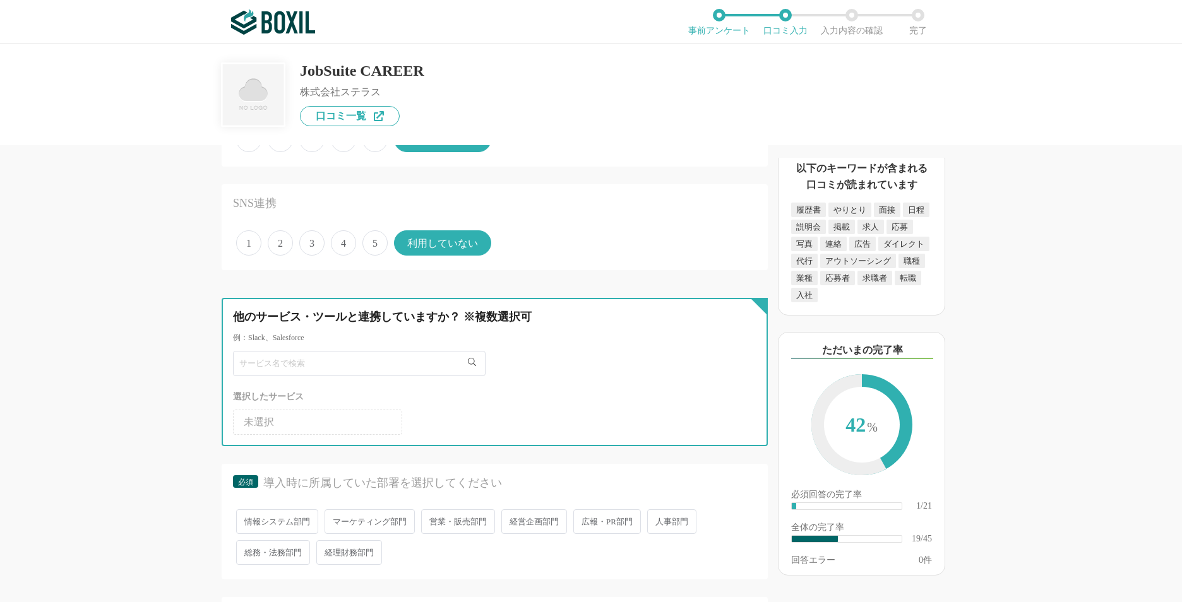
click at [400, 368] on input "text" at bounding box center [359, 363] width 253 height 25
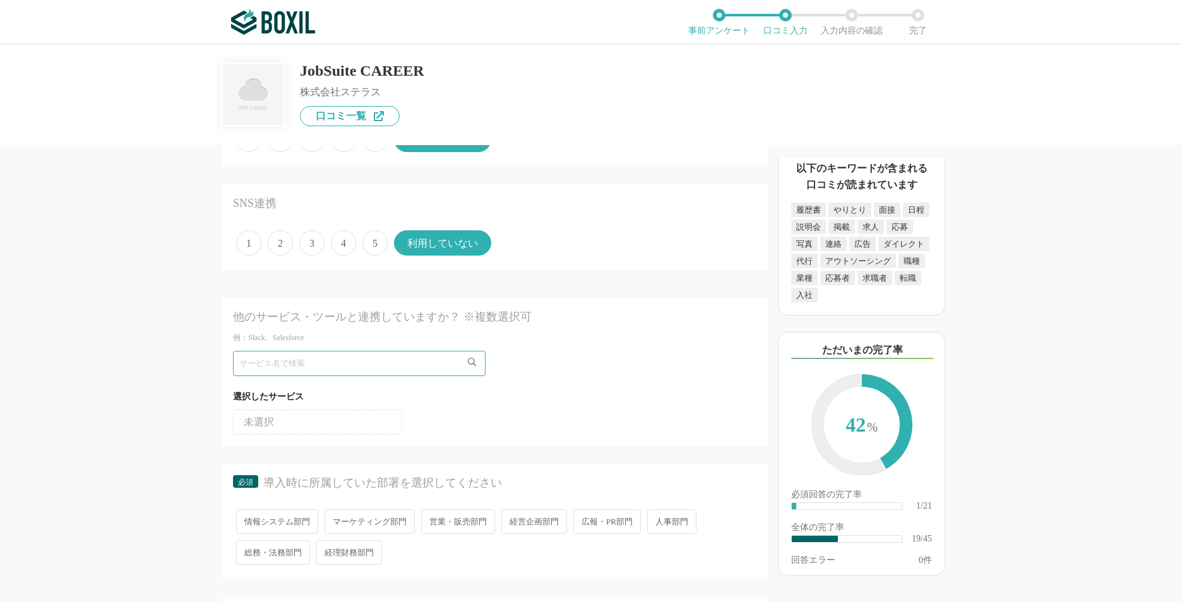
click at [463, 429] on ul "未選択" at bounding box center [494, 420] width 523 height 30
click at [169, 429] on div "採用管理システム(ATS)の機能について（5点満点で評価してください） 複数の広告管理を一括化 1 2 3 4 5 利用していない 応募～面接までの自動化 1…" at bounding box center [451, 373] width 631 height 457
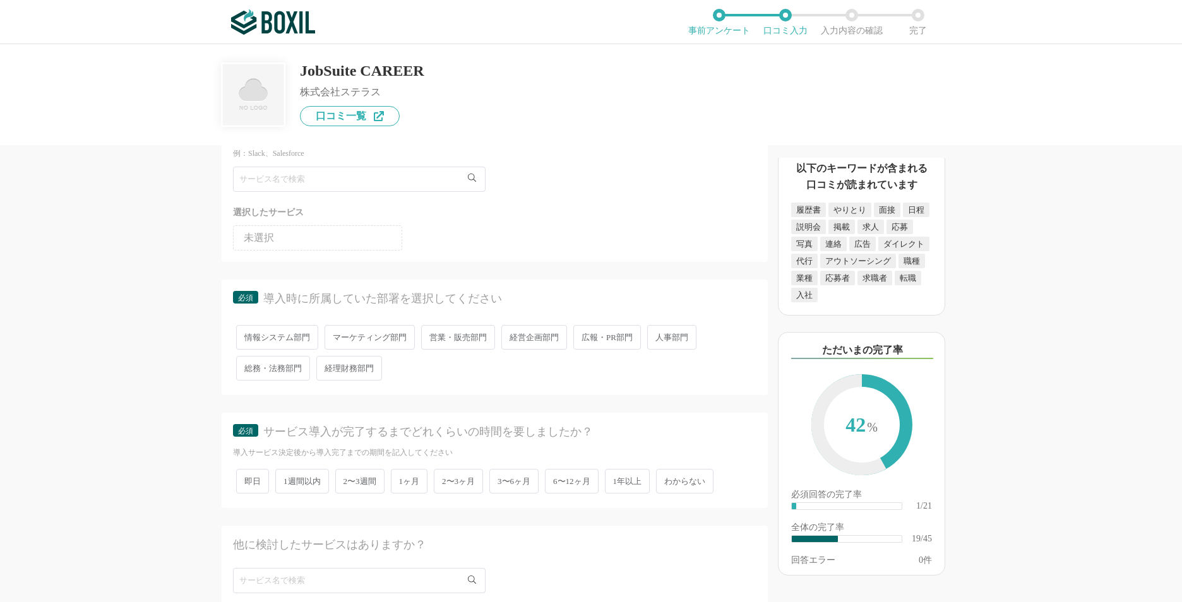
scroll to position [2020, 0]
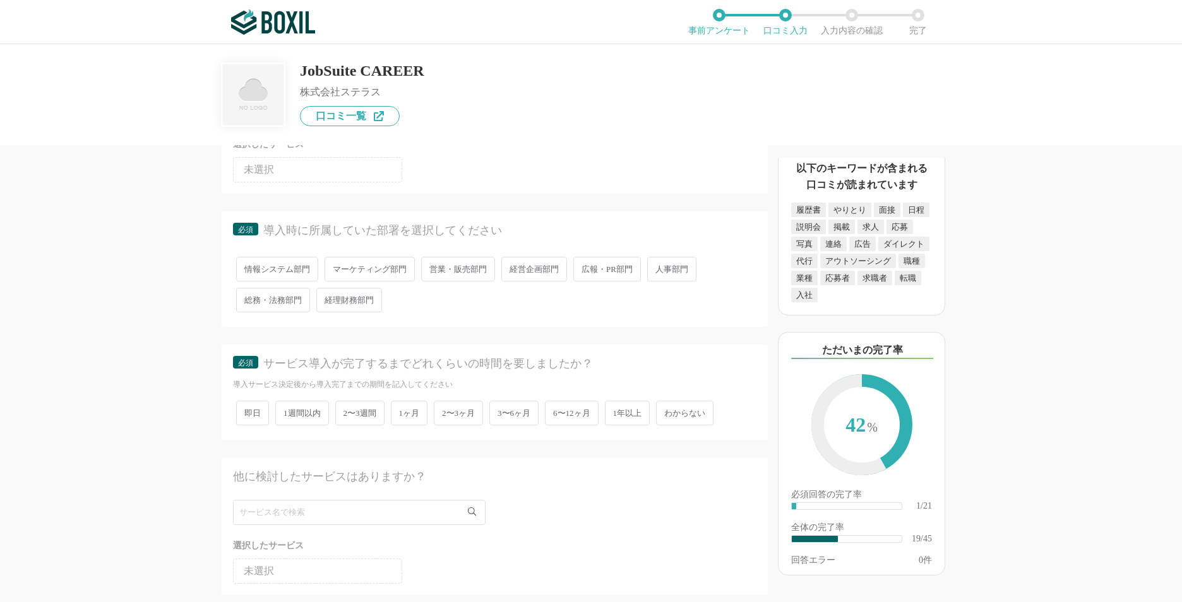
click at [659, 273] on span "人事部門" at bounding box center [671, 269] width 49 height 25
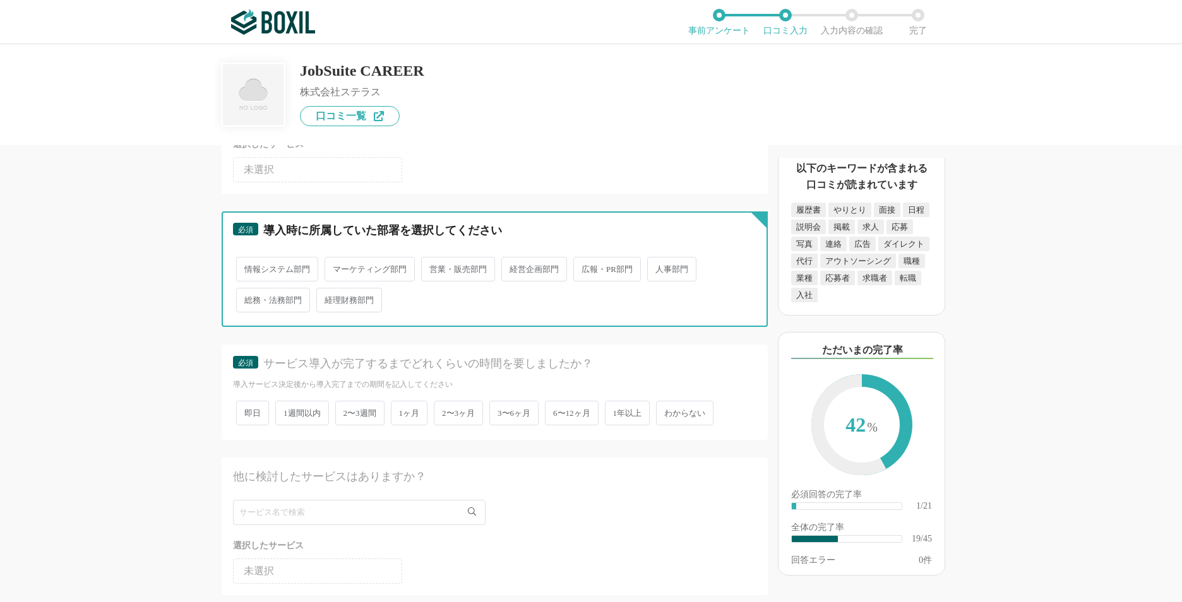
click at [659, 267] on input "人事部門" at bounding box center [654, 263] width 8 height 8
radio input "true"
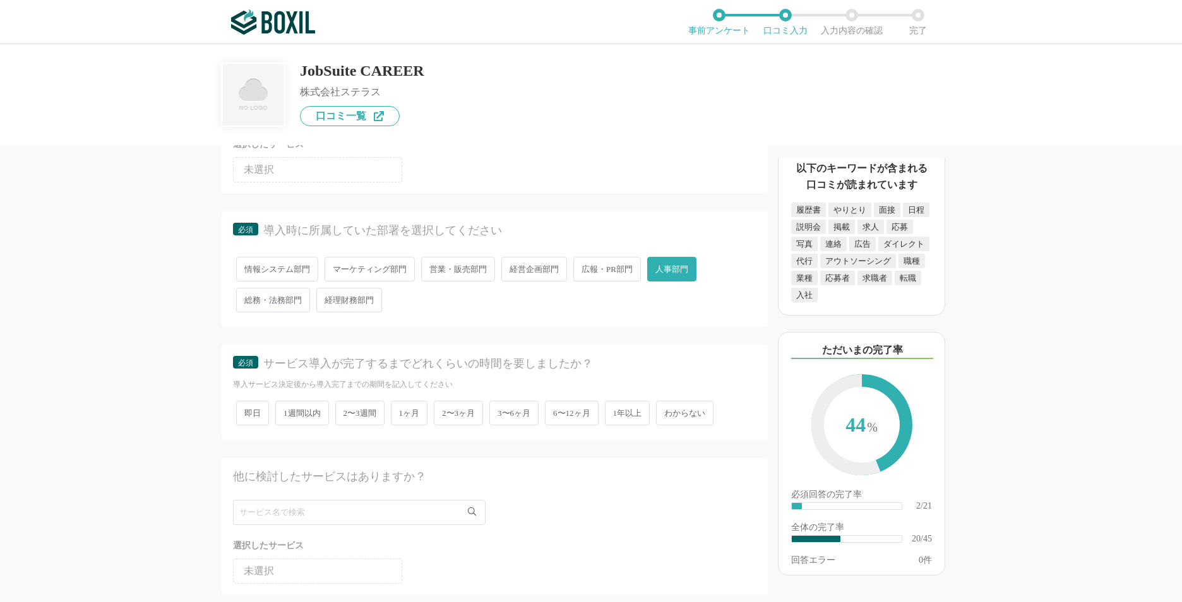
click at [348, 416] on span "2〜3週間" at bounding box center [359, 413] width 49 height 25
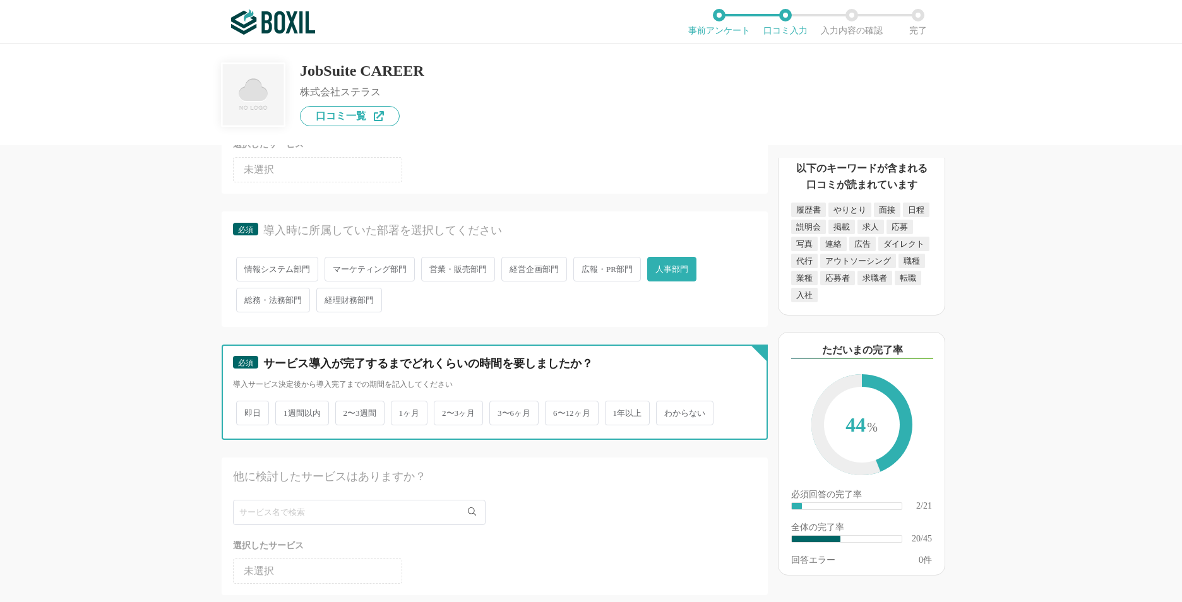
click at [347, 411] on input "2〜3週間" at bounding box center [342, 407] width 8 height 8
radio input "true"
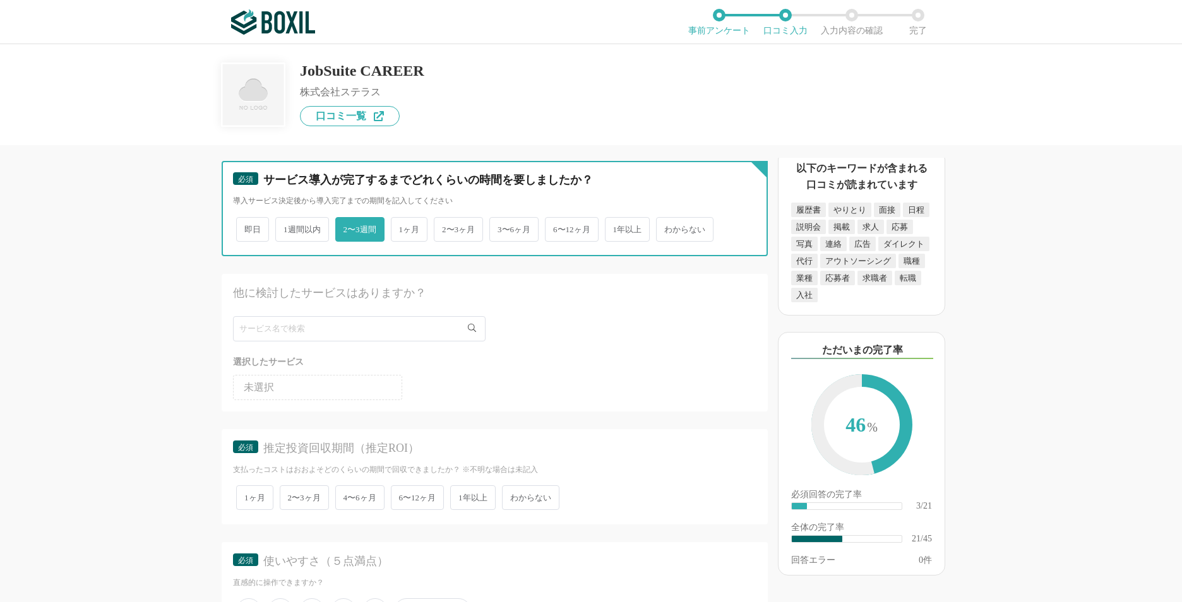
scroll to position [2210, 0]
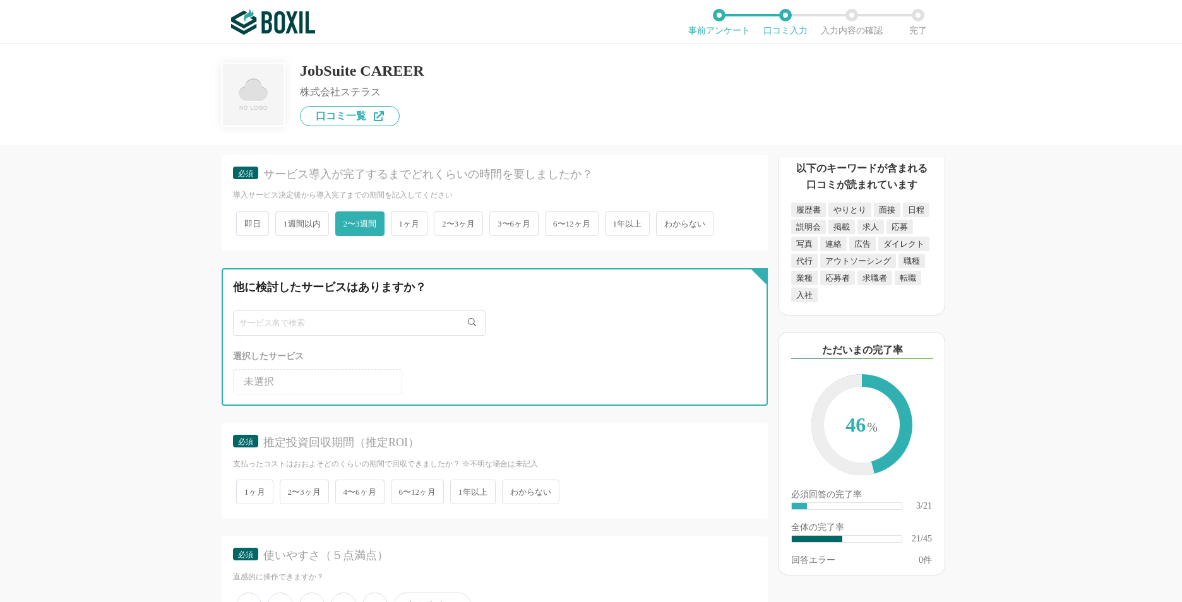
click at [318, 330] on input "text" at bounding box center [359, 323] width 253 height 25
type input "H"
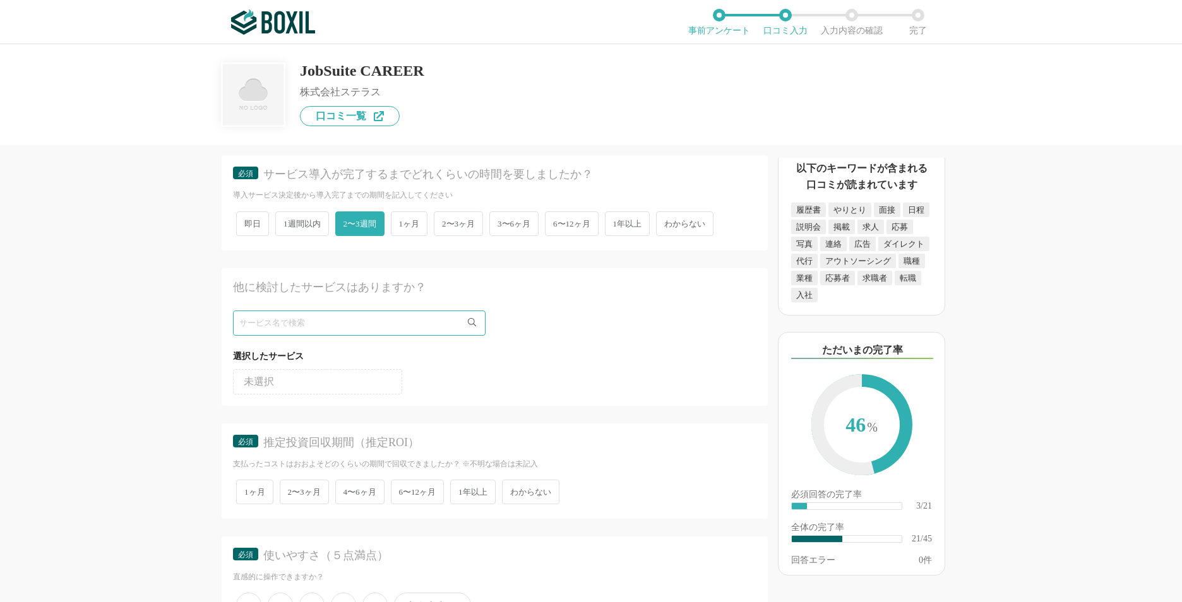
click at [391, 369] on ul "未選択" at bounding box center [494, 379] width 523 height 30
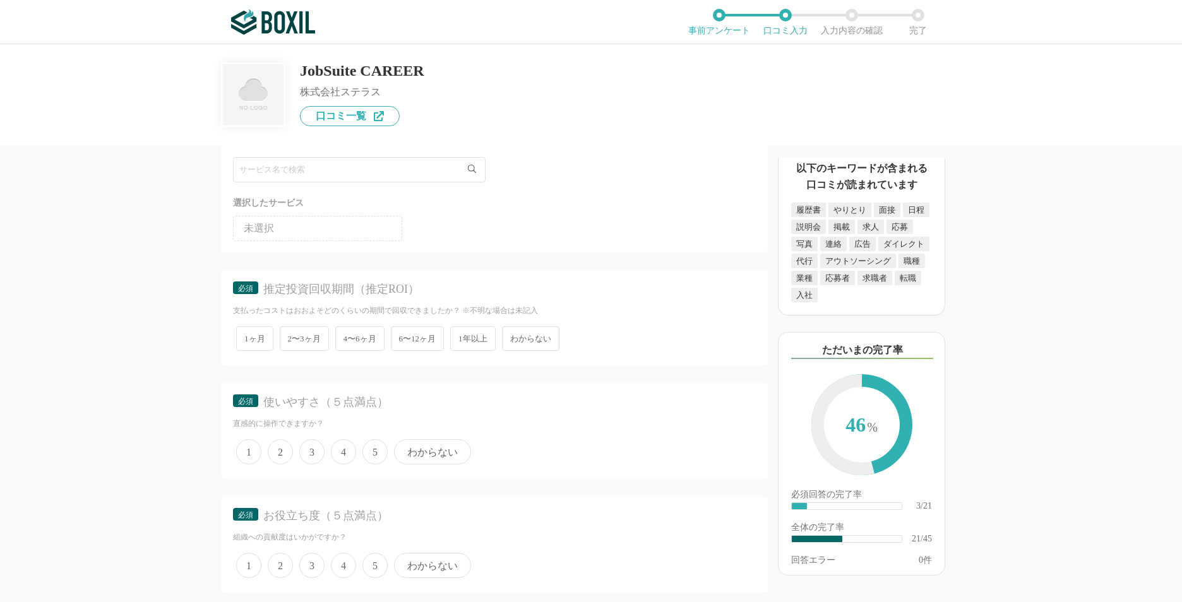
scroll to position [2399, 0]
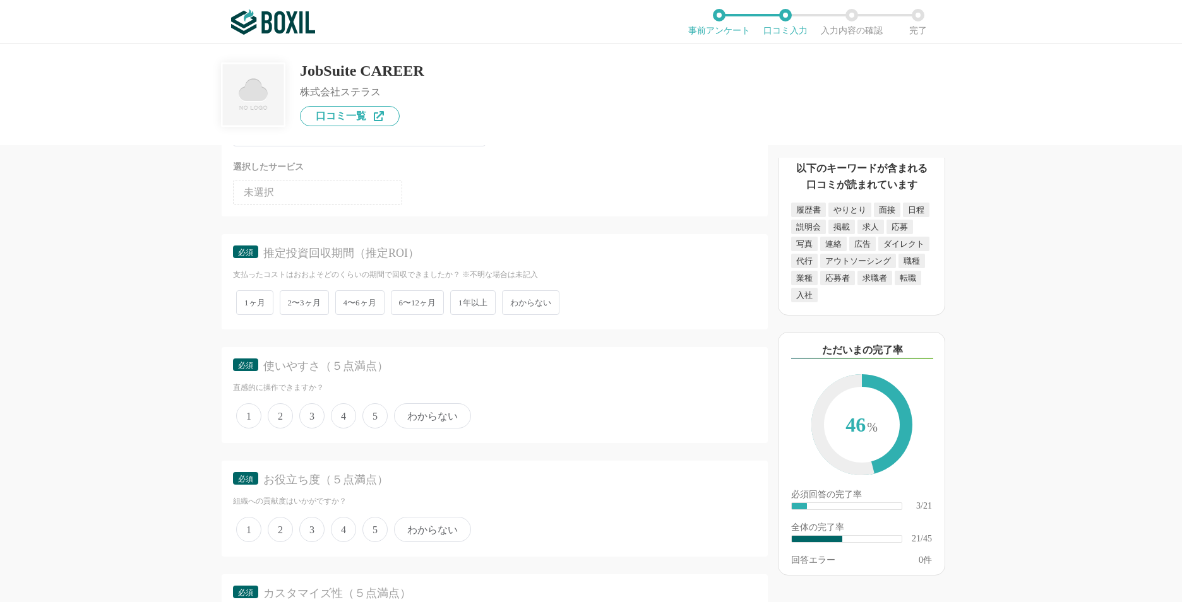
click at [420, 311] on span "6〜12ヶ月" at bounding box center [418, 302] width 54 height 25
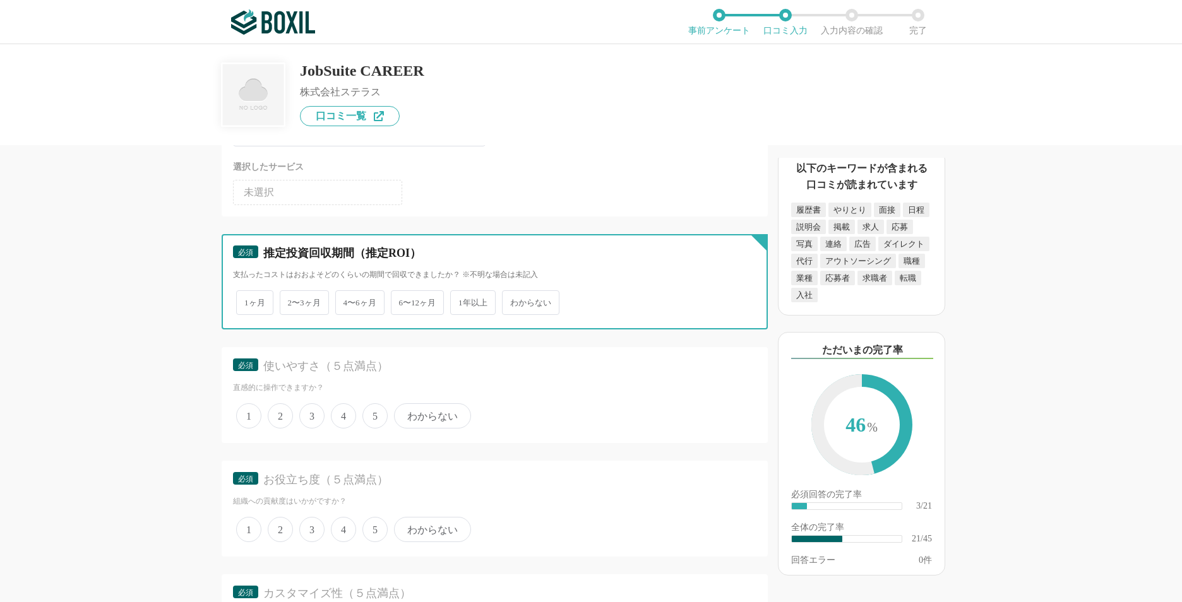
click at [402, 301] on input "6〜12ヶ月" at bounding box center [398, 296] width 8 height 8
radio input "true"
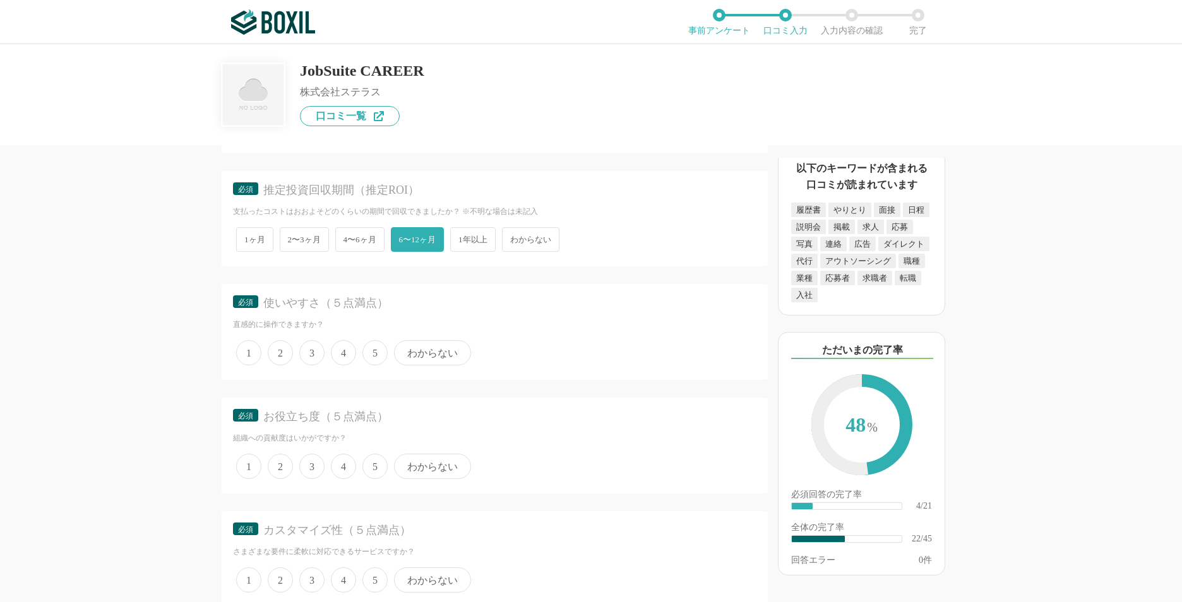
click at [469, 248] on span "1年以上" at bounding box center [472, 239] width 45 height 25
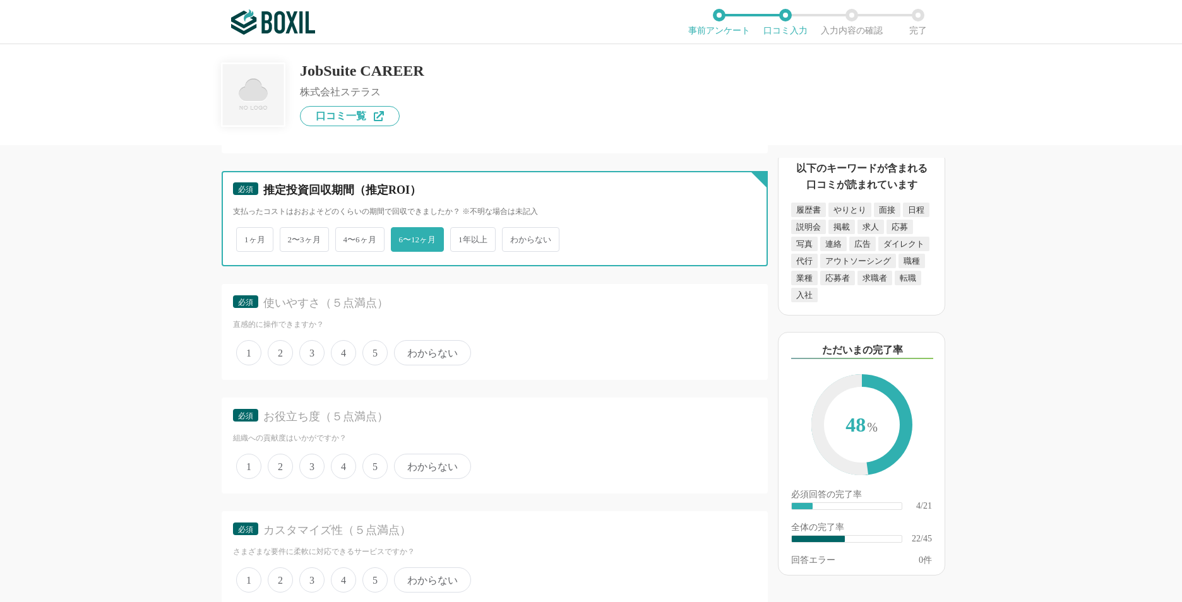
click at [462, 237] on input "1年以上" at bounding box center [457, 233] width 8 height 8
radio input "true"
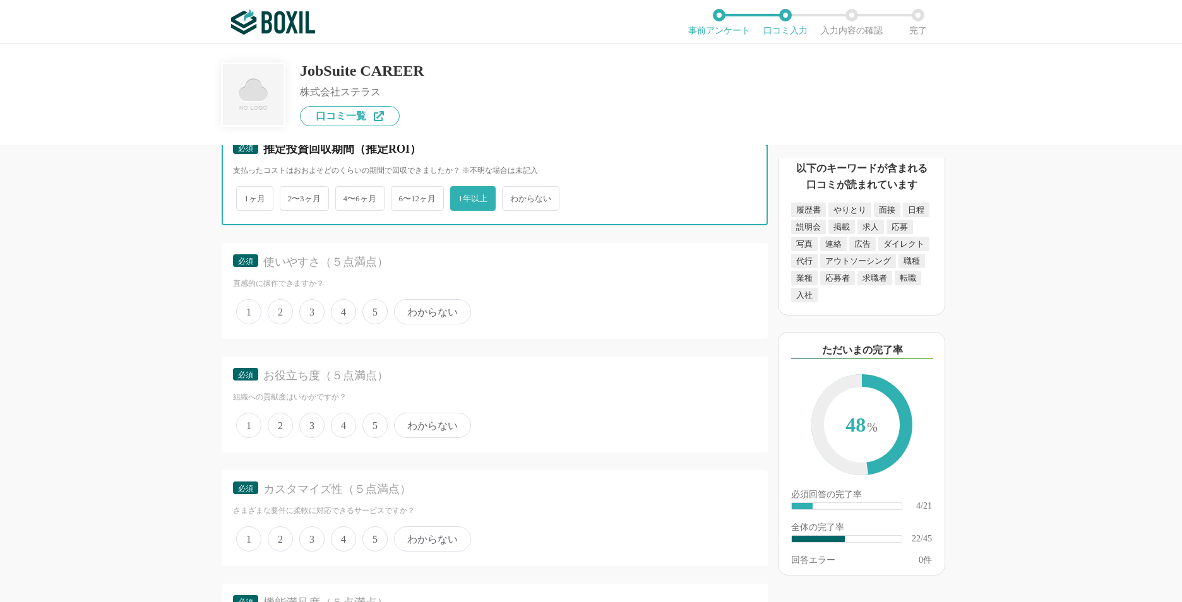
scroll to position [2525, 0]
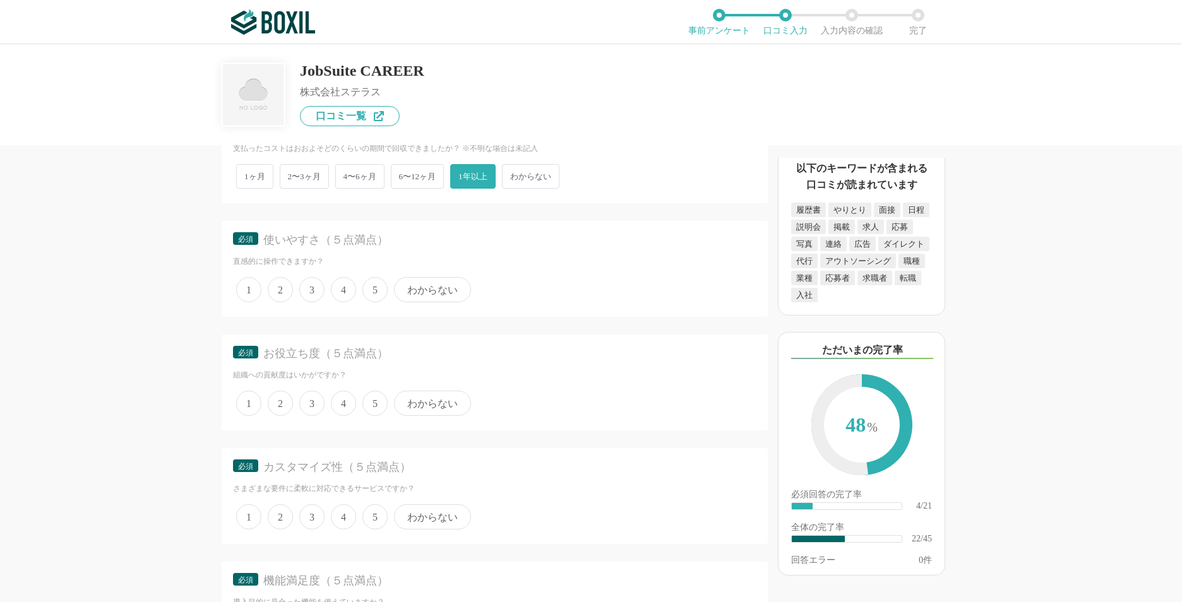
click at [342, 292] on span "4" at bounding box center [343, 289] width 25 height 25
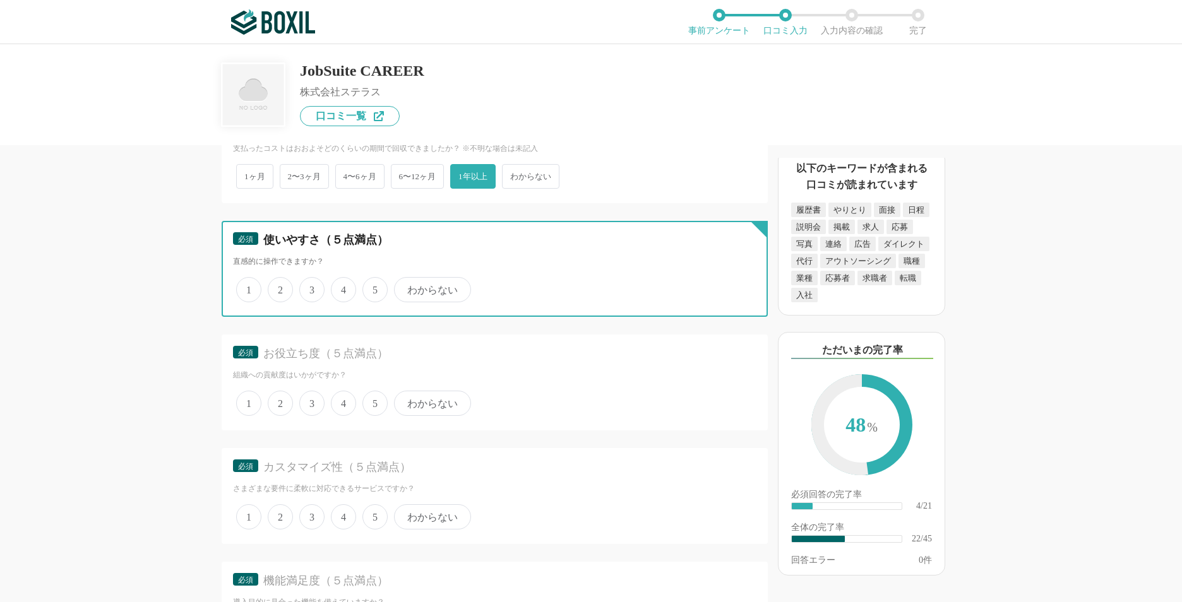
click at [342, 287] on input "4" at bounding box center [338, 283] width 8 height 8
radio input "true"
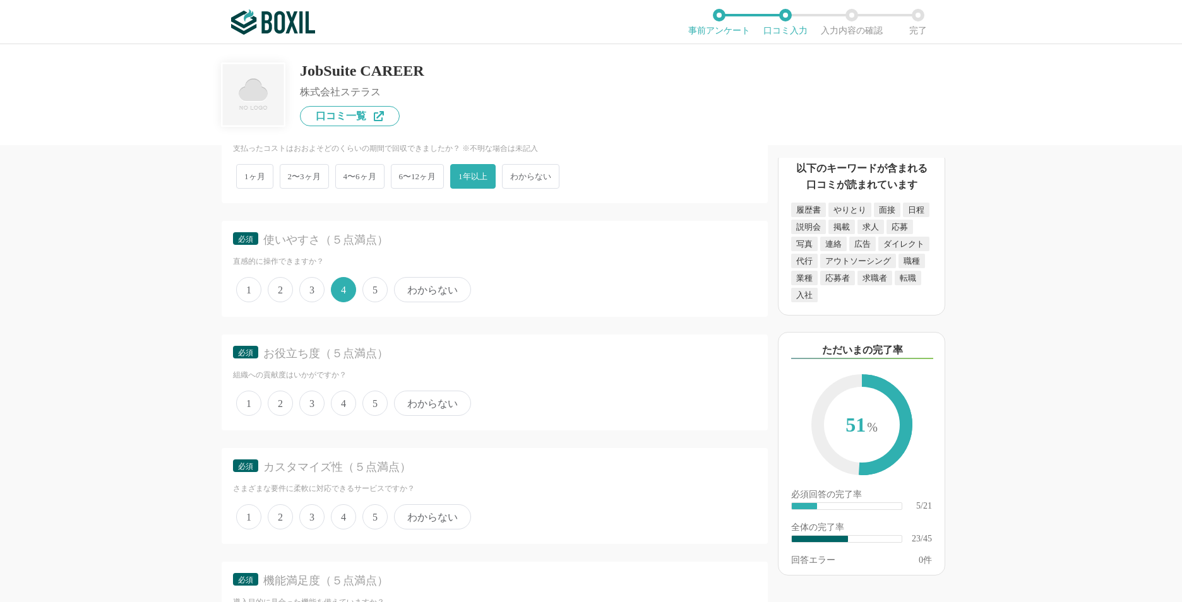
click at [337, 407] on span "4" at bounding box center [343, 403] width 25 height 25
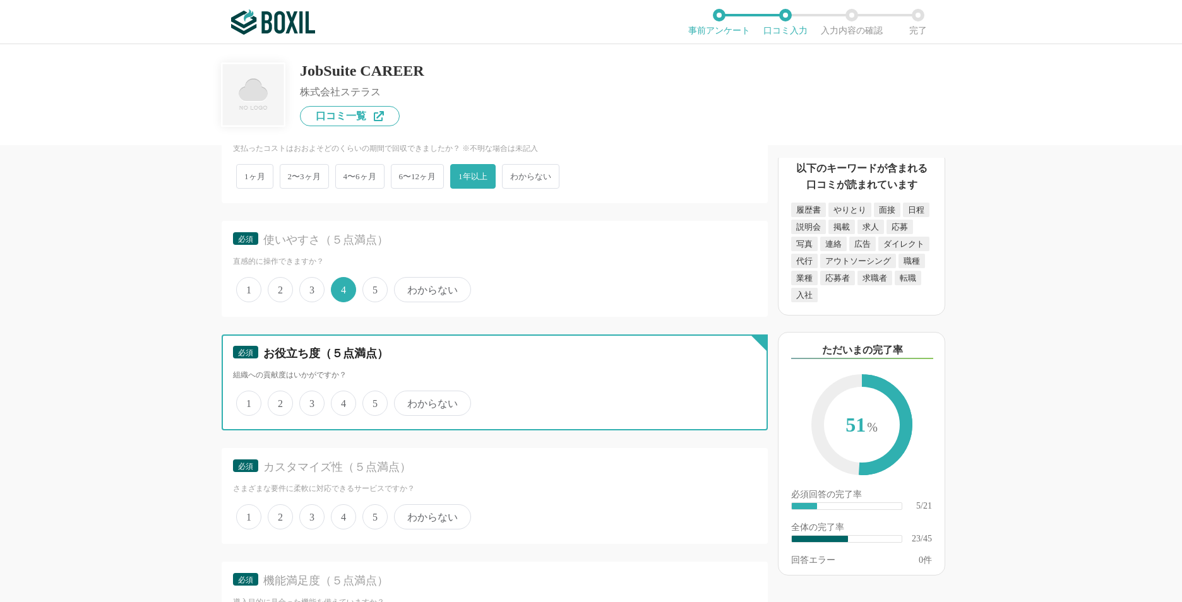
click at [337, 401] on input "4" at bounding box center [338, 397] width 8 height 8
radio input "true"
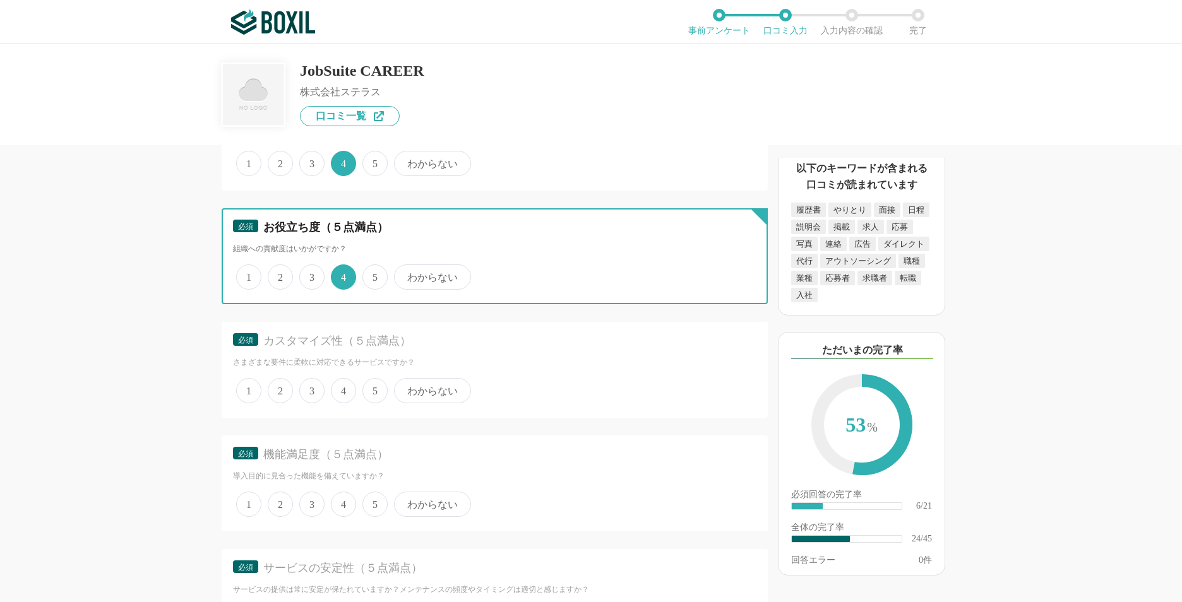
scroll to position [2715, 0]
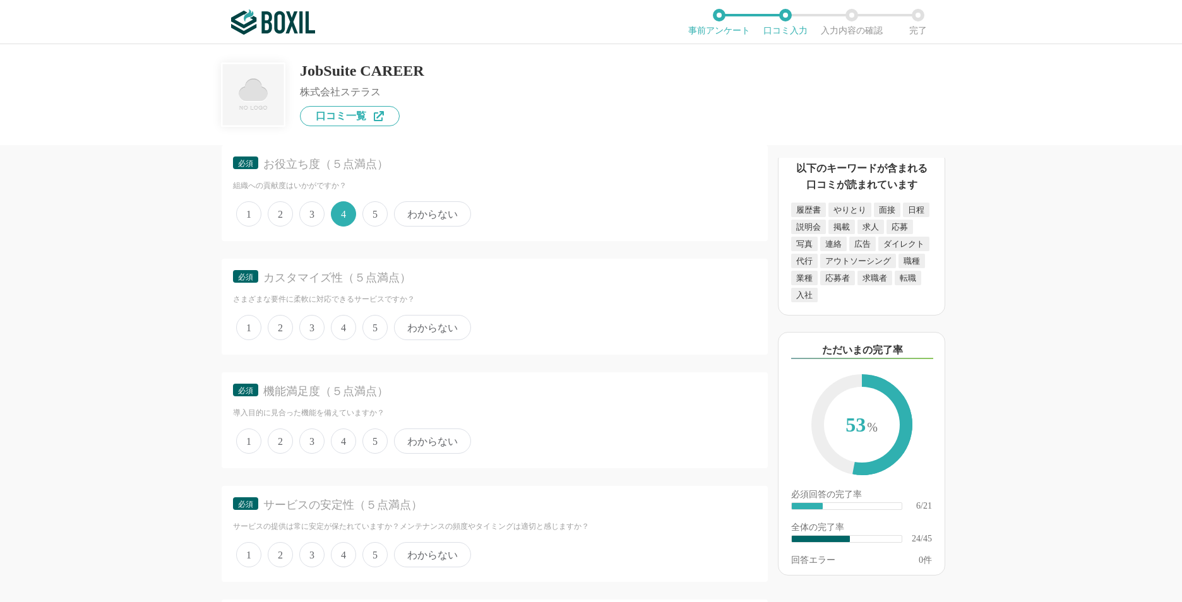
click at [269, 326] on span "2" at bounding box center [280, 327] width 25 height 25
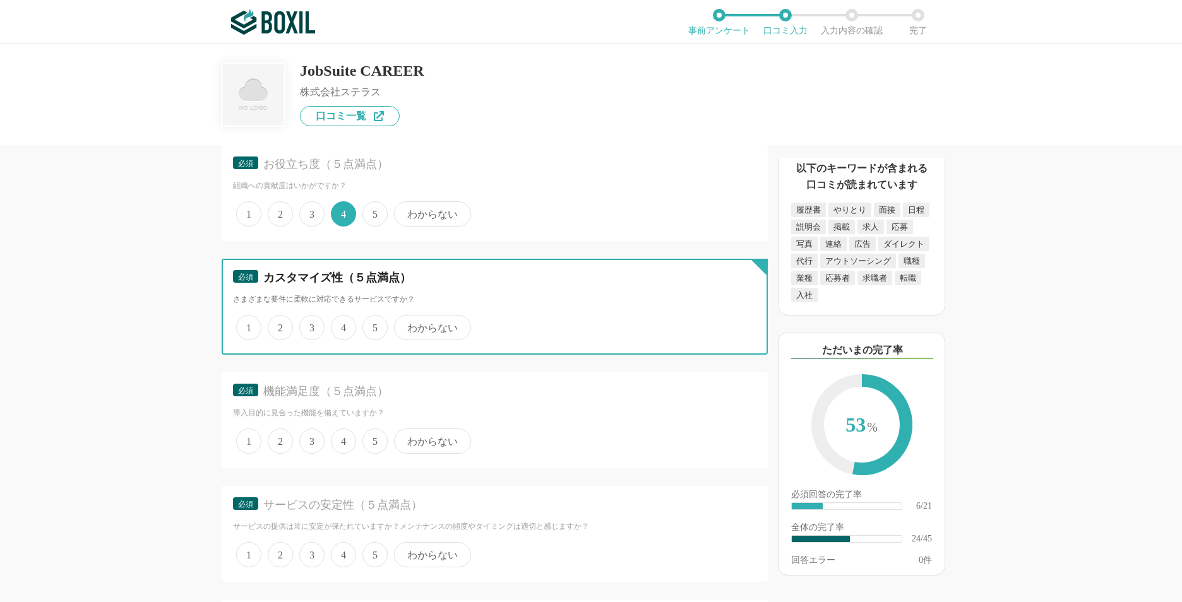
click at [271, 325] on input "2" at bounding box center [275, 321] width 8 height 8
radio input "true"
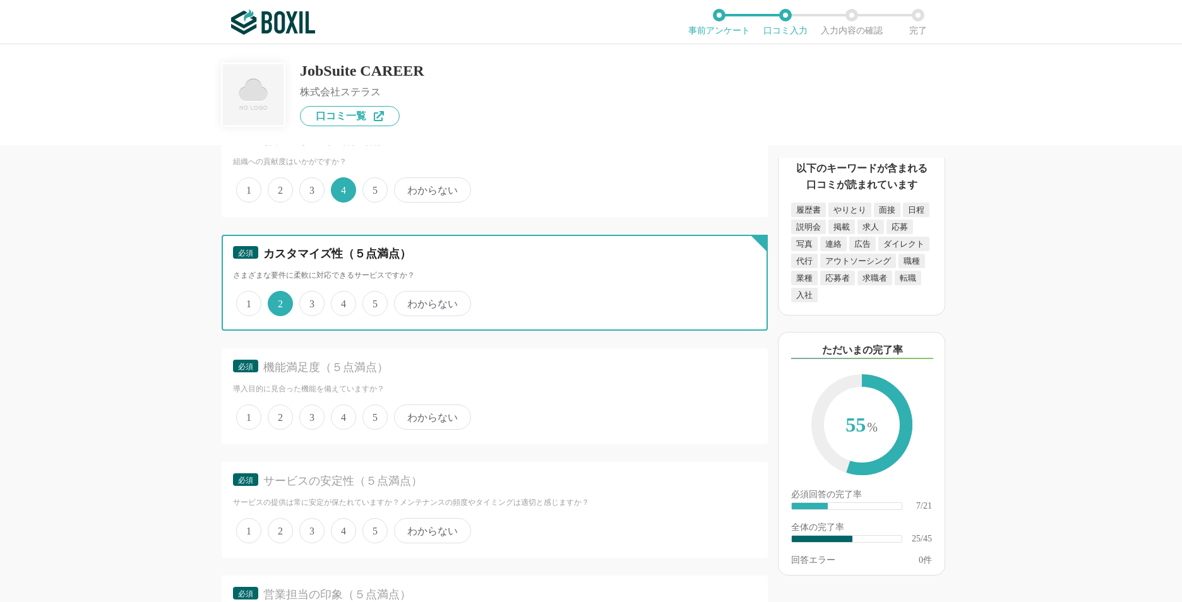
scroll to position [2778, 0]
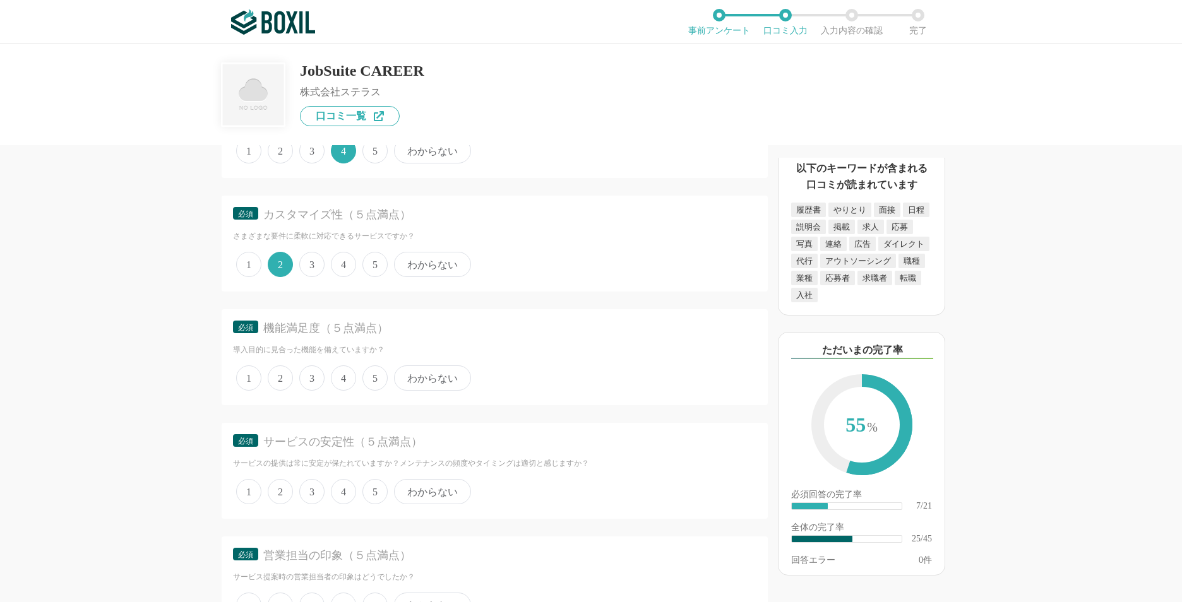
click at [307, 384] on span "3" at bounding box center [311, 378] width 25 height 25
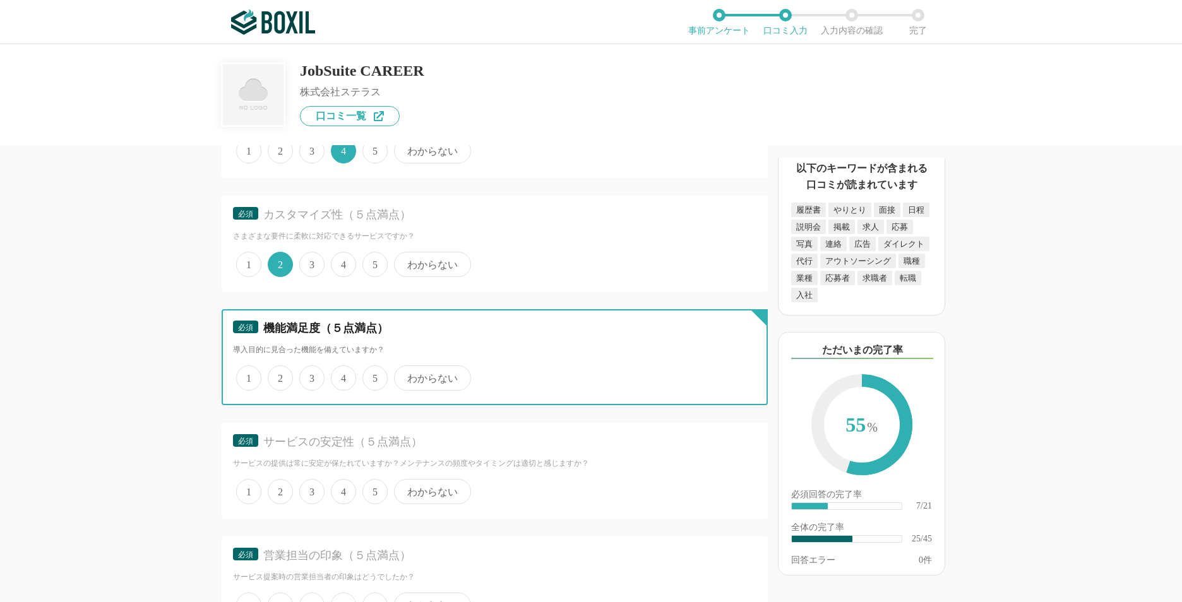
click at [307, 376] on input "3" at bounding box center [306, 371] width 8 height 8
radio input "true"
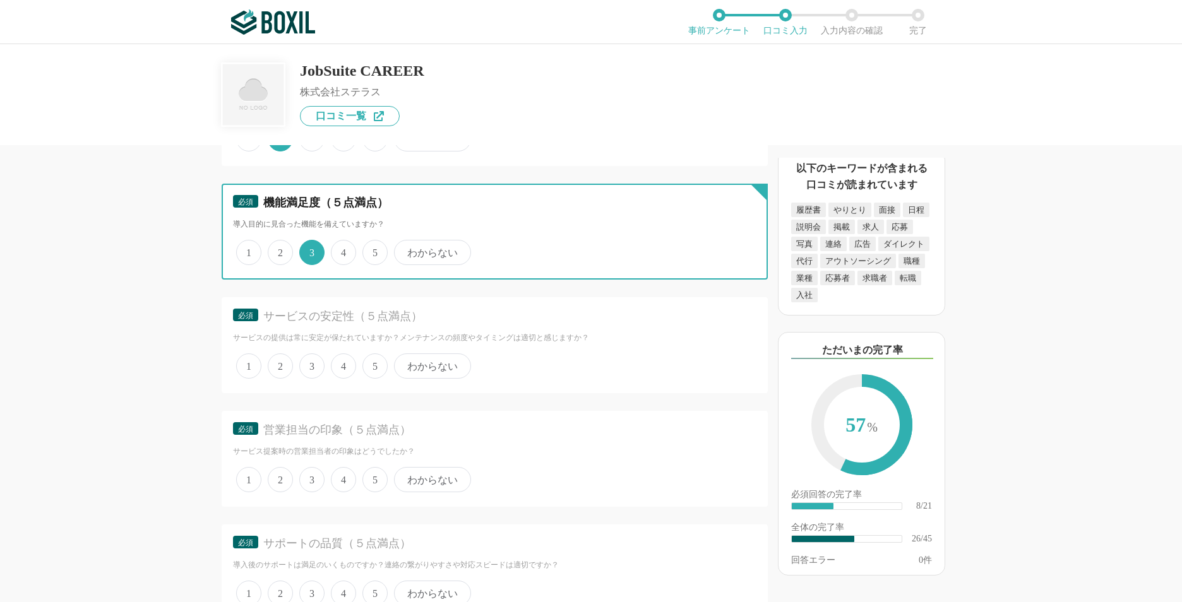
scroll to position [2904, 0]
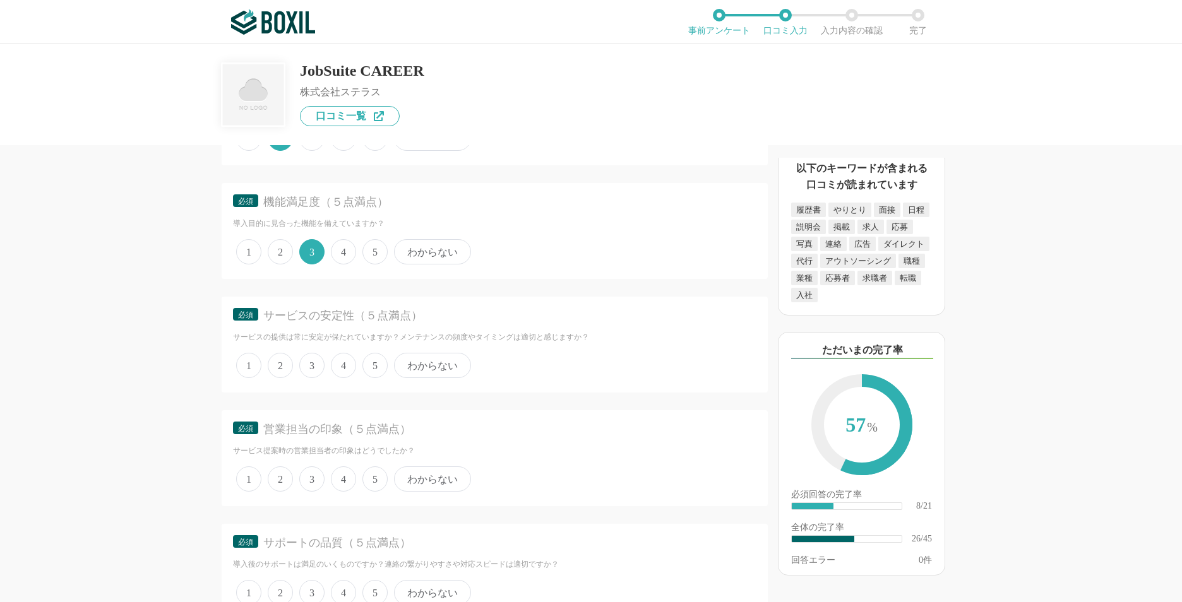
click at [286, 368] on span "2" at bounding box center [280, 365] width 25 height 25
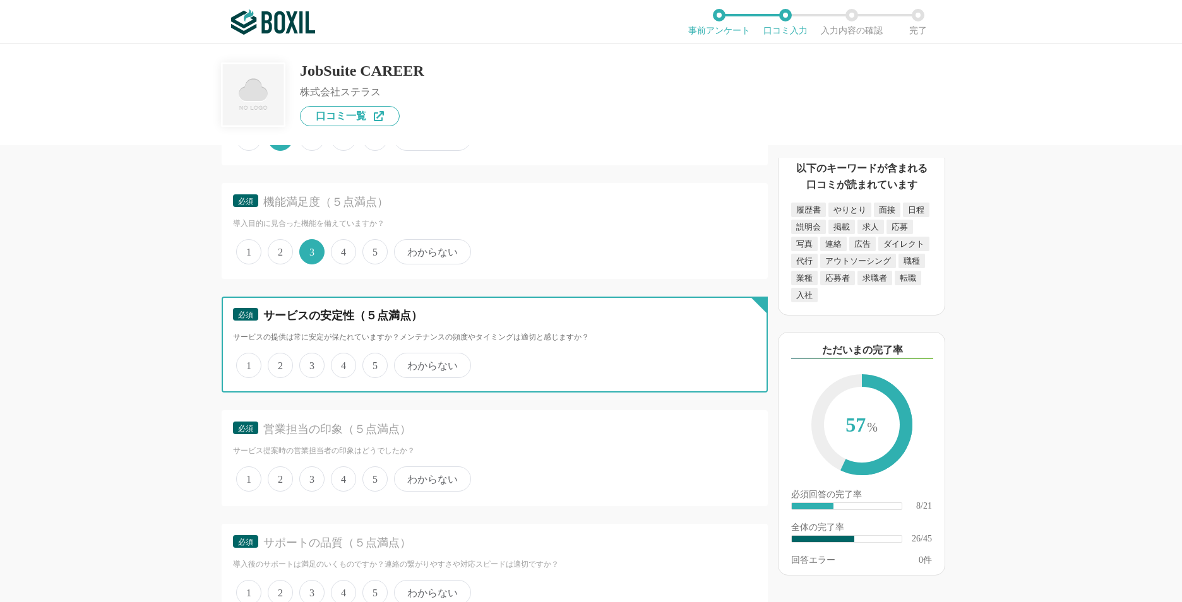
click at [279, 363] on input "2" at bounding box center [275, 359] width 8 height 8
radio input "true"
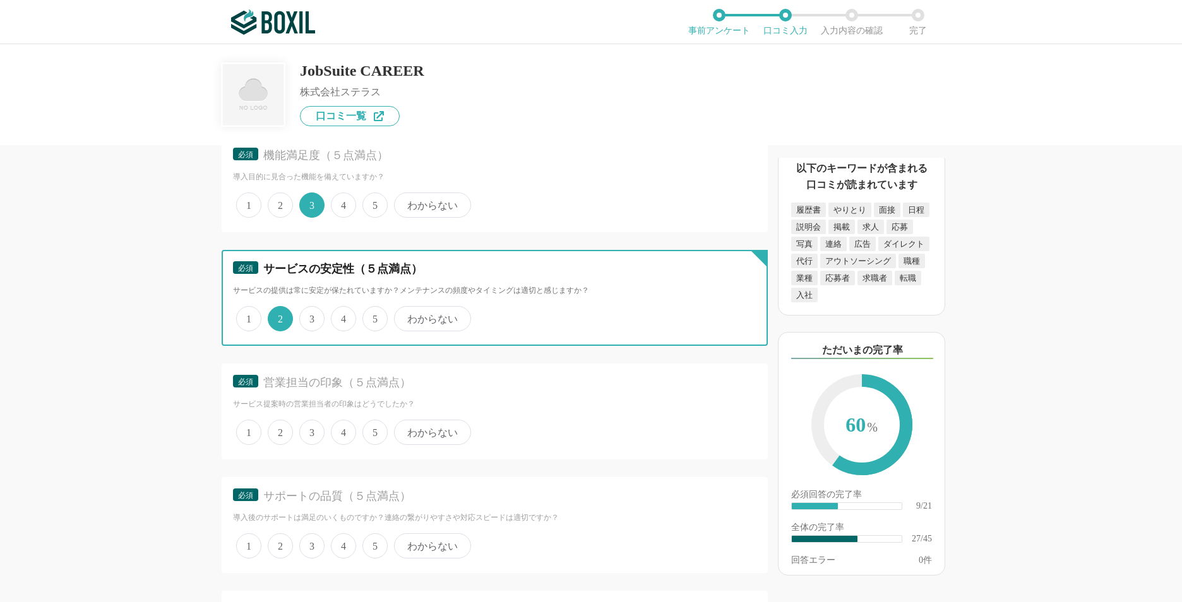
scroll to position [3031, 0]
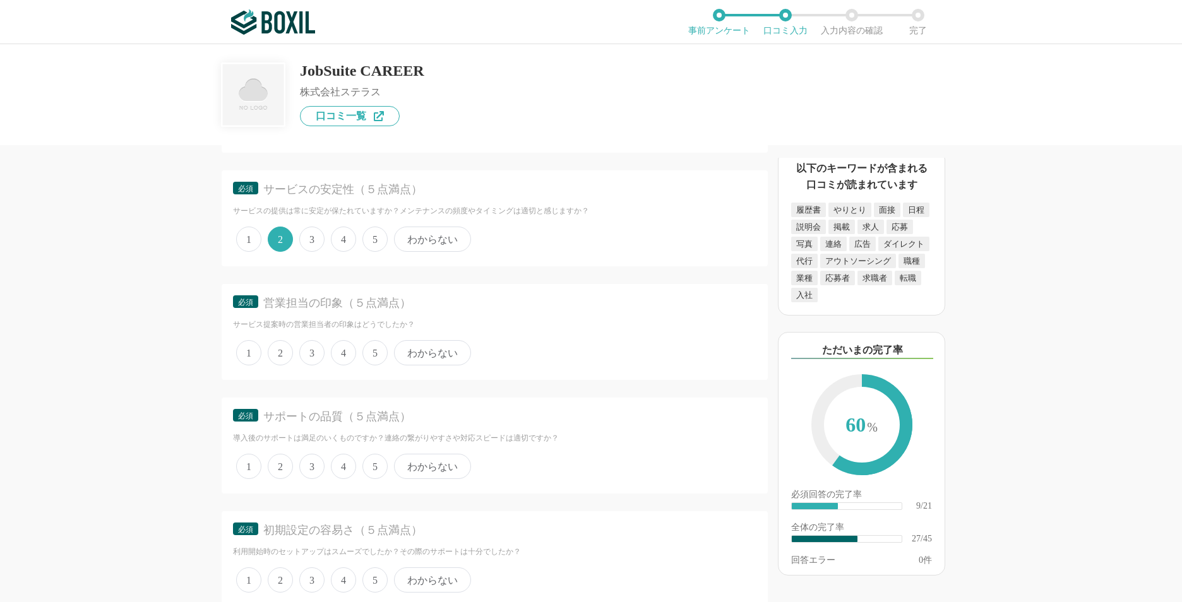
click at [278, 362] on span "2" at bounding box center [280, 352] width 25 height 25
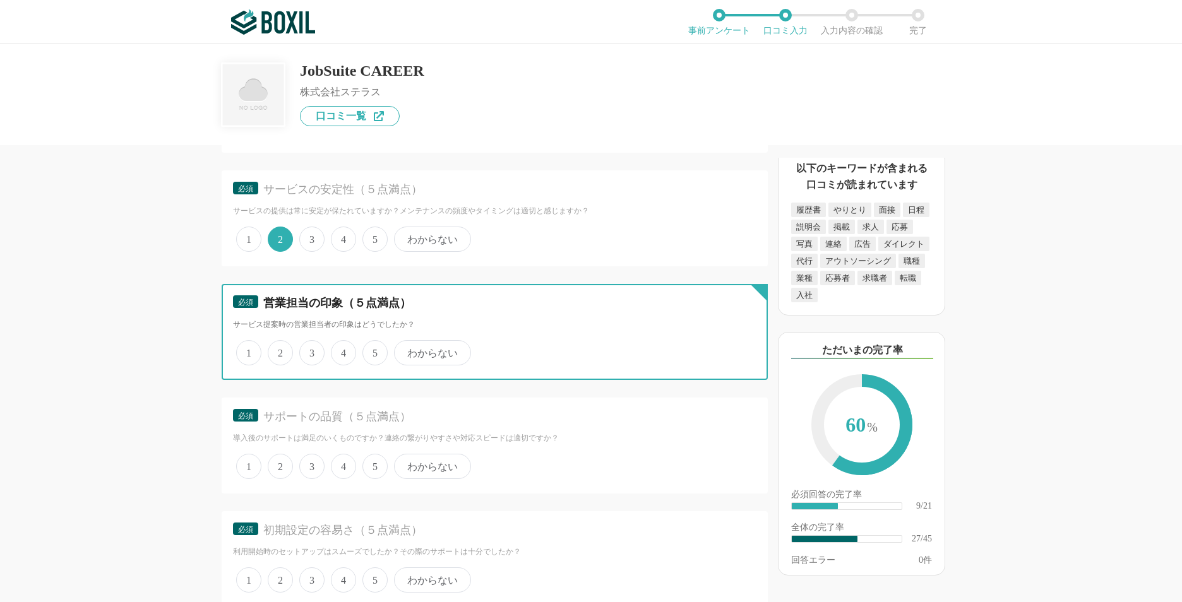
click at [278, 350] on input "2" at bounding box center [275, 346] width 8 height 8
radio input "true"
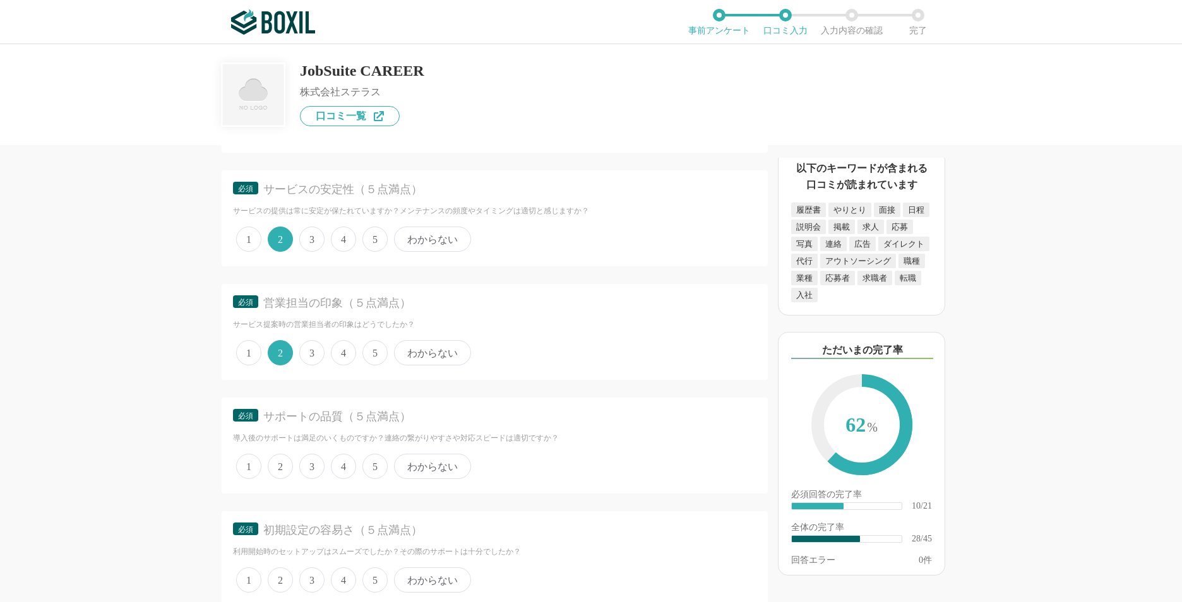
click at [305, 357] on span "3" at bounding box center [311, 352] width 25 height 25
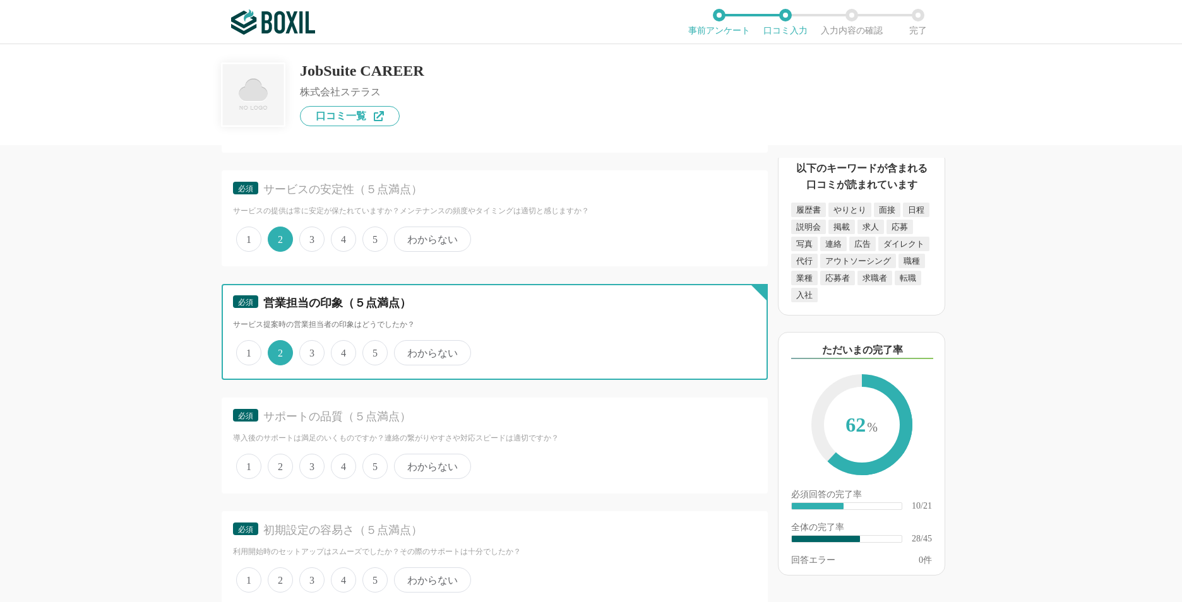
click at [305, 350] on input "3" at bounding box center [306, 346] width 8 height 8
radio input "true"
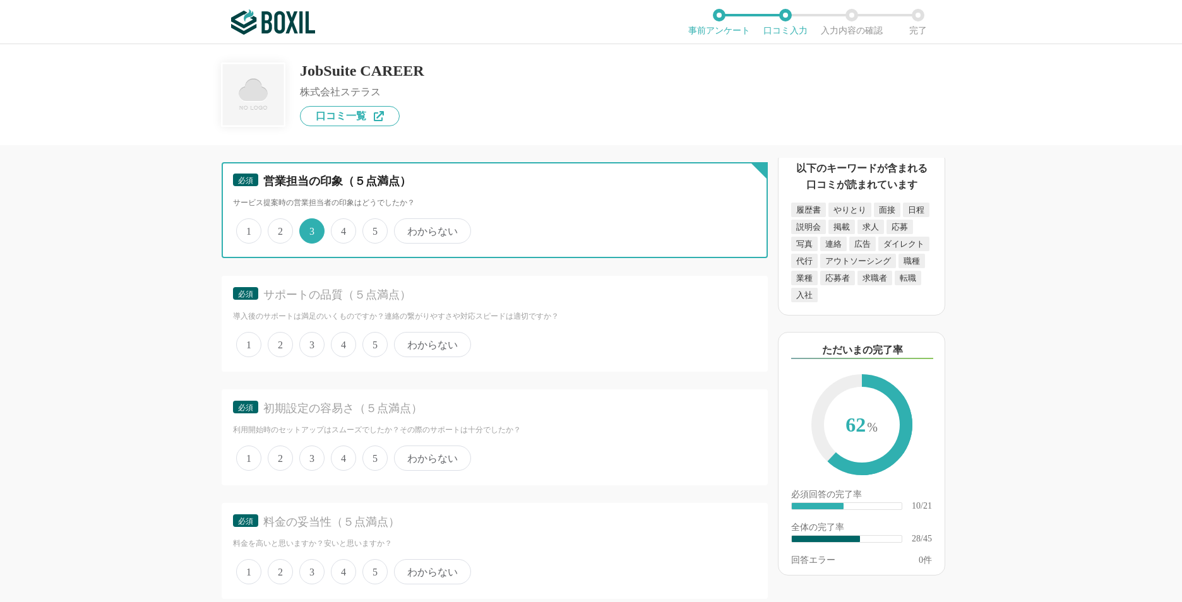
scroll to position [3157, 0]
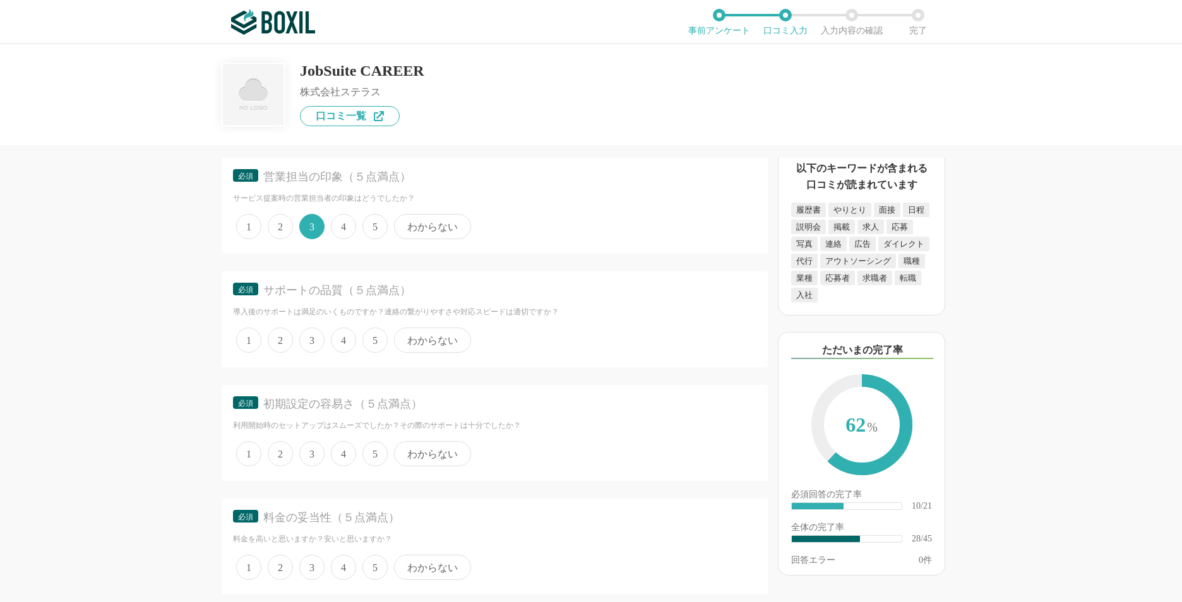
click at [268, 343] on span "2" at bounding box center [280, 340] width 25 height 25
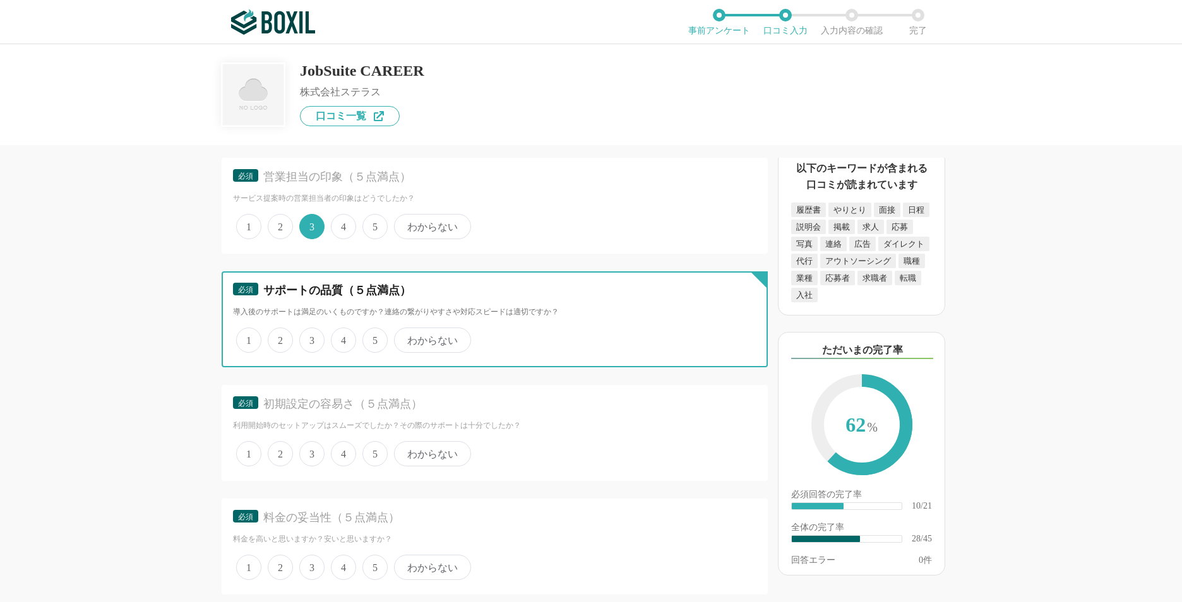
click at [271, 338] on input "2" at bounding box center [275, 334] width 8 height 8
radio input "true"
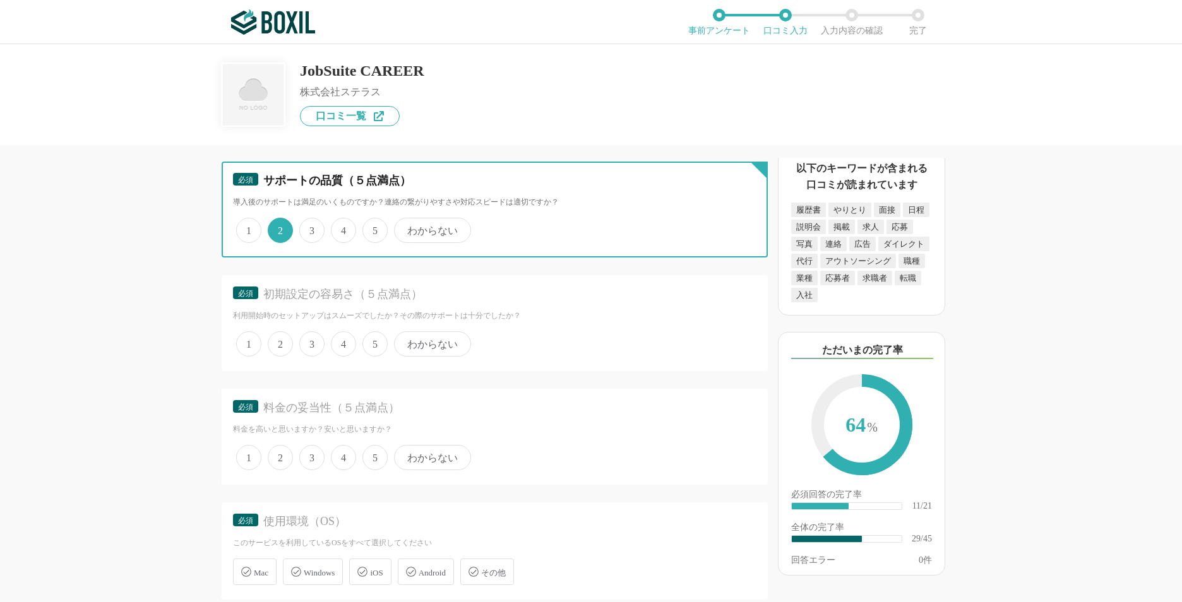
scroll to position [3283, 0]
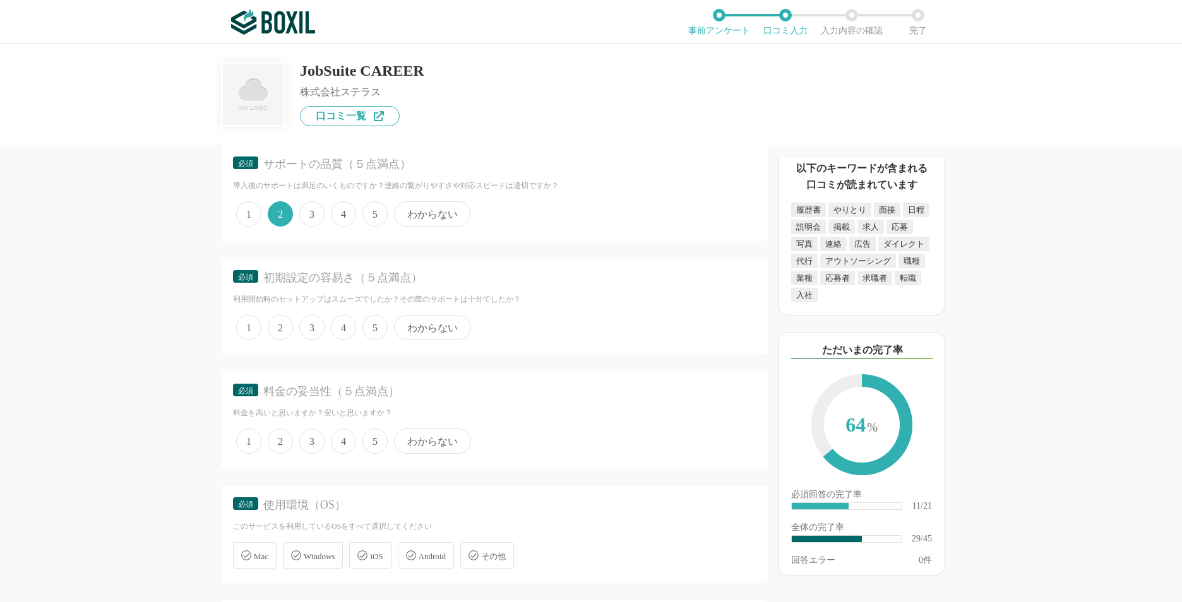
click at [279, 334] on span "2" at bounding box center [280, 327] width 25 height 25
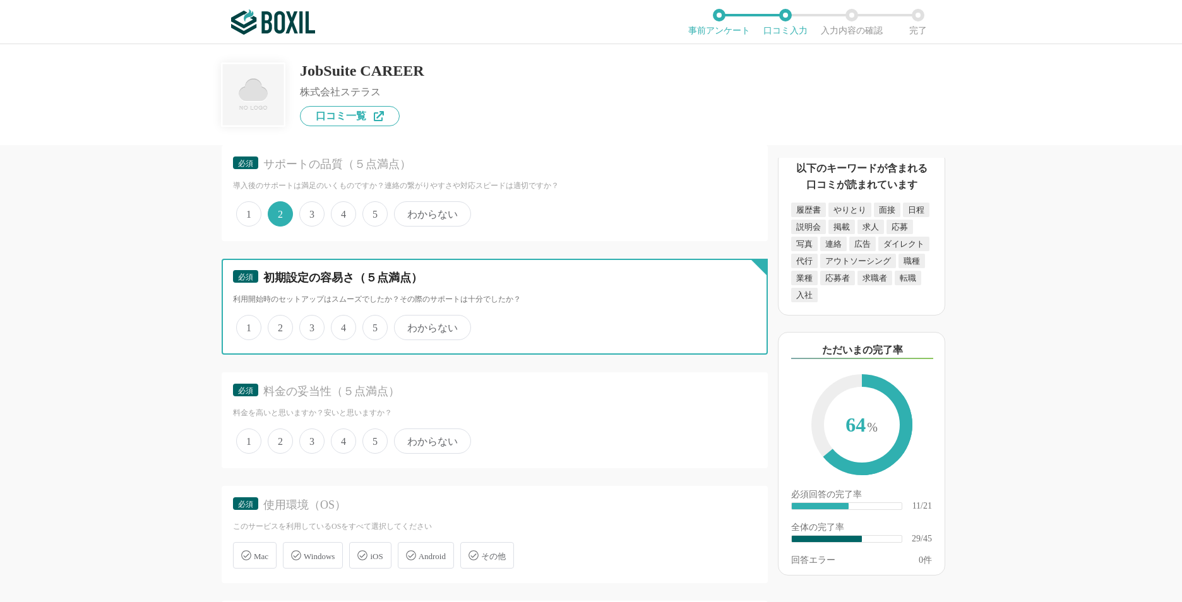
click at [279, 325] on input "2" at bounding box center [275, 321] width 8 height 8
radio input "true"
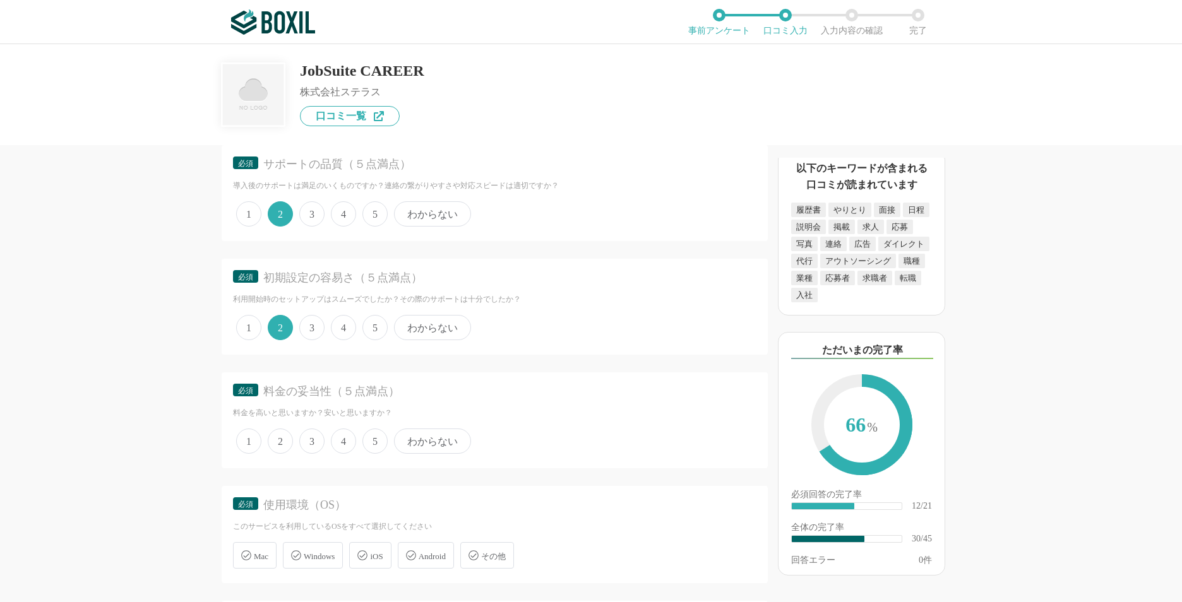
click at [251, 334] on span "1" at bounding box center [248, 327] width 25 height 25
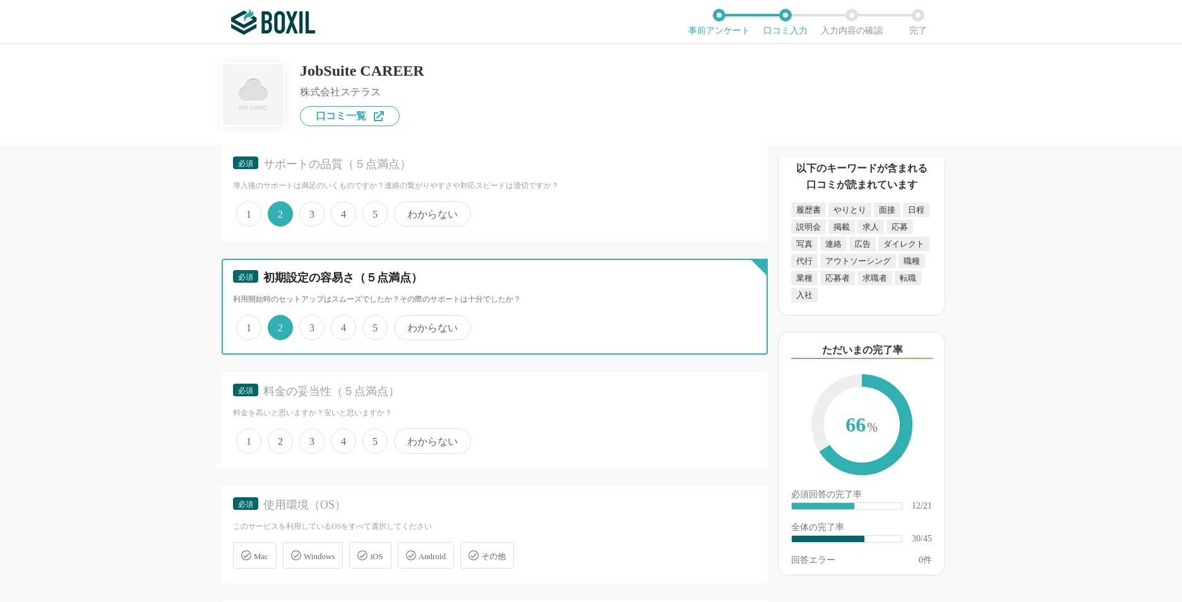
click at [247, 325] on input "1" at bounding box center [243, 321] width 8 height 8
radio input "true"
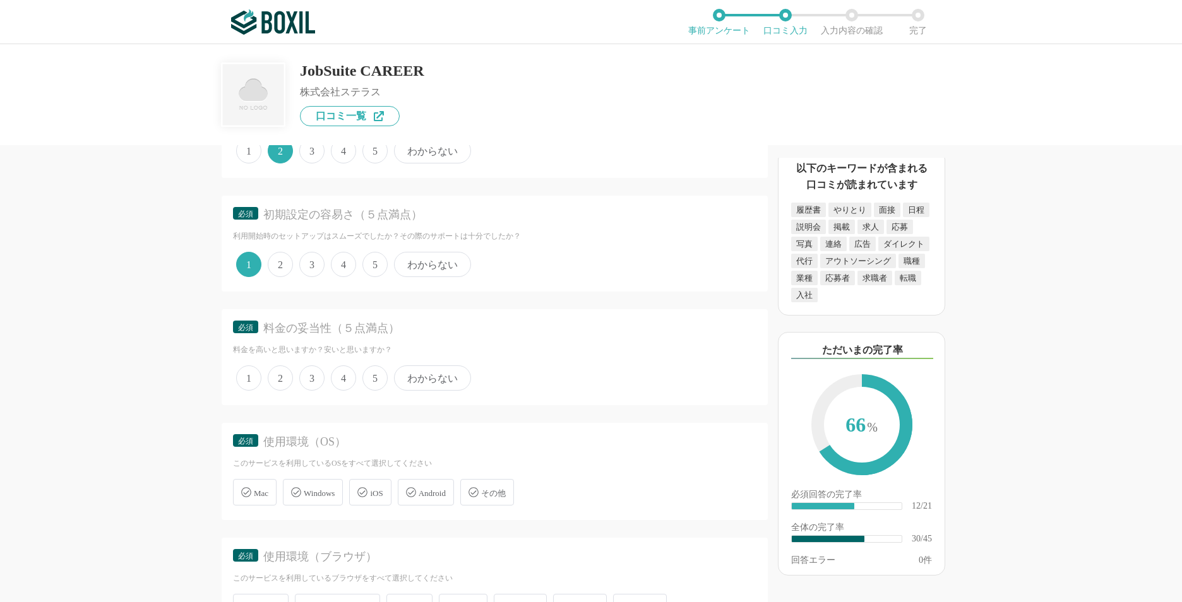
click at [308, 374] on span "3" at bounding box center [311, 378] width 25 height 25
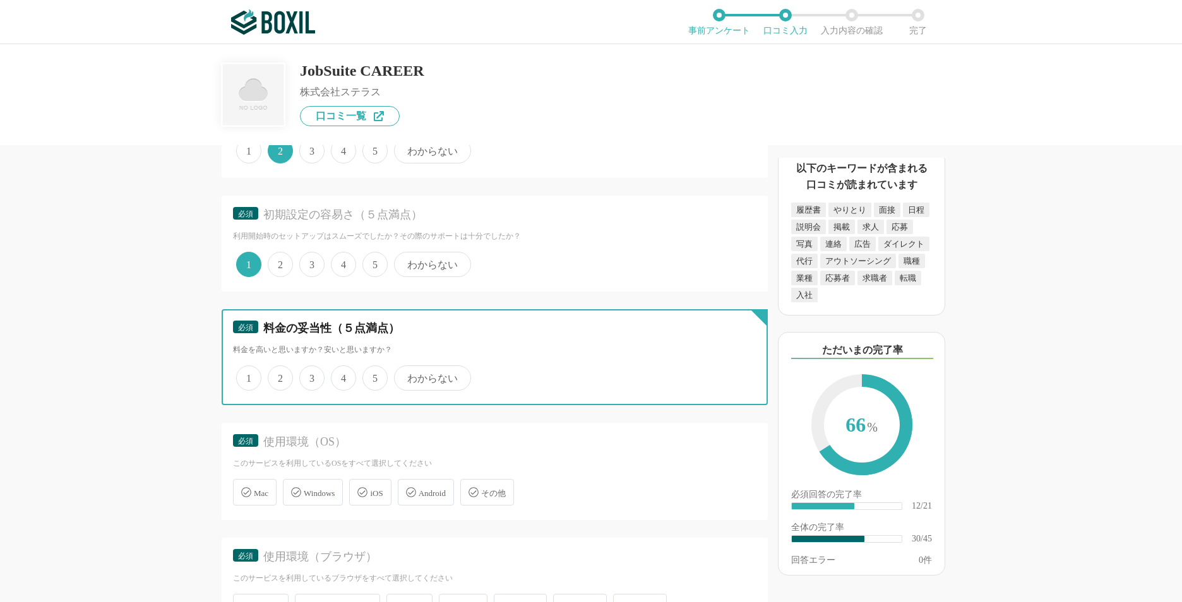
click at [308, 374] on input "3" at bounding box center [306, 371] width 8 height 8
radio input "true"
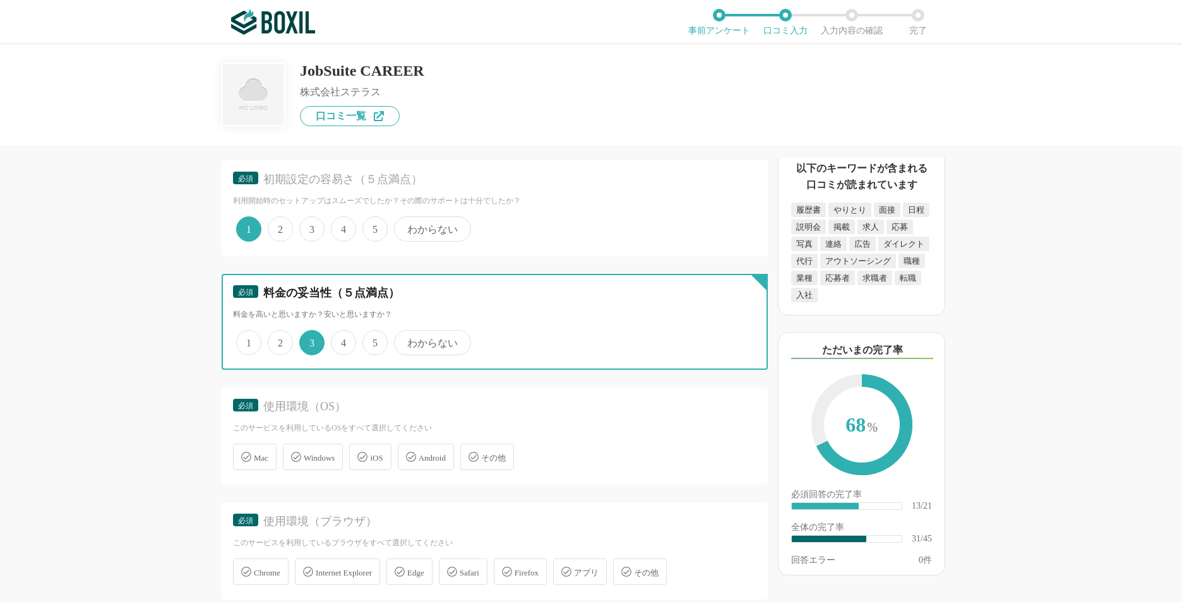
scroll to position [3473, 0]
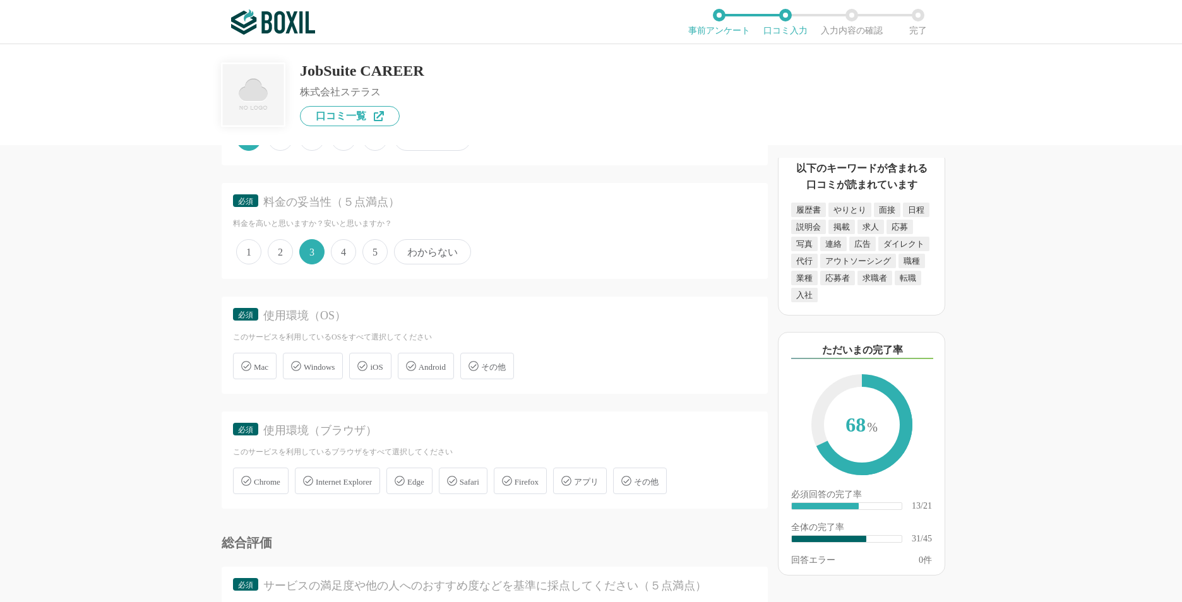
click at [307, 368] on span "Windows" at bounding box center [319, 366] width 31 height 9
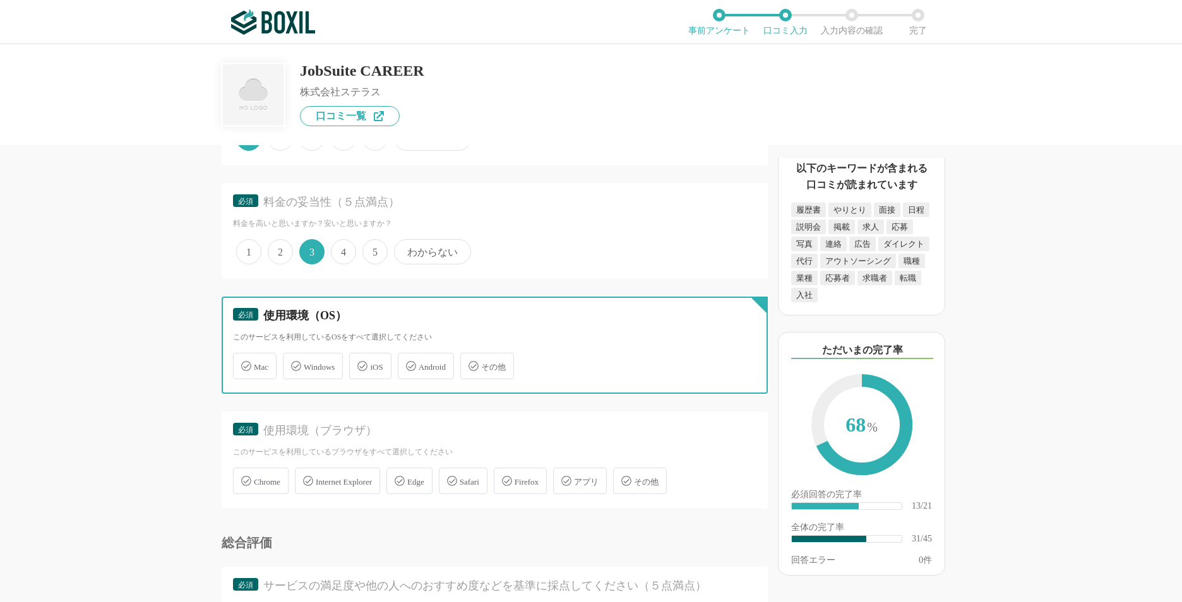
click at [294, 363] on input "Windows" at bounding box center [289, 359] width 8 height 8
checkbox input "true"
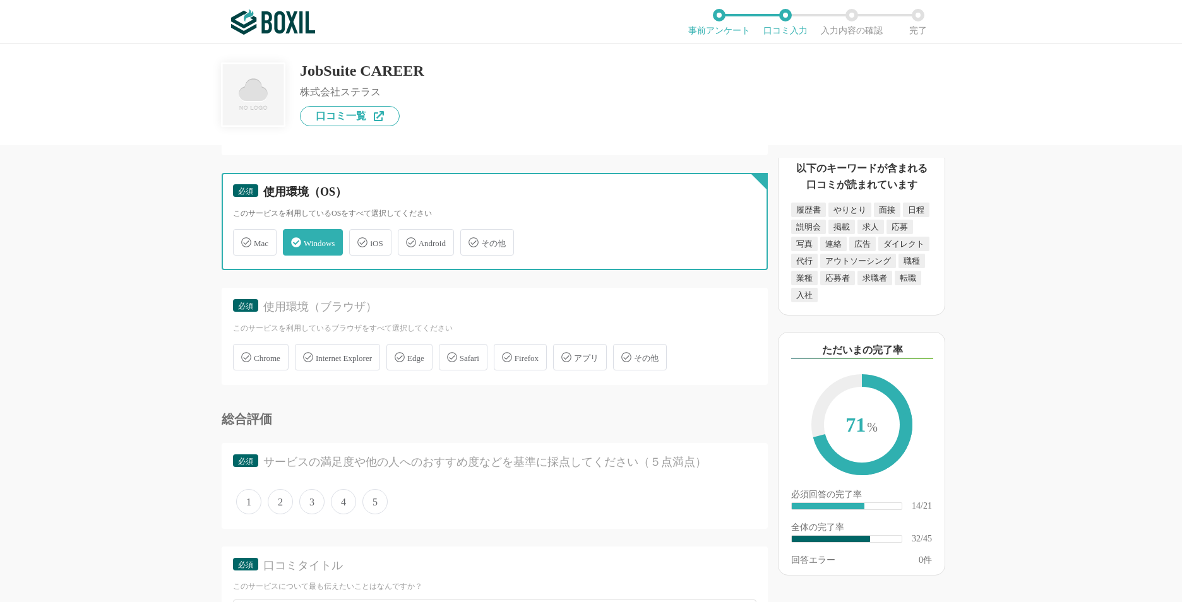
scroll to position [3599, 0]
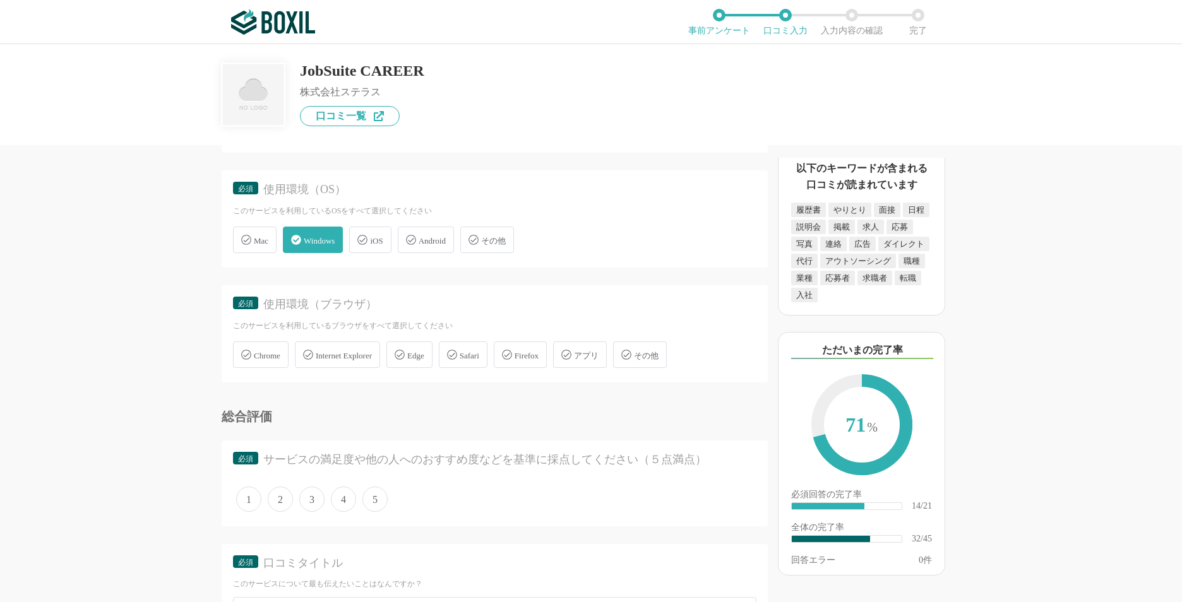
click at [418, 355] on div "Edge" at bounding box center [409, 355] width 46 height 27
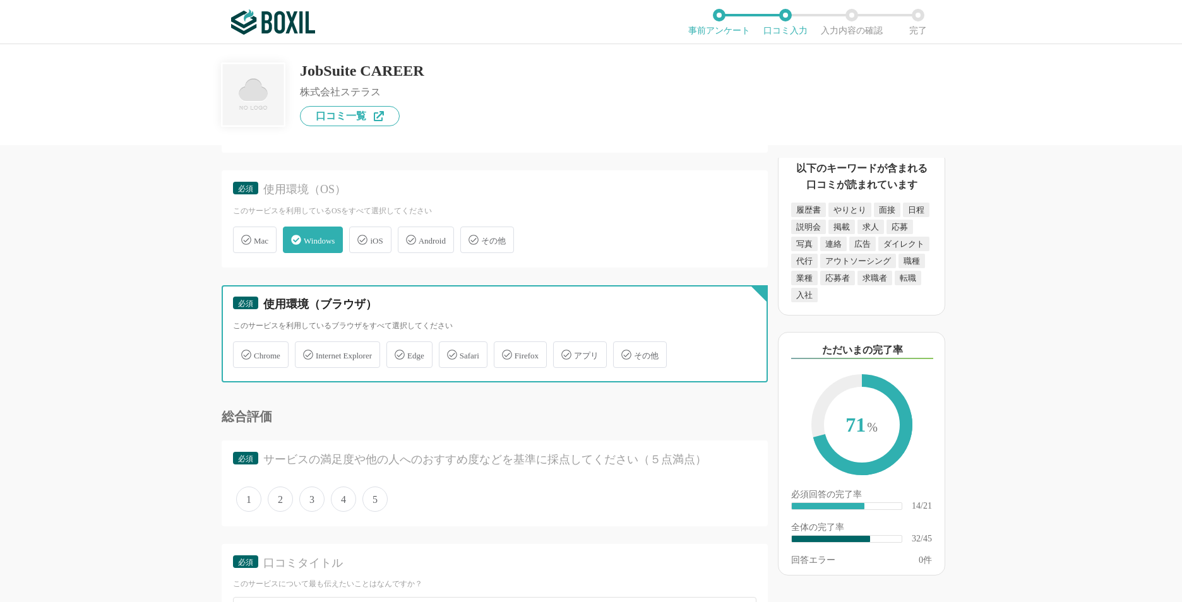
click at [397, 352] on input "Edge" at bounding box center [393, 347] width 8 height 8
checkbox input "true"
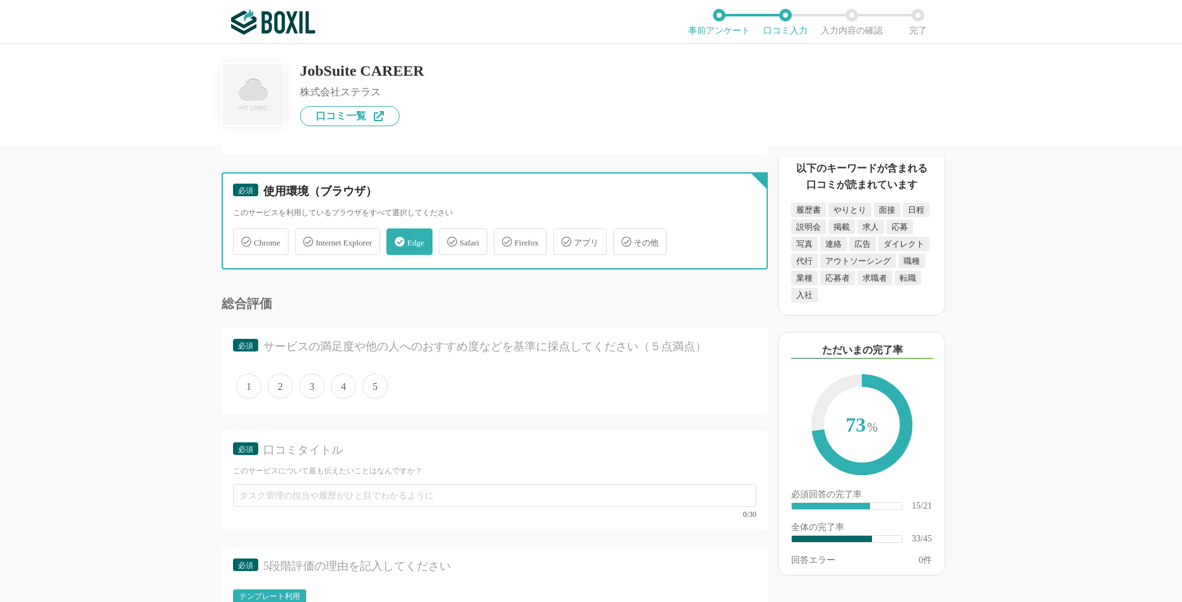
scroll to position [3725, 0]
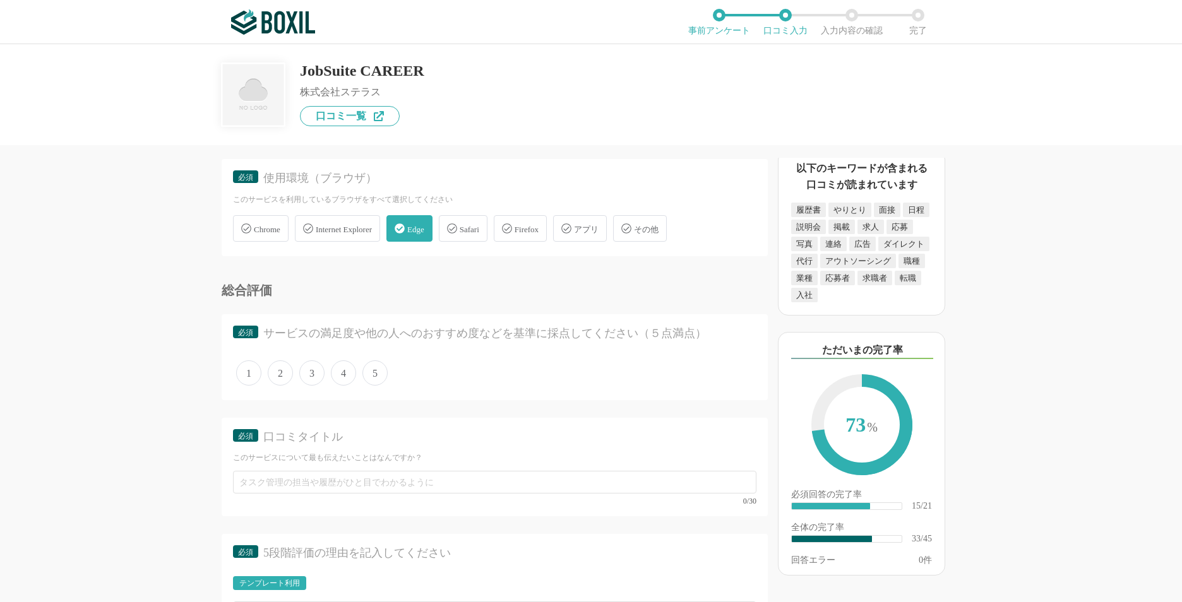
click at [316, 374] on span "3" at bounding box center [311, 373] width 25 height 25
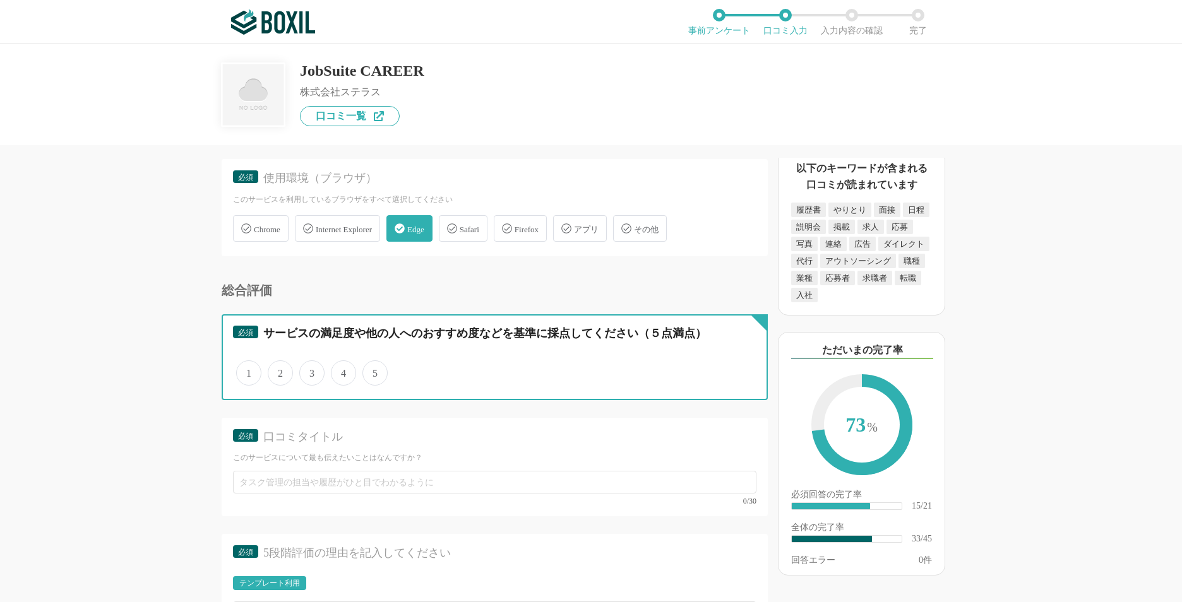
click at [311, 371] on input "3" at bounding box center [306, 366] width 8 height 8
radio input "true"
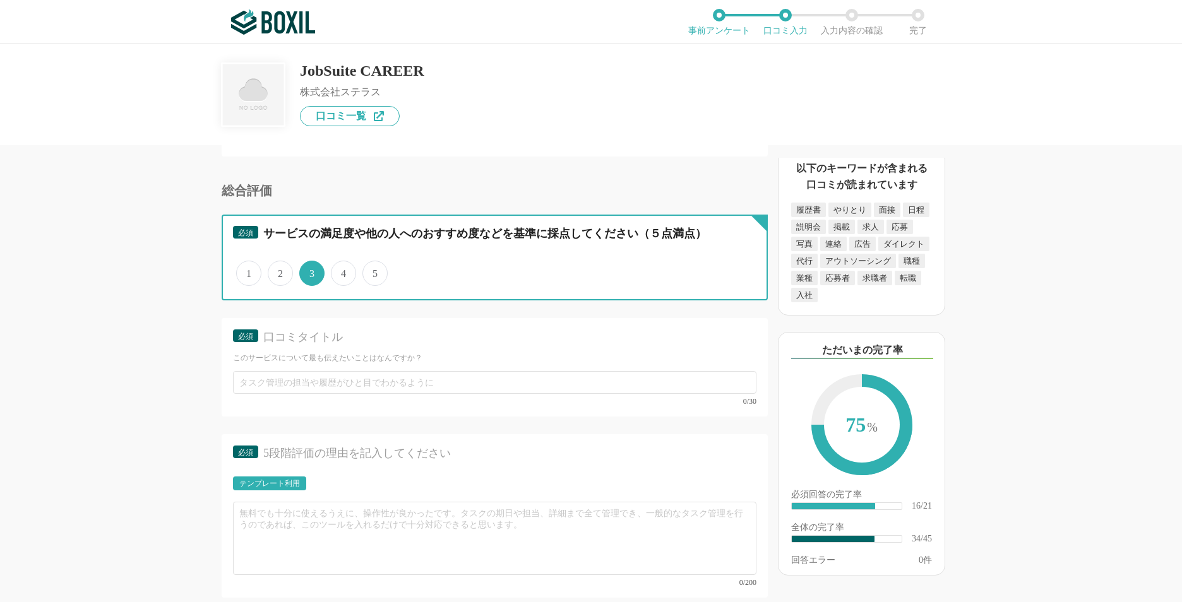
scroll to position [3851, 0]
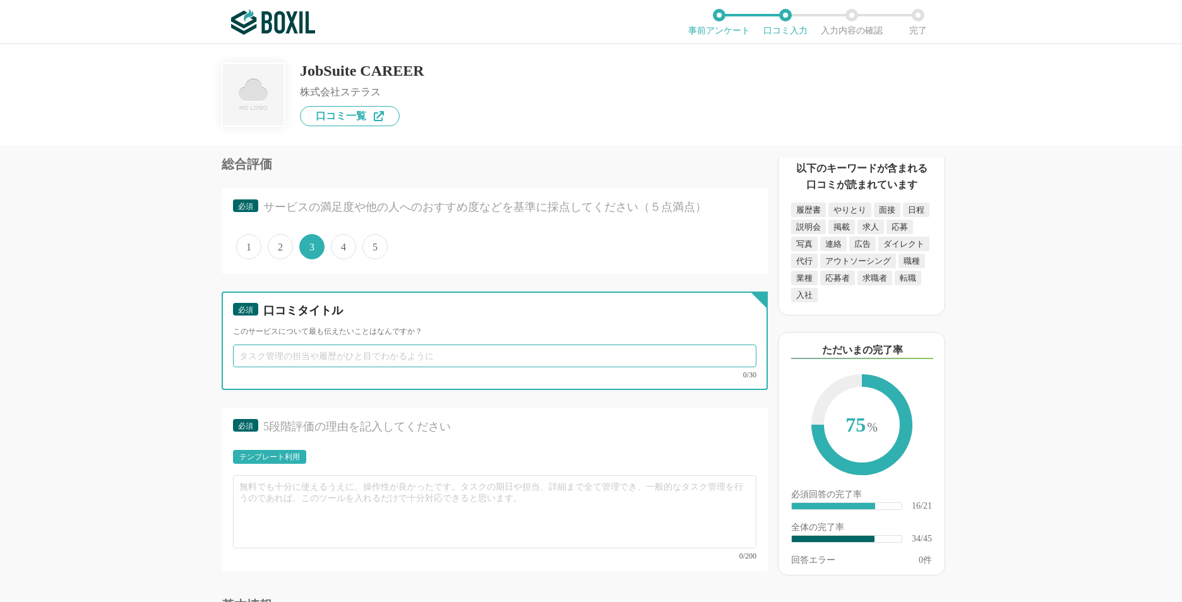
click at [311, 362] on input "text" at bounding box center [494, 356] width 523 height 23
type input "千"
click at [415, 357] on input "選考管理は" at bounding box center [494, 356] width 523 height 23
type input "選考管理は楽になりましたが、分析には課題があります"
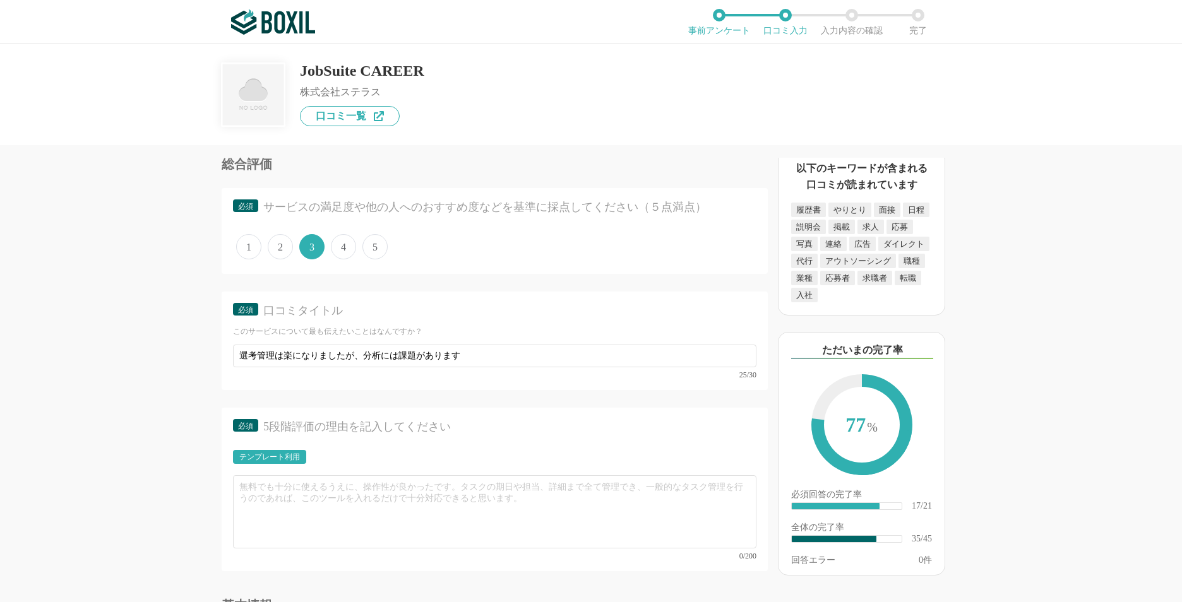
click at [299, 453] on div "テンプレート利用" at bounding box center [269, 457] width 61 height 8
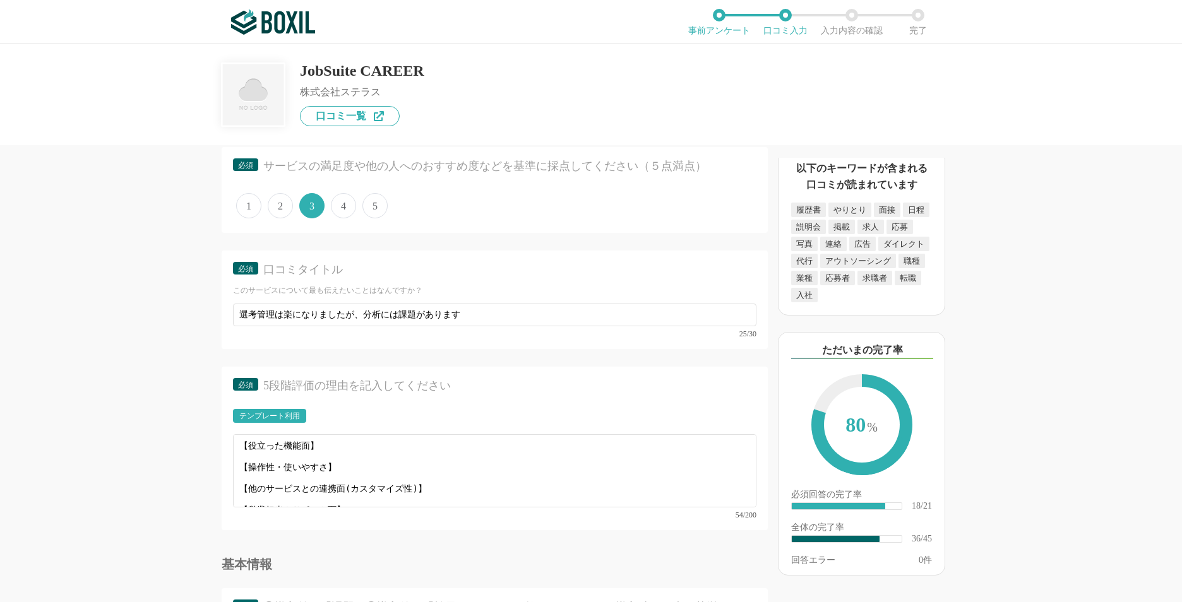
scroll to position [3914, 0]
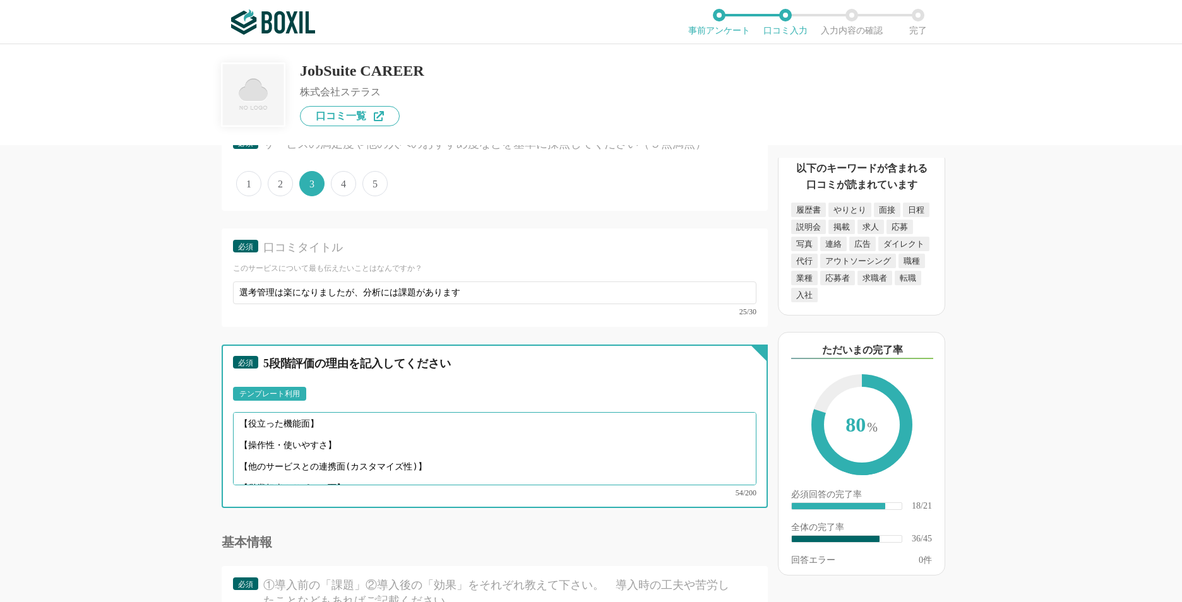
click at [355, 424] on textarea "【役立った機能面】 【操作性・使いやすさ】 【他のサービスとの連携面(カスタマイズ性)】 【営業担当やサポート面】" at bounding box center [494, 448] width 523 height 73
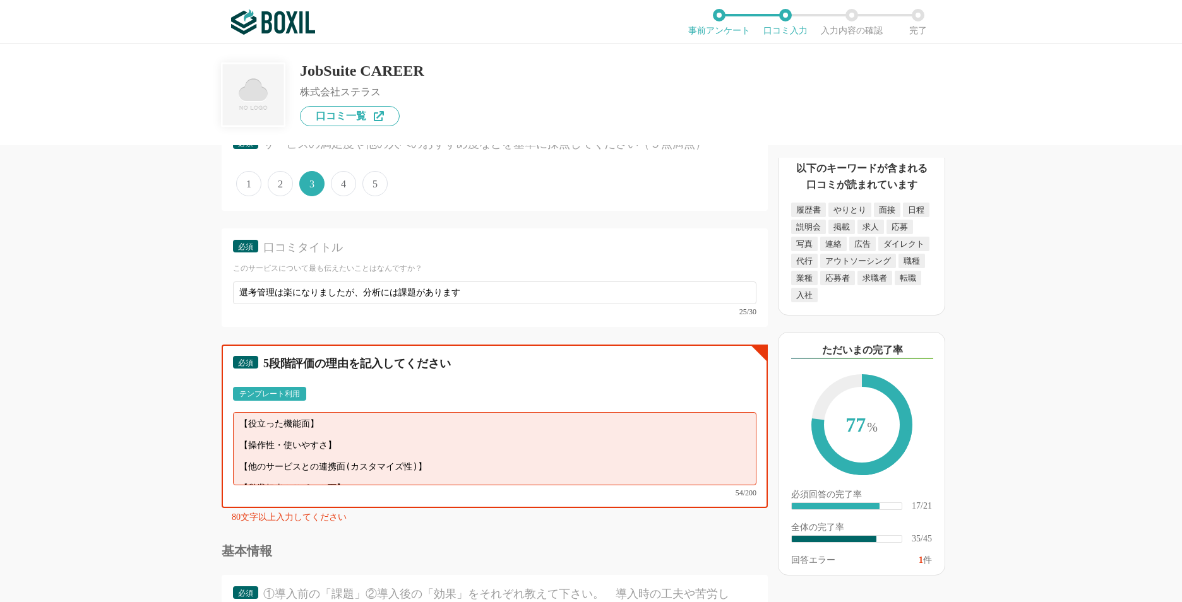
click at [324, 439] on textarea "【役立った機能面】 【操作性・使いやすさ】 【他のサービスとの連携面(カスタマイズ性)】 【営業担当やサポート面】" at bounding box center [494, 448] width 523 height 73
click at [337, 423] on textarea "【役立った機能面】 【操作性・使いやすさ】 【他のサービスとの連携面(カスタマイズ性)】 【営業担当やサポート面】" at bounding box center [494, 448] width 523 height 73
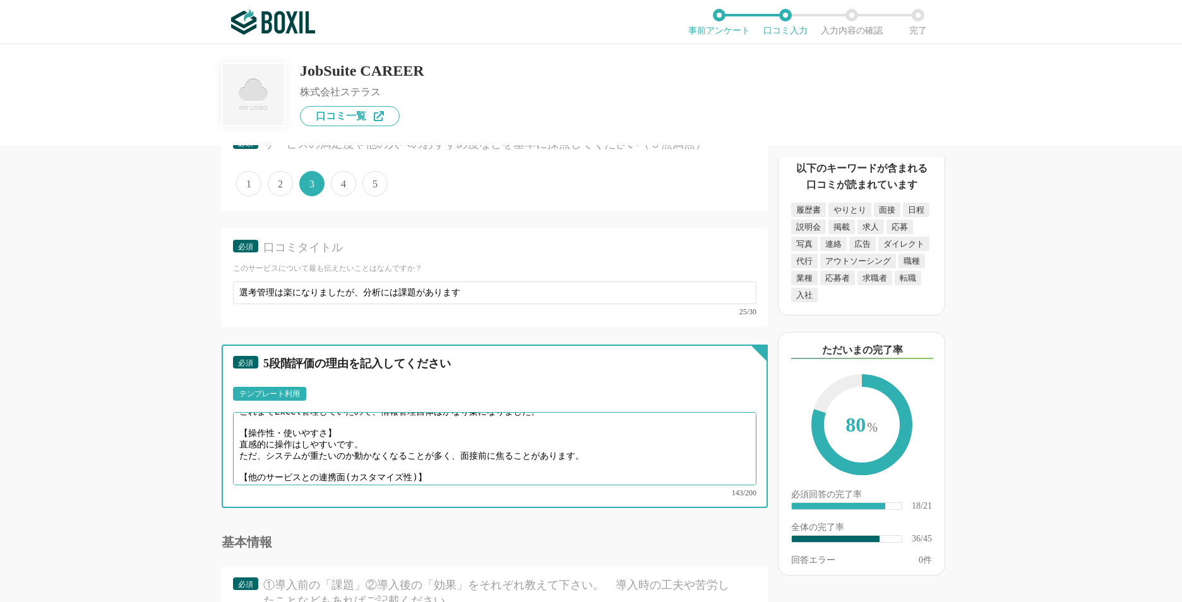
scroll to position [35, 0]
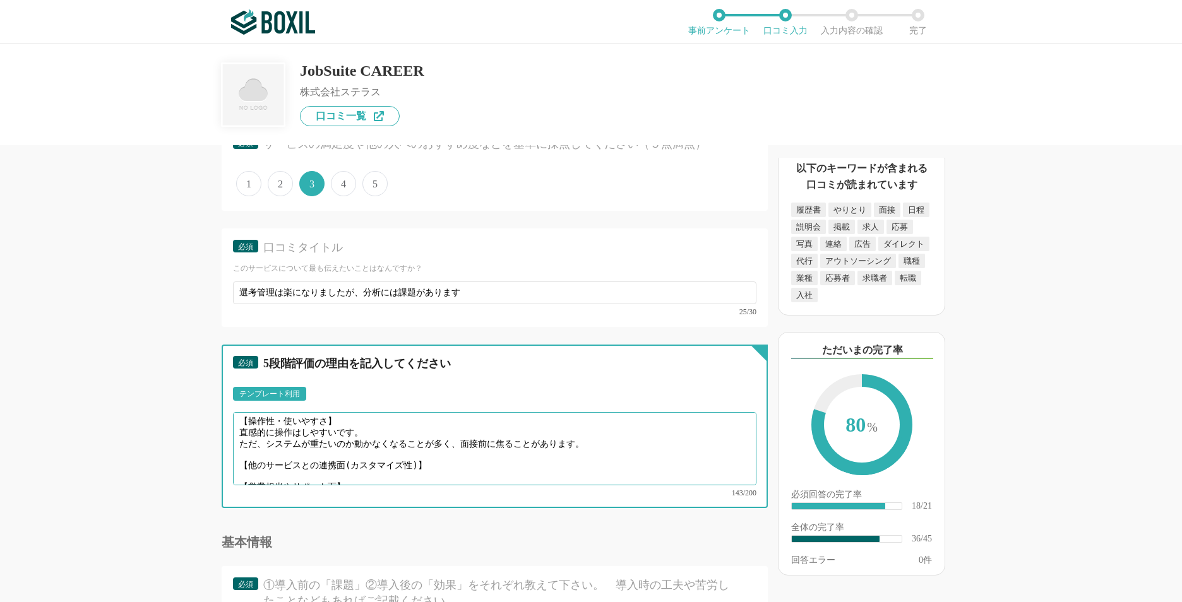
click at [452, 453] on textarea "【役立った機能面】 これまでExcel管理していたので、情報管理自体はかなり楽になりました。 【操作性・使いやすさ】 直感的に操作はしやすいです。 ただ、シス…" at bounding box center [494, 448] width 523 height 73
click at [376, 472] on textarea "【役立った機能面】 これまでExcel管理していたので、情報管理自体はかなり楽になりました。 【操作性・使いやすさ】 直感的に操作はしやすいです。 ただ、シス…" at bounding box center [494, 448] width 523 height 73
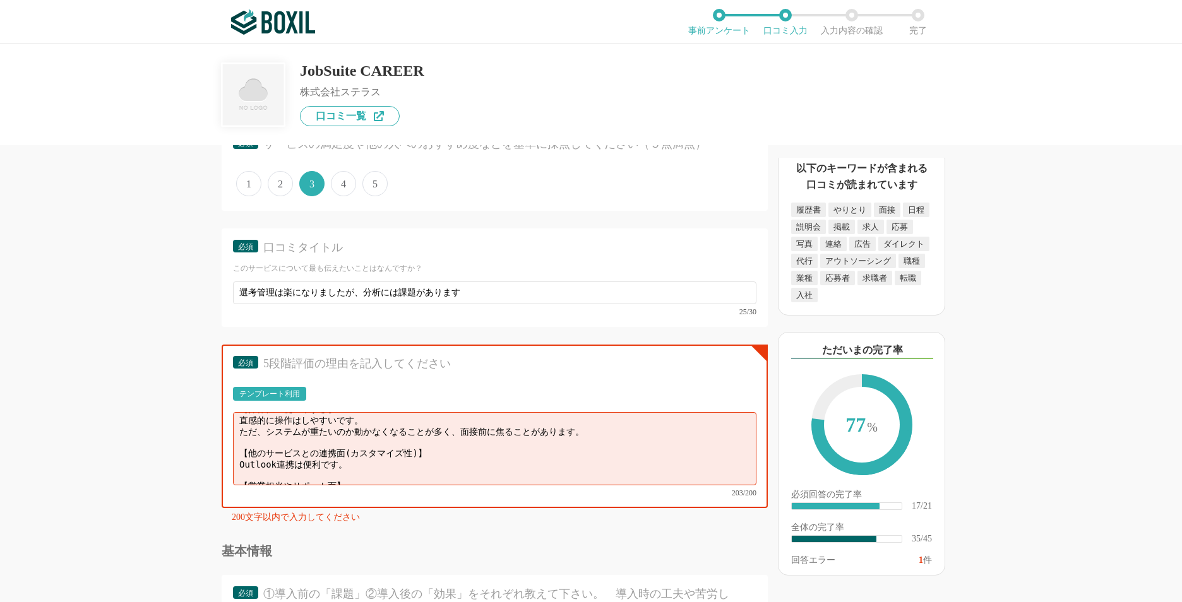
click at [498, 462] on textarea "【役立った機能面】 これまでExcel管理していたので、情報管理自体はかなり楽になりました。 【操作性・使いやすさ】 直感的に操作はしやすいです。 ただ、シス…" at bounding box center [494, 448] width 523 height 73
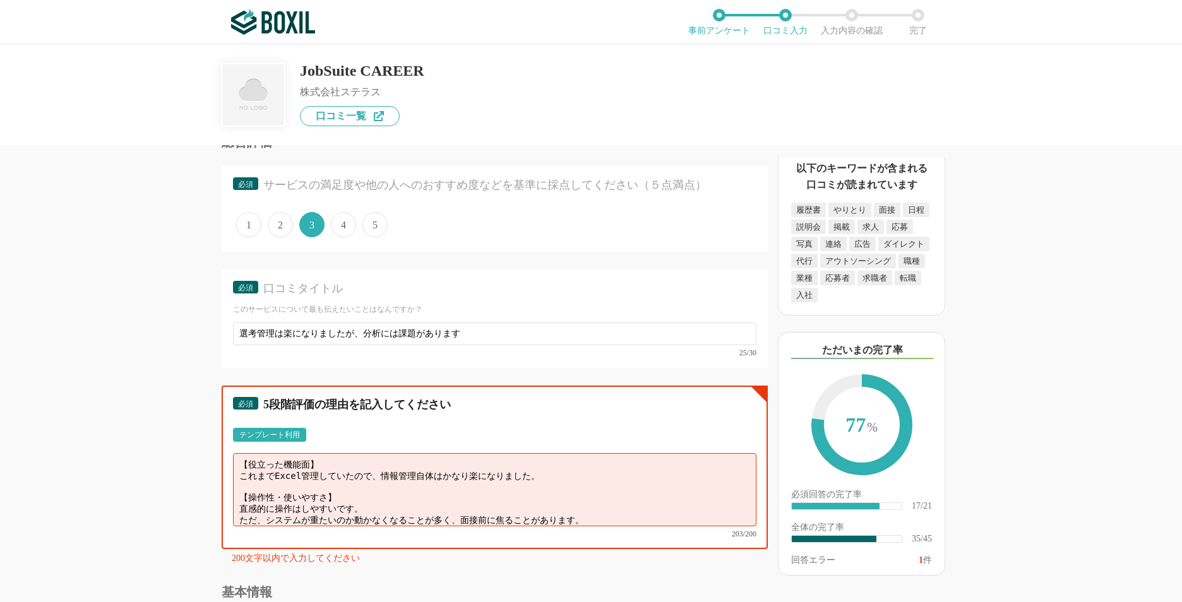
scroll to position [3851, 0]
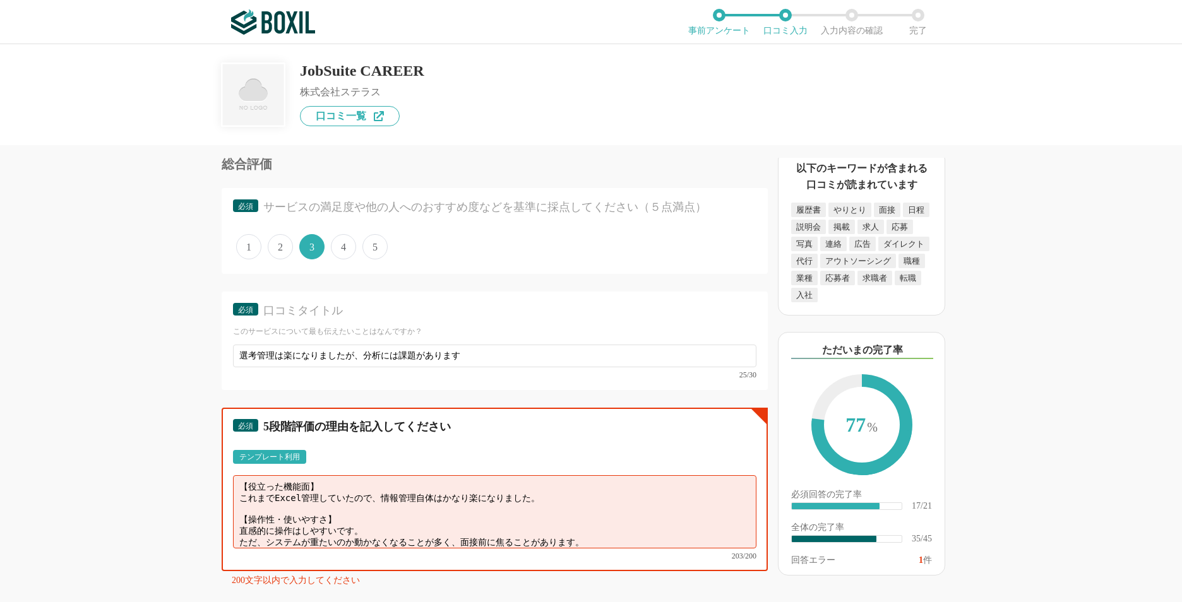
click at [330, 503] on textarea "【役立った機能面】 これまでExcel管理していたので、情報管理自体はかなり楽になりました。 【操作性・使いやすさ】 直感的に操作はしやすいです。 ただ、シス…" at bounding box center [494, 511] width 523 height 73
click at [466, 498] on textarea "【役立った機能面】 これまでExcel管理していたので、情報管理自体はかなり楽になりました。 【操作性・使いやすさ】 直感的に操作はしやすいです。 ただ、シス…" at bounding box center [494, 511] width 523 height 73
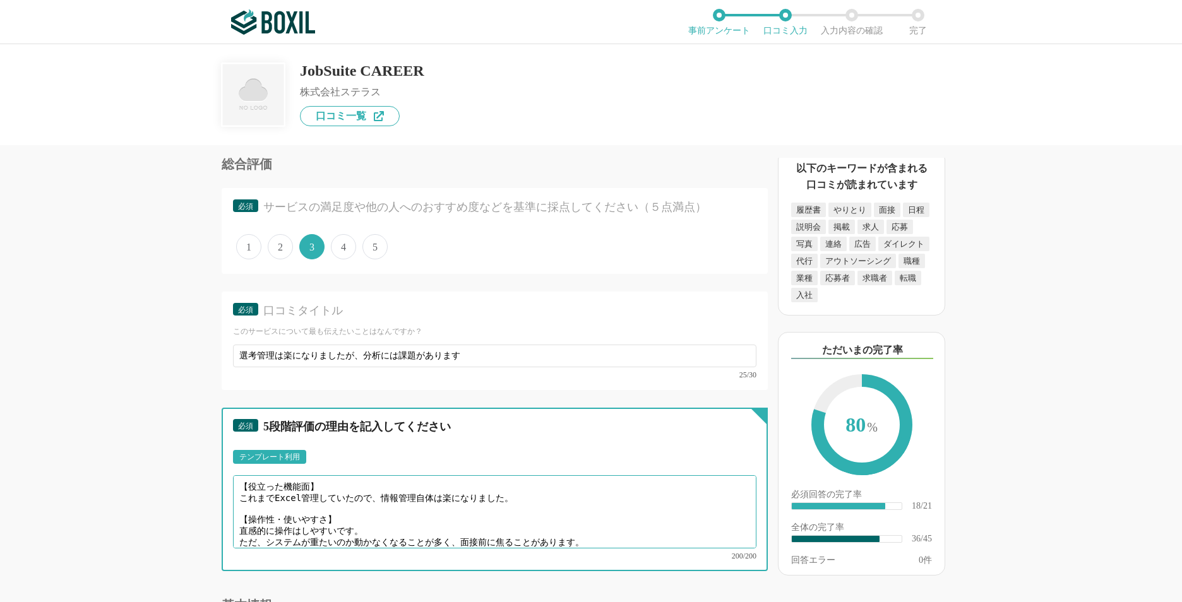
type textarea "【役立った機能面】 これまでExcel管理していたので、情報管理自体は楽になりました。 【操作性・使いやすさ】 直感的に操作はしやすいです。 ただ、システムが…"
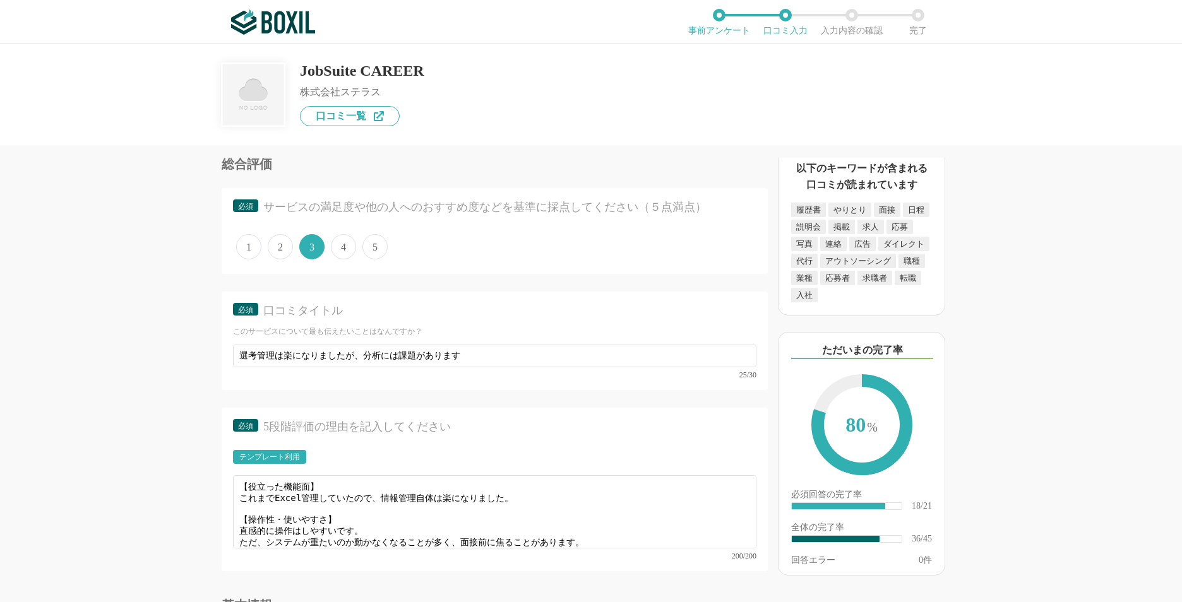
click at [531, 564] on div "必須 5段階評価の理由を記入してください テンプレート利用 ፠テンプレート文言が変更されてない箇所がある、または使用できないテキスト（記号）が含まれています。…" at bounding box center [495, 495] width 546 height 174
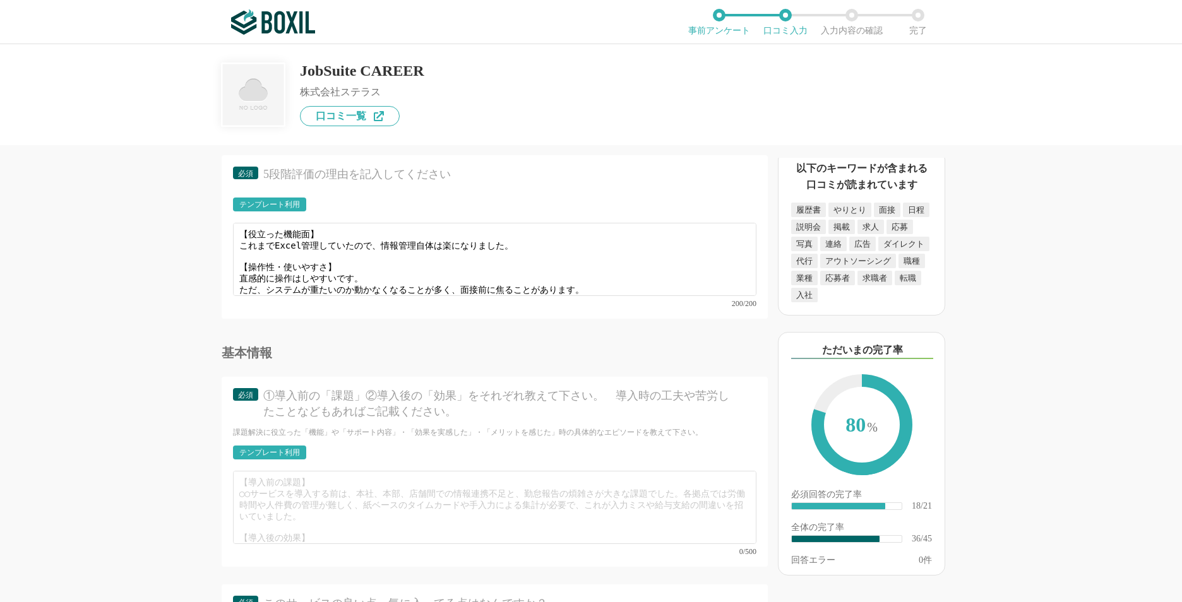
scroll to position [4167, 0]
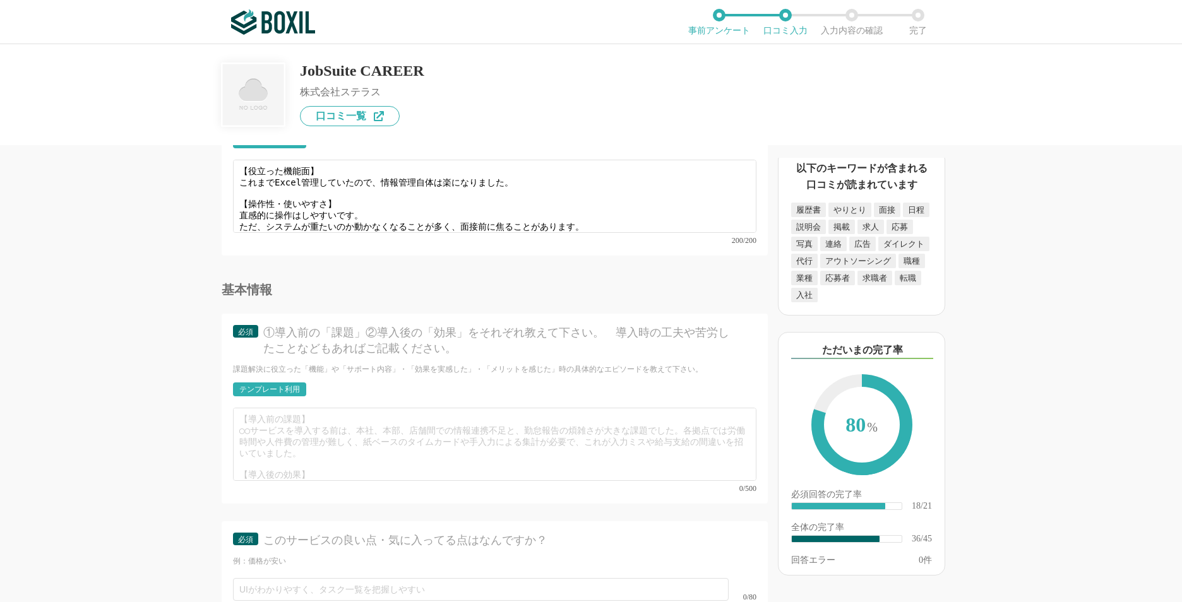
click at [287, 386] on div "テンプレート利用" at bounding box center [269, 390] width 61 height 8
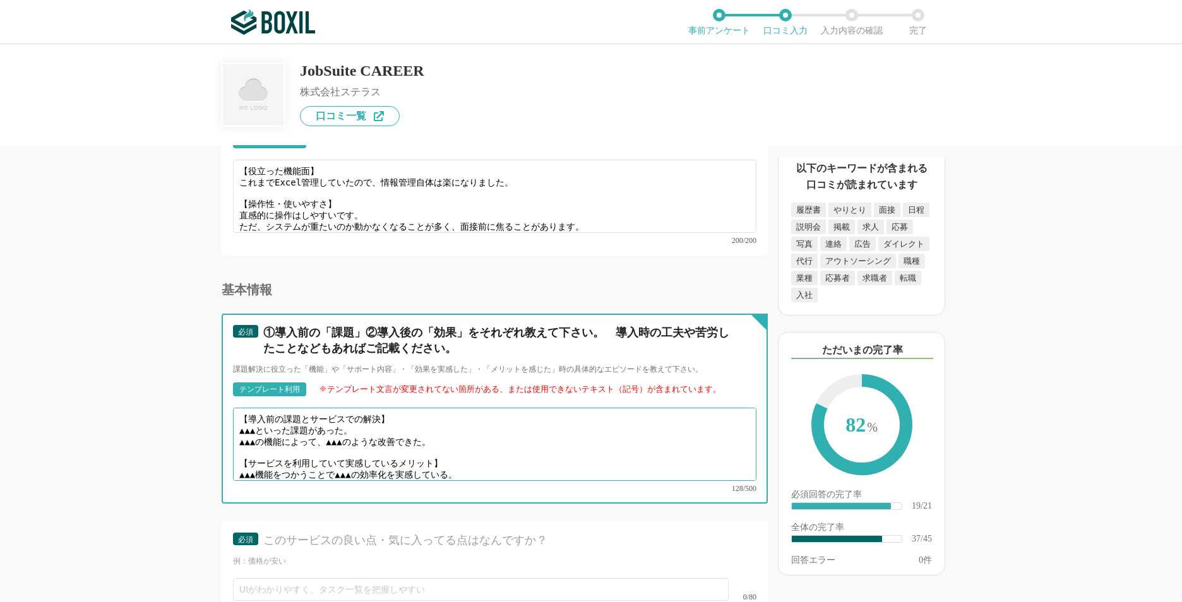
click at [333, 418] on textarea "【導入前の課題とサービスでの解決】 ▲▲▲といった課題があった。 ▲▲▲の機能によって、▲▲▲のような改善できた。 【サービスを利用していて実感しているメリッ…" at bounding box center [494, 444] width 523 height 73
click at [291, 417] on textarea "【導入前の課題とサービスでの解決】 ▲▲▲といった課題があった。 ▲▲▲の機能によって、▲▲▲のような改善できた。 【サービスを利用していて実感しているメリッ…" at bounding box center [494, 444] width 523 height 73
click at [277, 419] on textarea "【導入前の課題とサービスでの解決】 ▲▲▲といった課題があった。 ▲▲▲の機能によって、▲▲▲のような改善できた。 【サービスを利用していて実感しているメリッ…" at bounding box center [494, 444] width 523 height 73
drag, startPoint x: 237, startPoint y: 420, endPoint x: 370, endPoint y: 420, distance: 133.2
click at [370, 420] on textarea "【導入前の課題とサービスでの解決】 ▲▲▲といった課題があった。 ▲▲▲の機能によって、▲▲▲のような改善できた。 【サービスを利用していて実感しているメリッ…" at bounding box center [494, 444] width 523 height 73
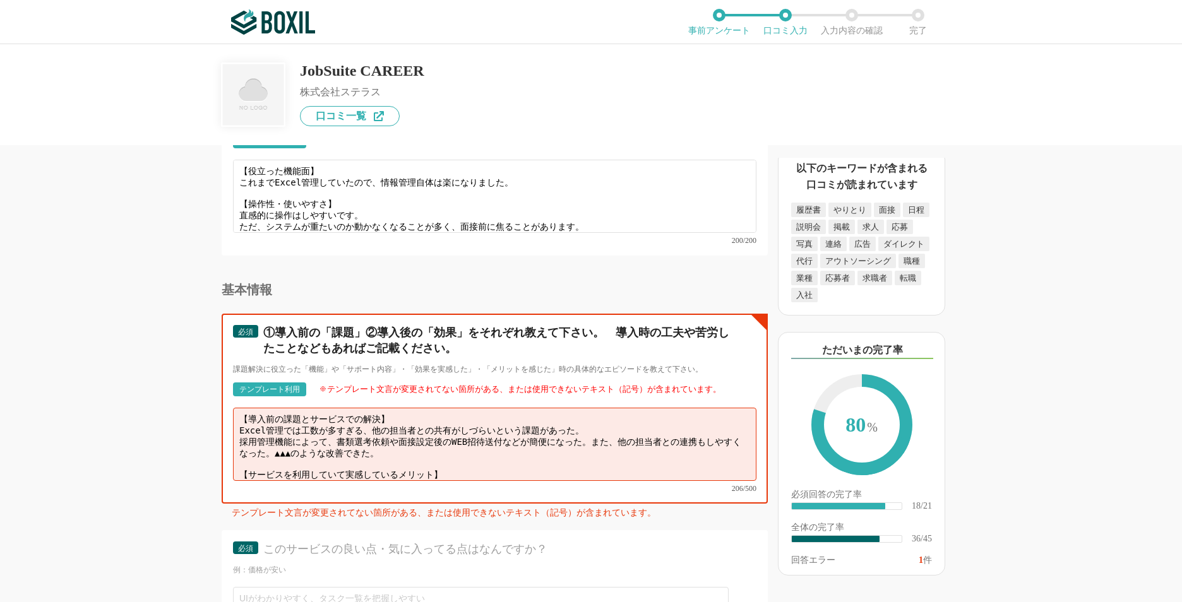
drag, startPoint x: 282, startPoint y: 436, endPoint x: 403, endPoint y: 438, distance: 121.9
click at [403, 438] on textarea "【導入前の課題とサービスでの解決】 Excel管理では工数が多すぎる、他の担当者との共有がしづらいという課題があった。 採用管理機能によって、書類選考依頼や面…" at bounding box center [494, 444] width 523 height 73
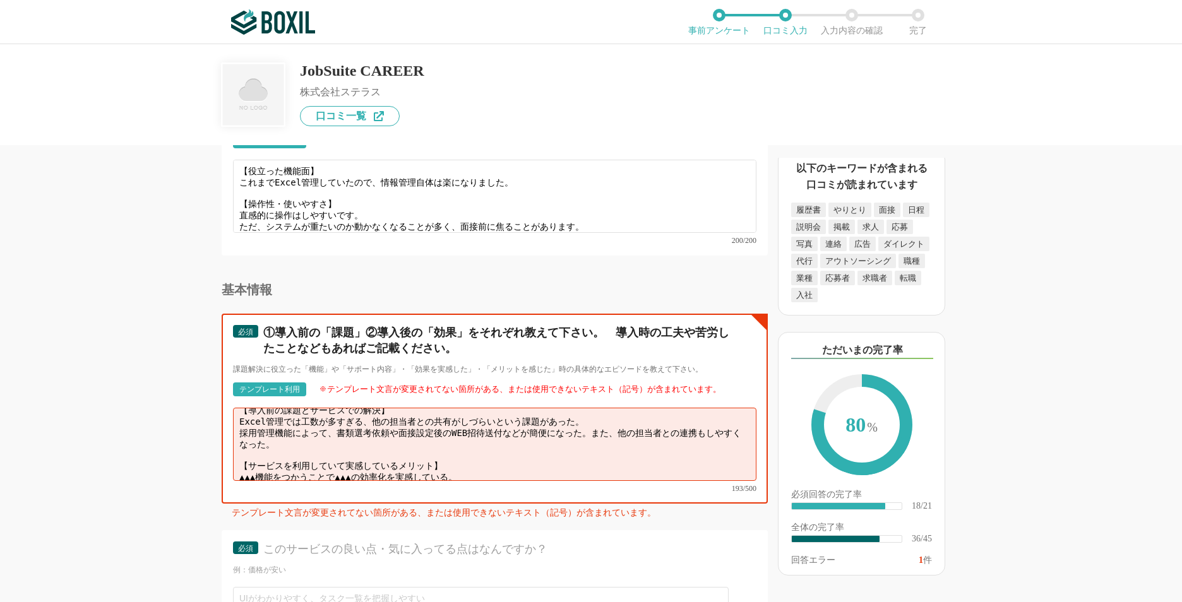
scroll to position [18, 0]
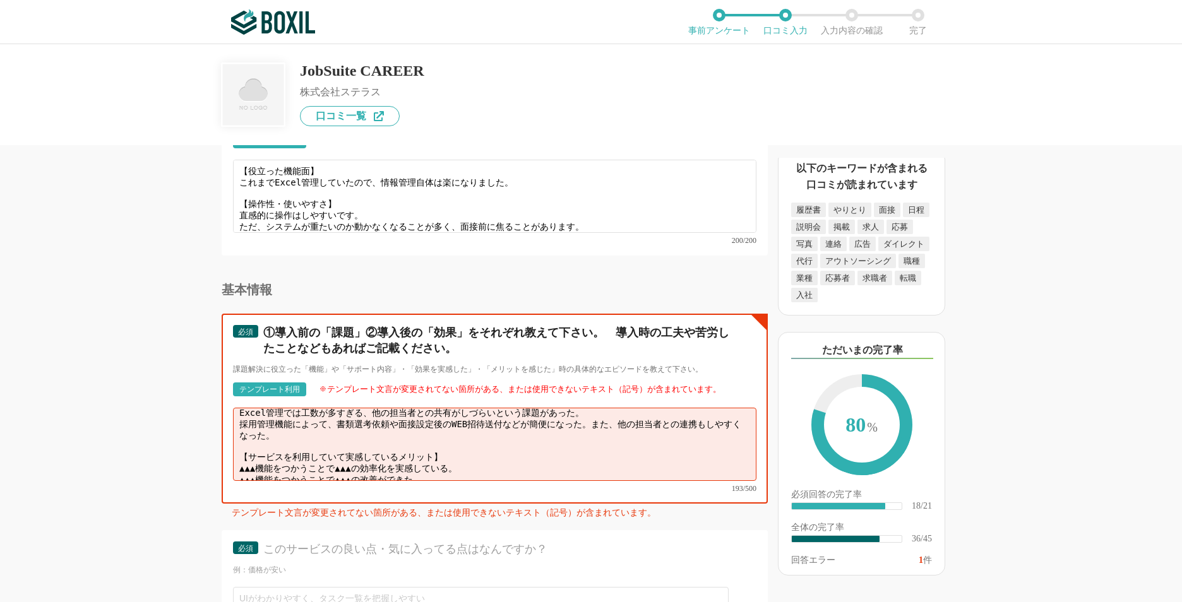
drag, startPoint x: 253, startPoint y: 450, endPoint x: 467, endPoint y: 456, distance: 214.1
click at [467, 456] on textarea "【導入前の課題とサービスでの解決】 Excel管理では工数が多すぎる、他の担当者との共有がしづらいという課題があった。 採用管理機能によって、書類選考依頼や面…" at bounding box center [494, 444] width 523 height 73
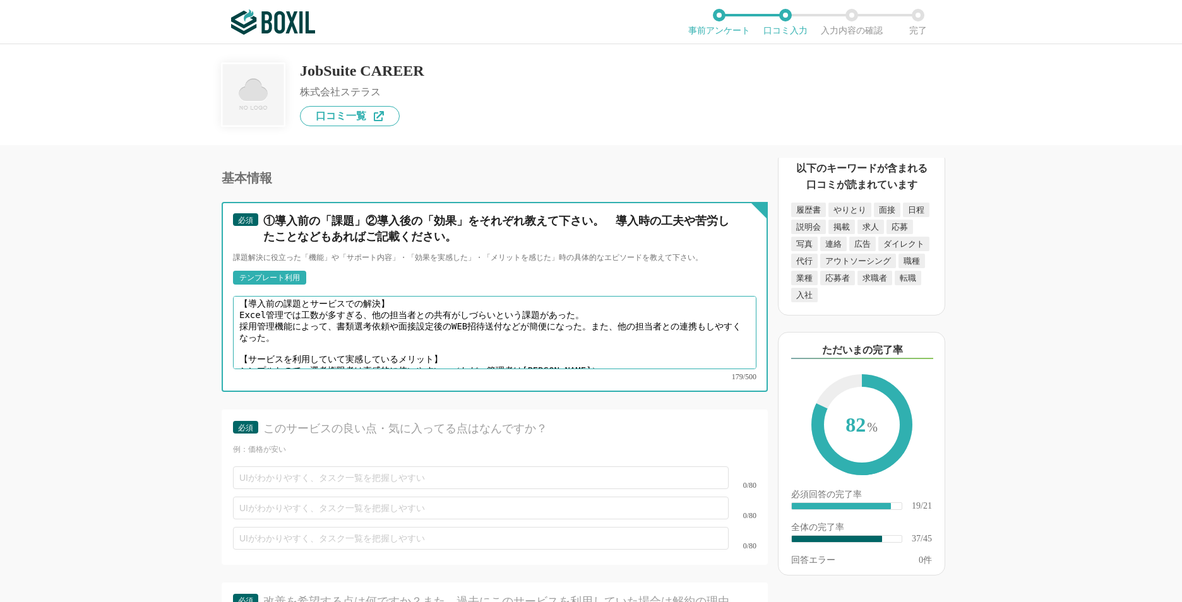
scroll to position [4356, 0]
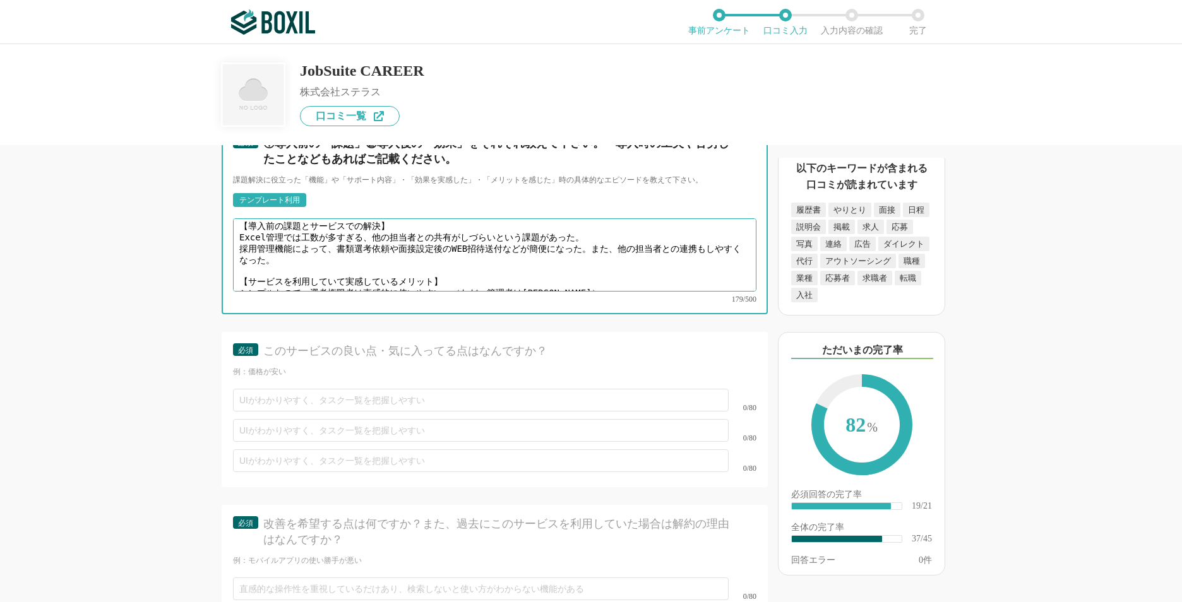
type textarea "【導入前の課題とサービスでの解決】 Excel管理では工数が多すぎる、他の担当者との共有がしづらいという課題があった。 採用管理機能によって、書類選考依頼や面…"
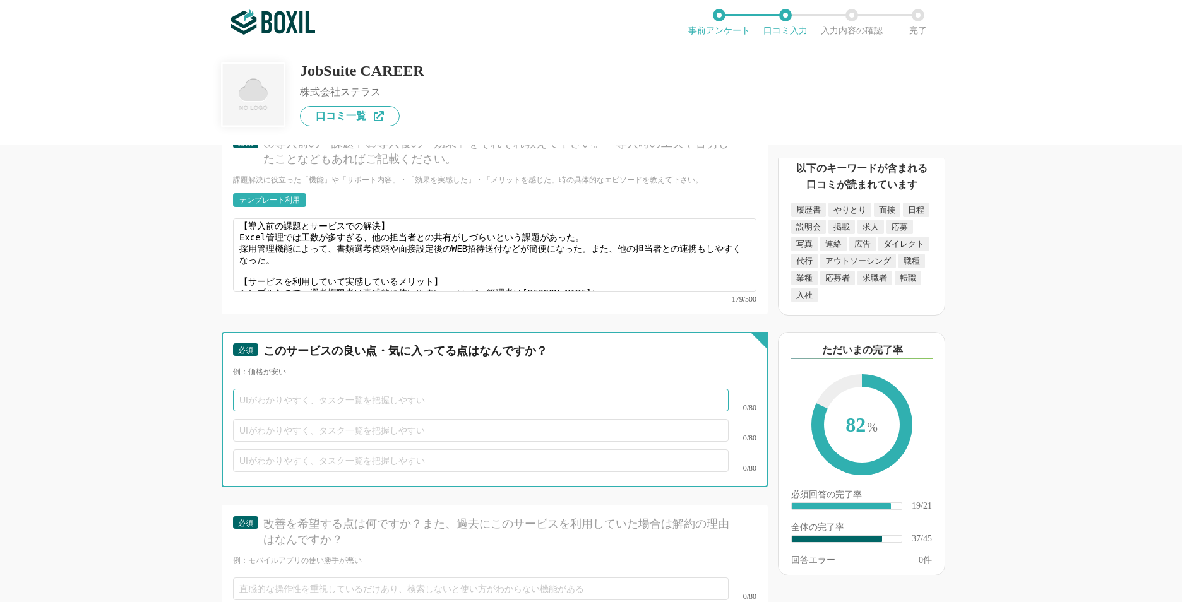
click at [301, 389] on input "text" at bounding box center [481, 400] width 496 height 23
type input "価格が安い"
click at [309, 419] on input "text" at bounding box center [481, 430] width 496 height 23
type input "作りがシンプル"
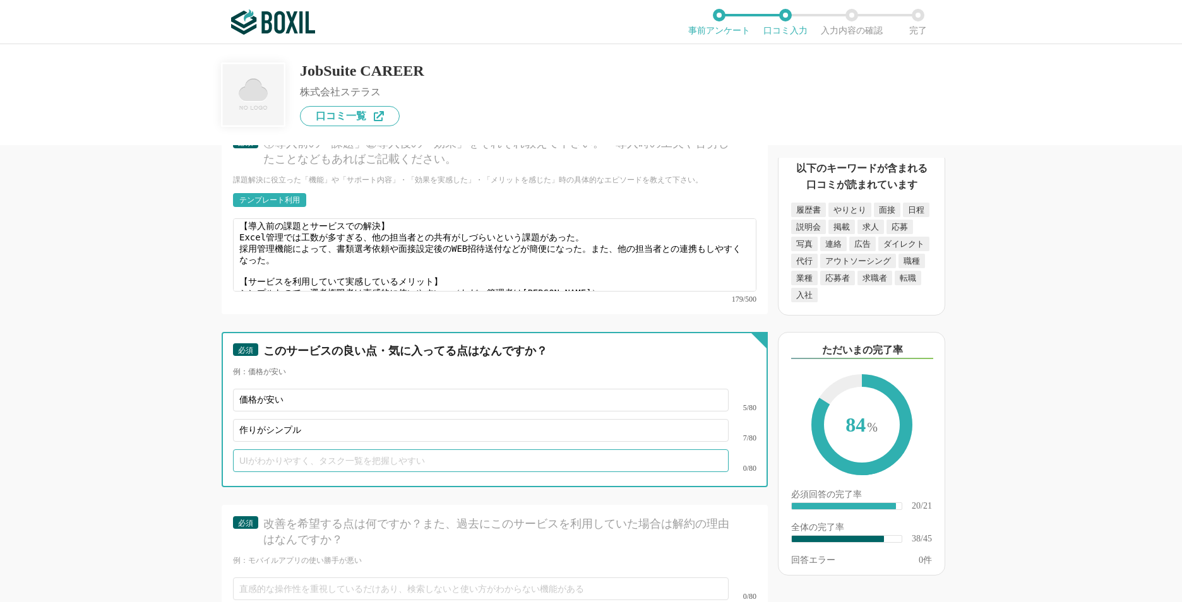
click at [304, 450] on input "text" at bounding box center [481, 461] width 496 height 23
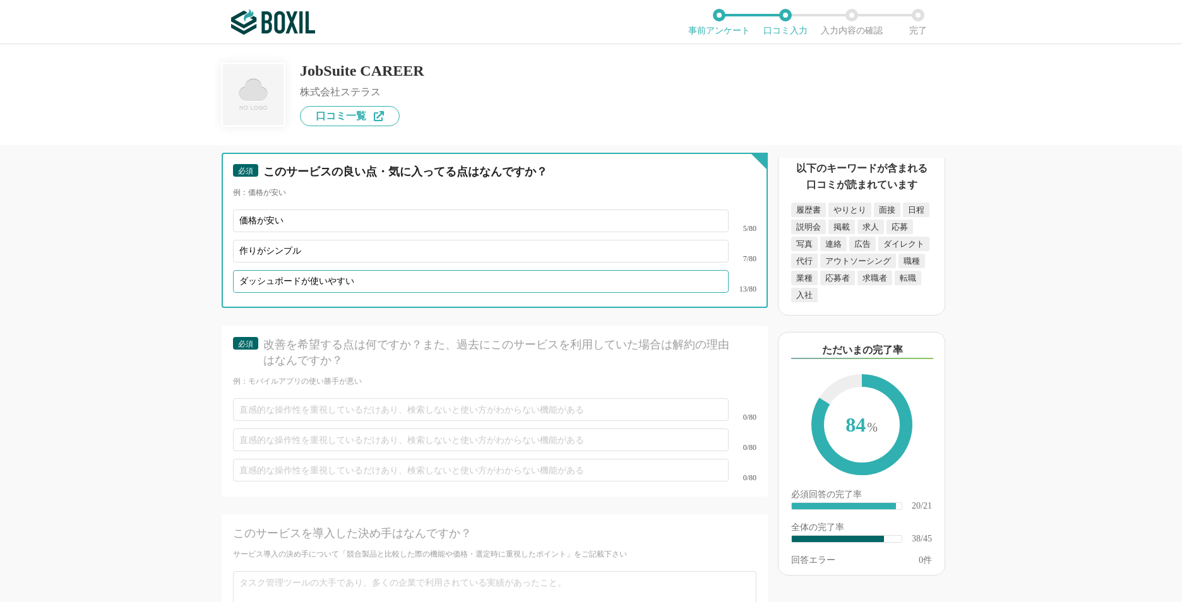
scroll to position [4546, 0]
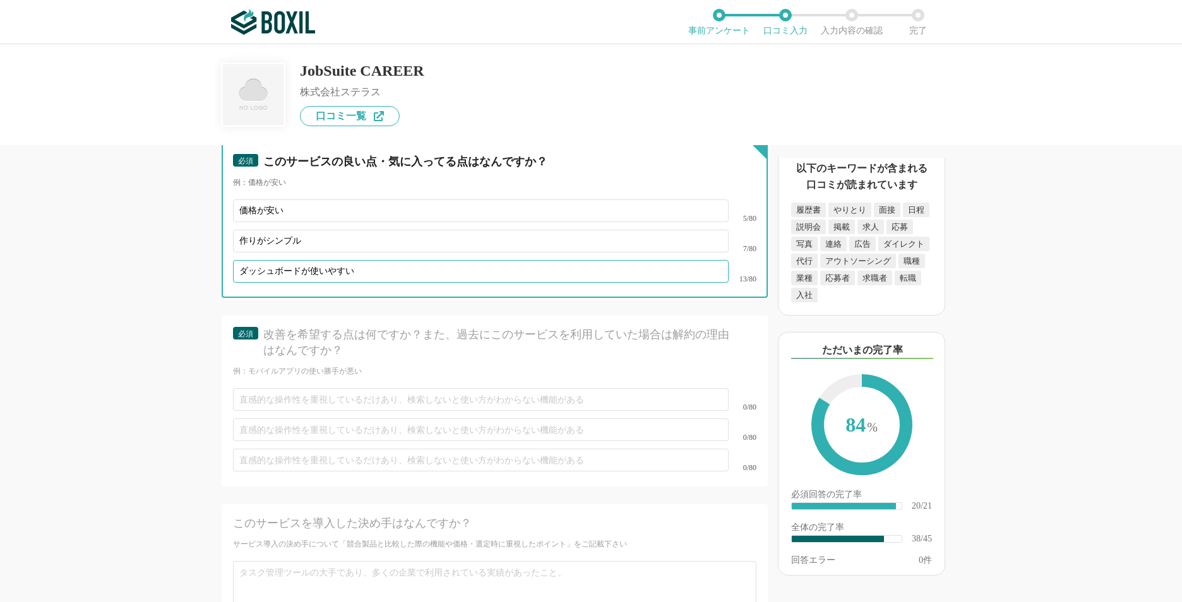
type input "ダッシュボードが使いやすい"
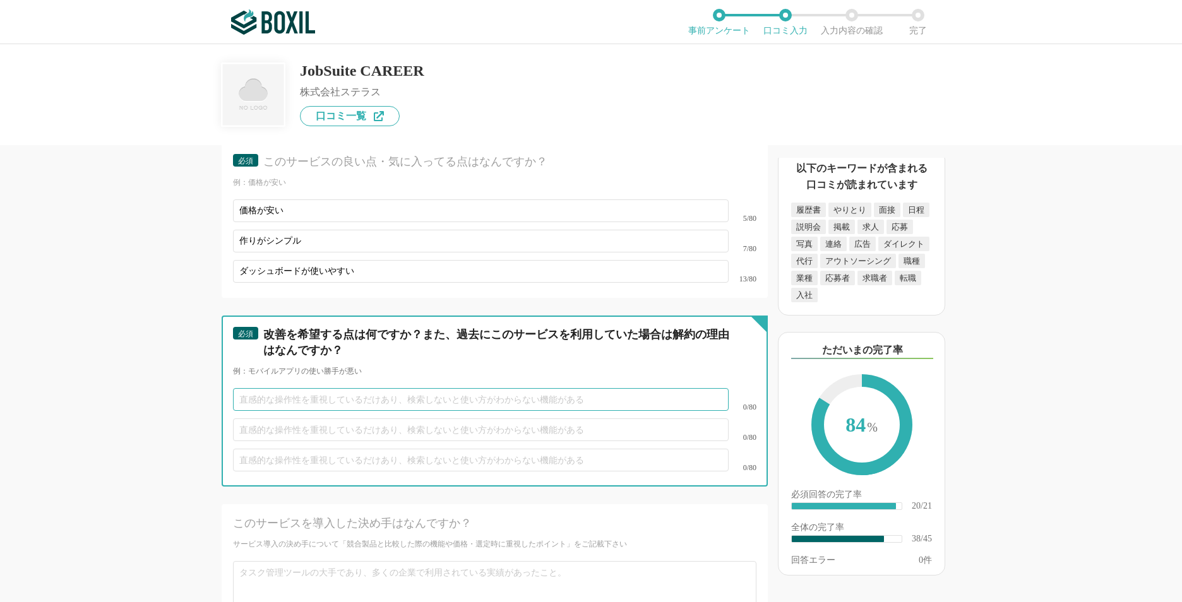
click at [438, 388] on input "text" at bounding box center [481, 399] width 496 height 23
click at [439, 393] on input "text" at bounding box center [481, 399] width 496 height 23
type input "システムの重たさ"
click at [415, 419] on input "text" at bounding box center [481, 430] width 496 height 23
type input "分析の見づらさ"
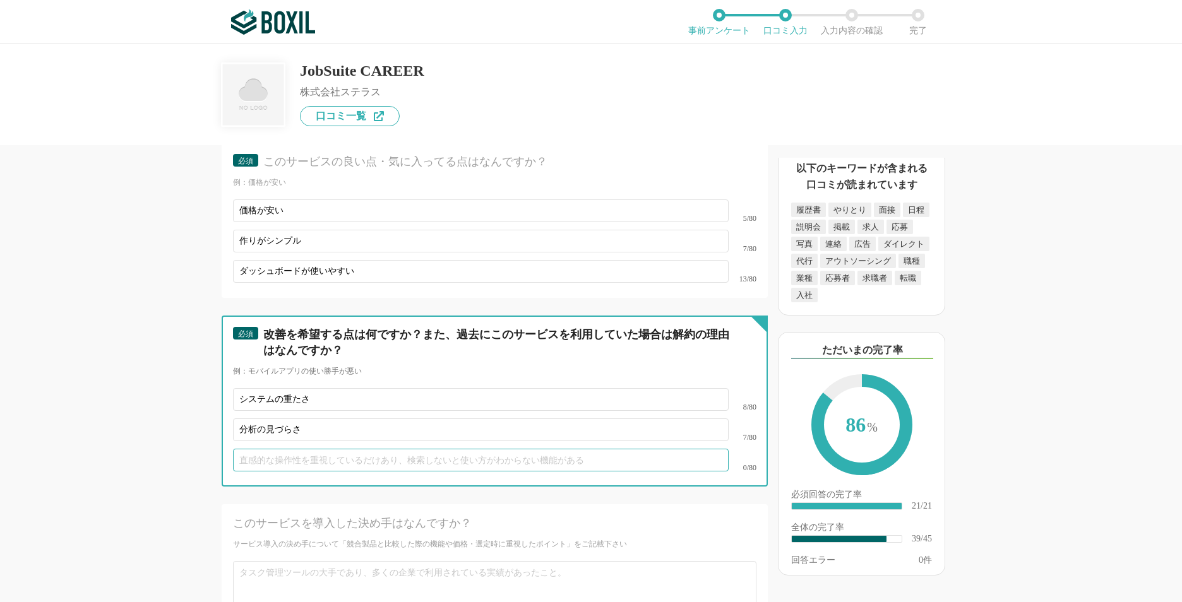
click at [396, 449] on input "text" at bounding box center [481, 460] width 496 height 23
type input "あ"
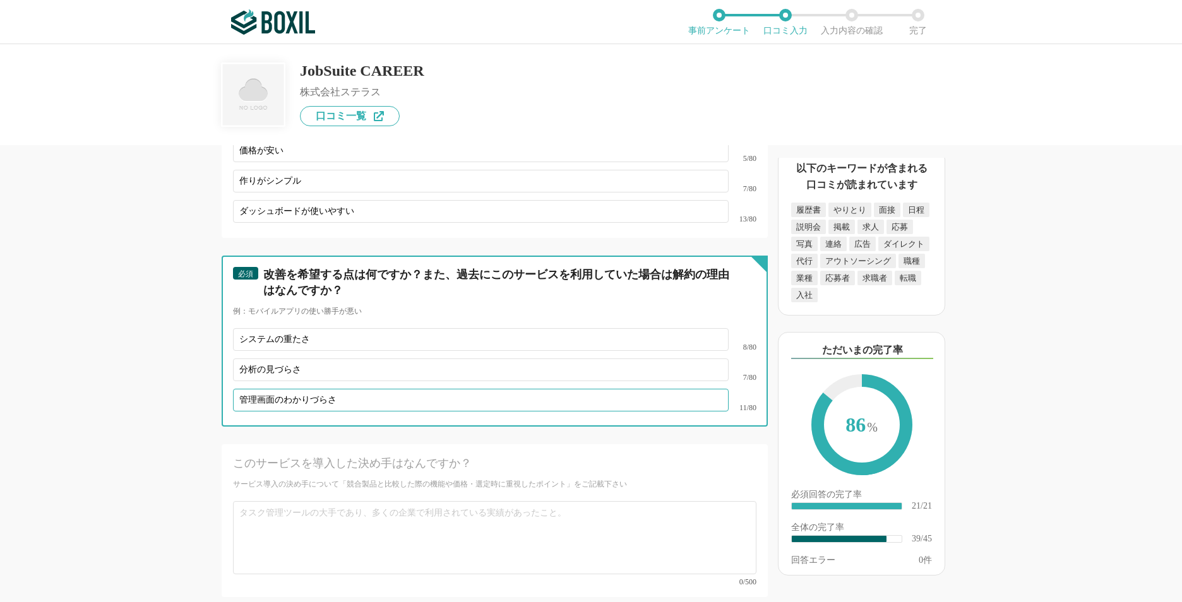
scroll to position [4798, 0]
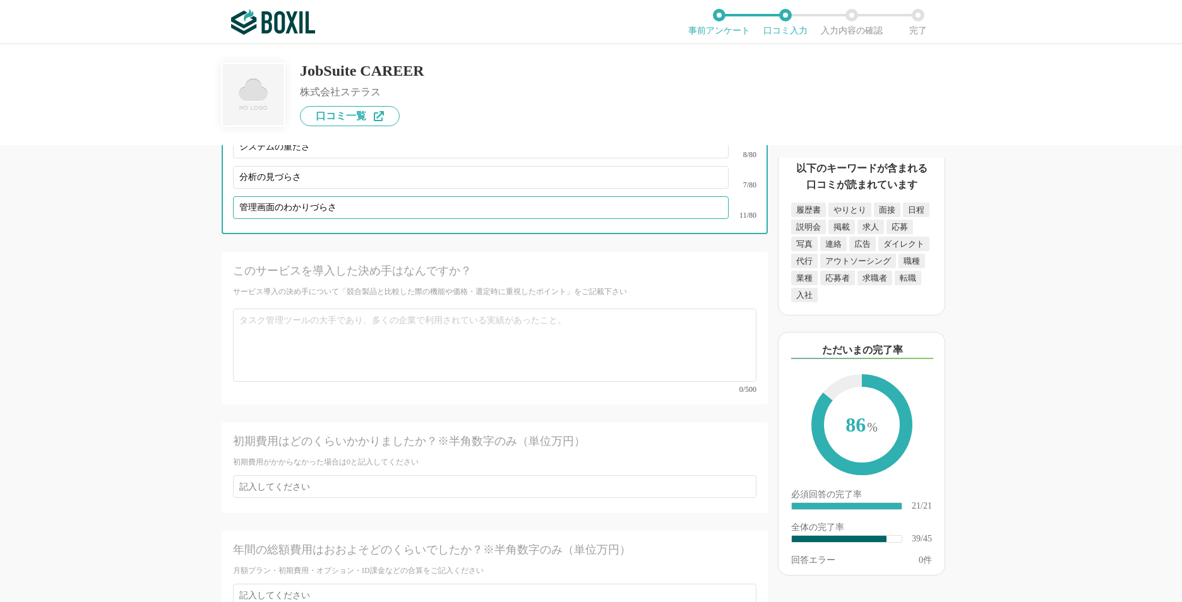
type input "管理画面のわかりづらさ"
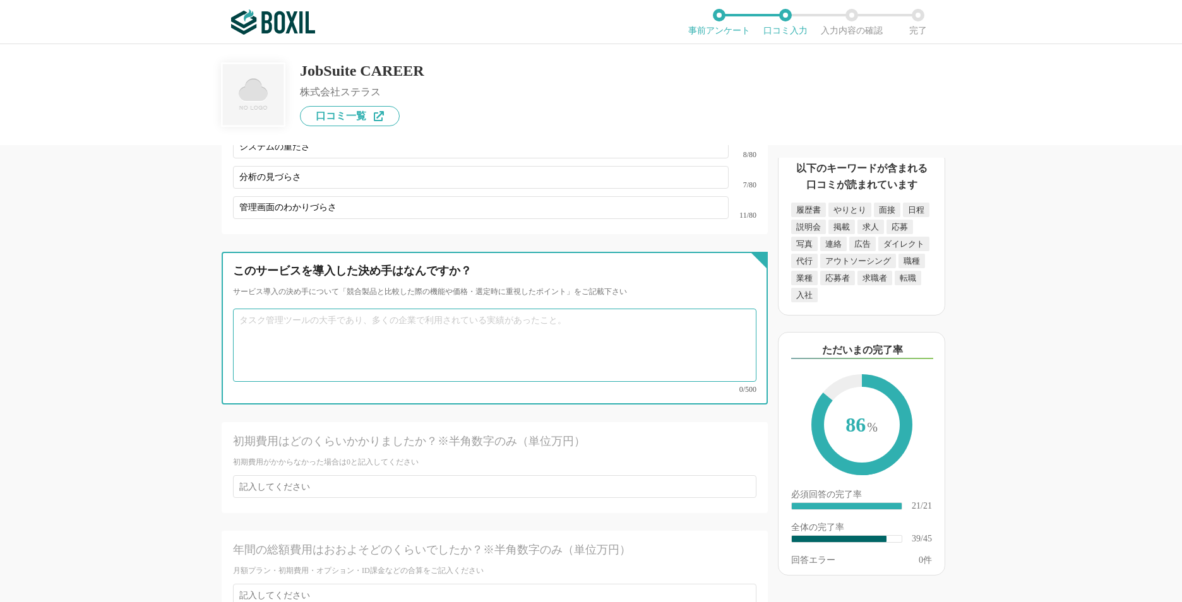
click at [392, 331] on textarea at bounding box center [494, 345] width 523 height 73
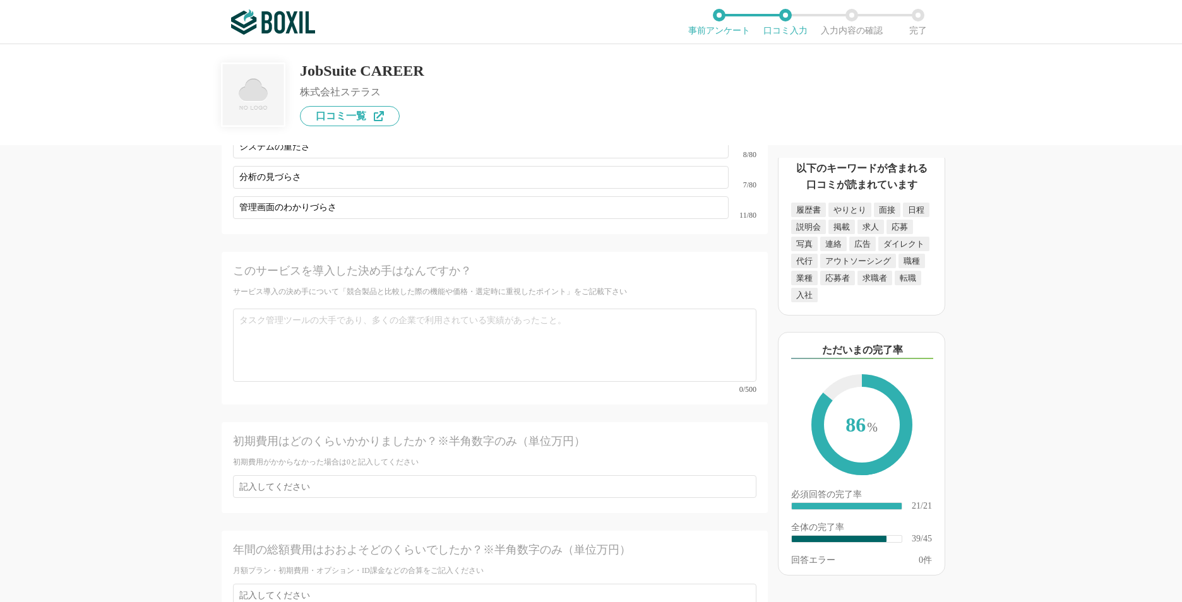
click at [70, 435] on div "採用管理システム(ATS)の機能について（5点満点で評価してください） 複数の広告管理を一括化 1 2 3 4 5 利用していない 応募～面接までの自動化 1…" at bounding box center [591, 323] width 1182 height 558
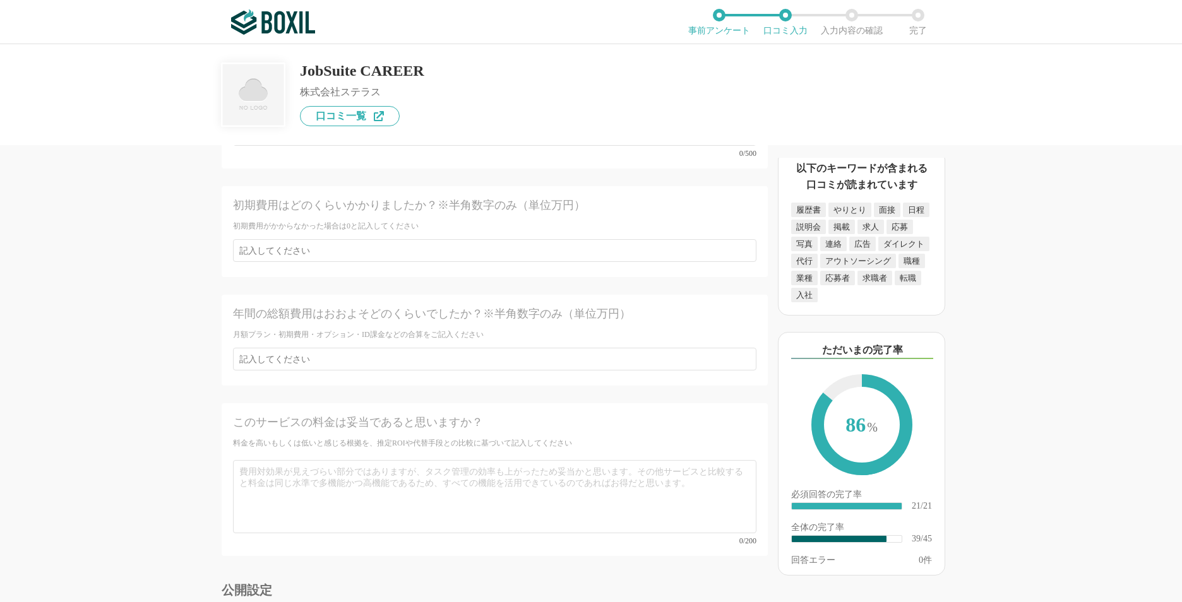
scroll to position [5178, 0]
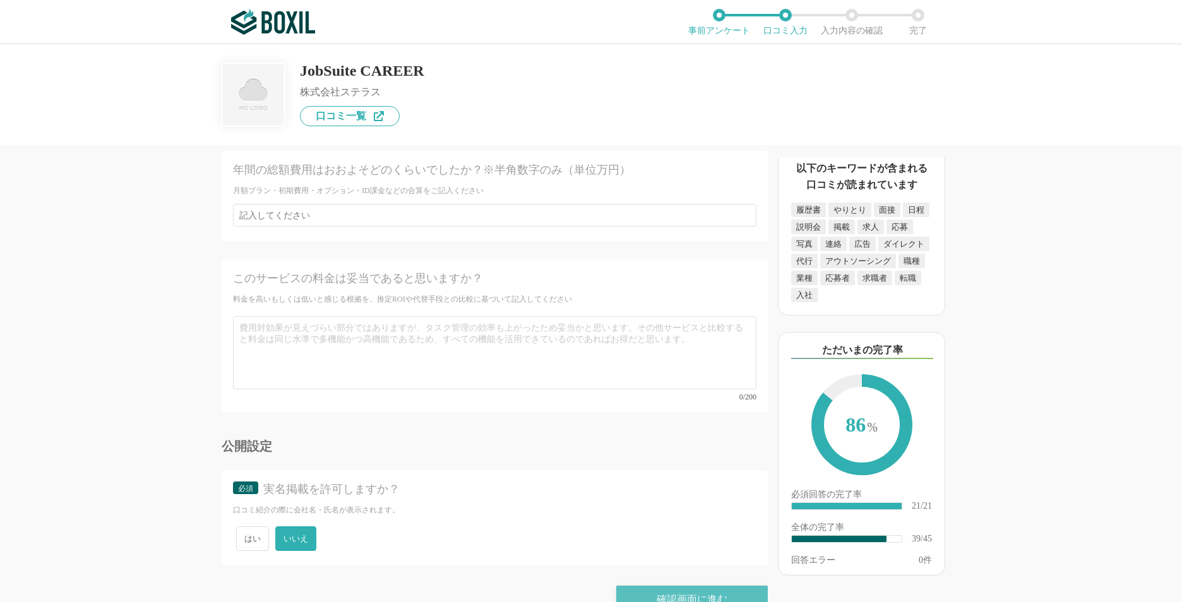
click at [631, 586] on div "確認画面に進む" at bounding box center [692, 600] width 152 height 28
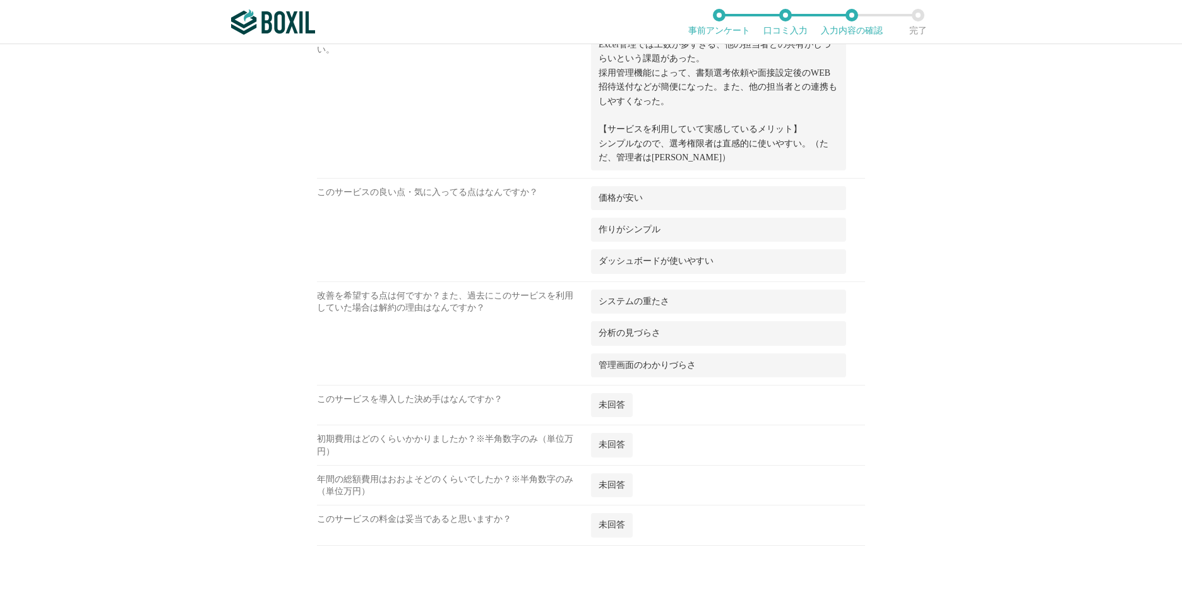
scroll to position [2181, 0]
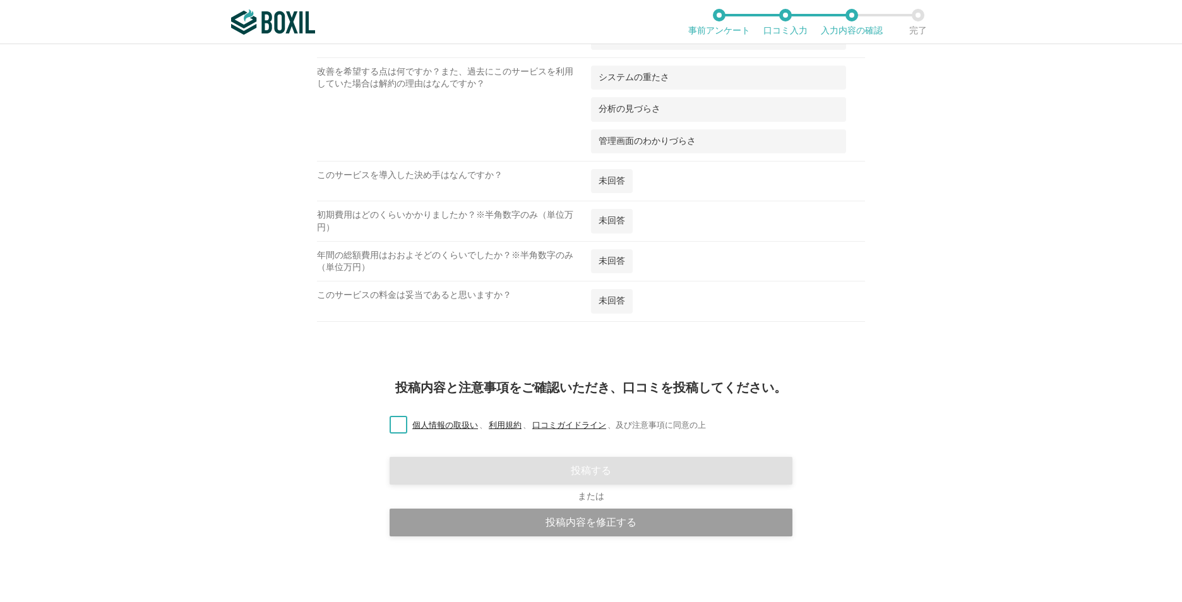
click at [379, 424] on label "個人情報の取扱い 、 利用規約 、 口コミガイドライン 、 及び注意事項に同意の上" at bounding box center [542, 425] width 326 height 13
click at [0, 0] on input "個人情報の取扱い 、 利用規約 、 口コミガイドライン 、 及び注意事項に同意の上" at bounding box center [0, 0] width 0 height 0
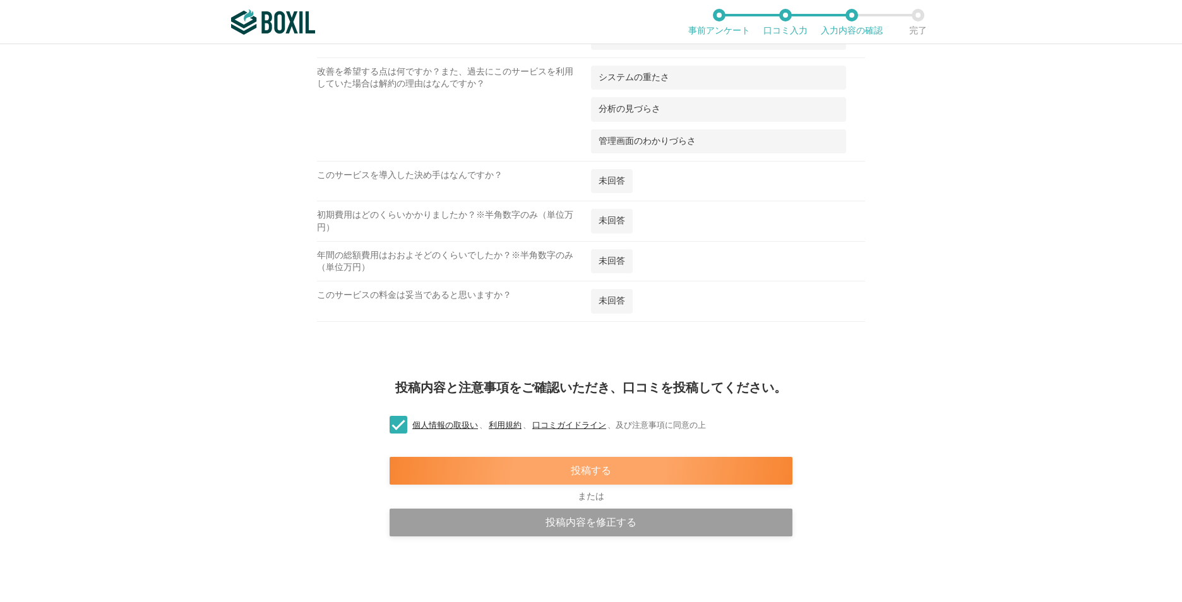
click at [530, 470] on div "投稿する" at bounding box center [591, 471] width 403 height 28
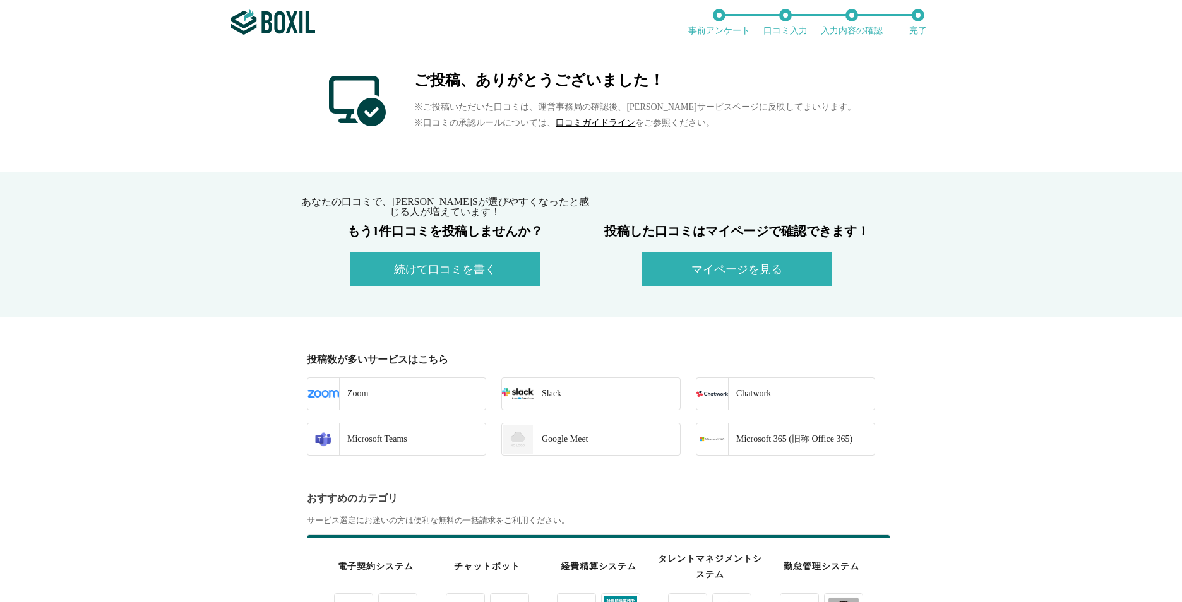
click at [655, 273] on button "マイページを見る" at bounding box center [736, 270] width 189 height 34
